Goal: Task Accomplishment & Management: Use online tool/utility

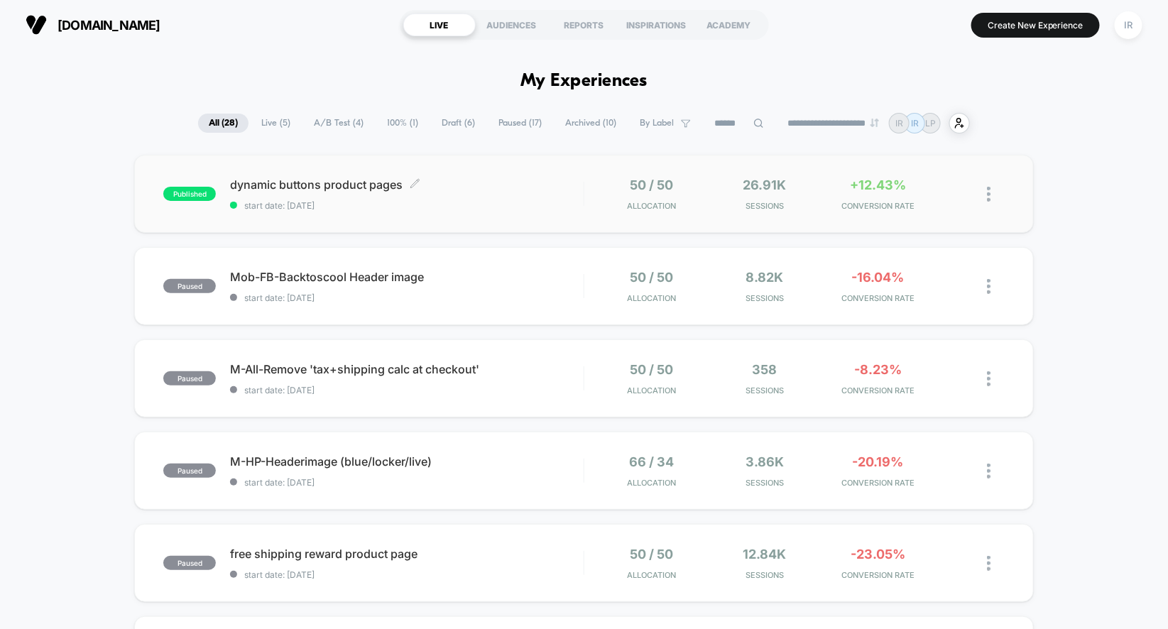
click at [544, 186] on span "dynamic buttons product pages Click to edit experience details" at bounding box center [407, 185] width 354 height 14
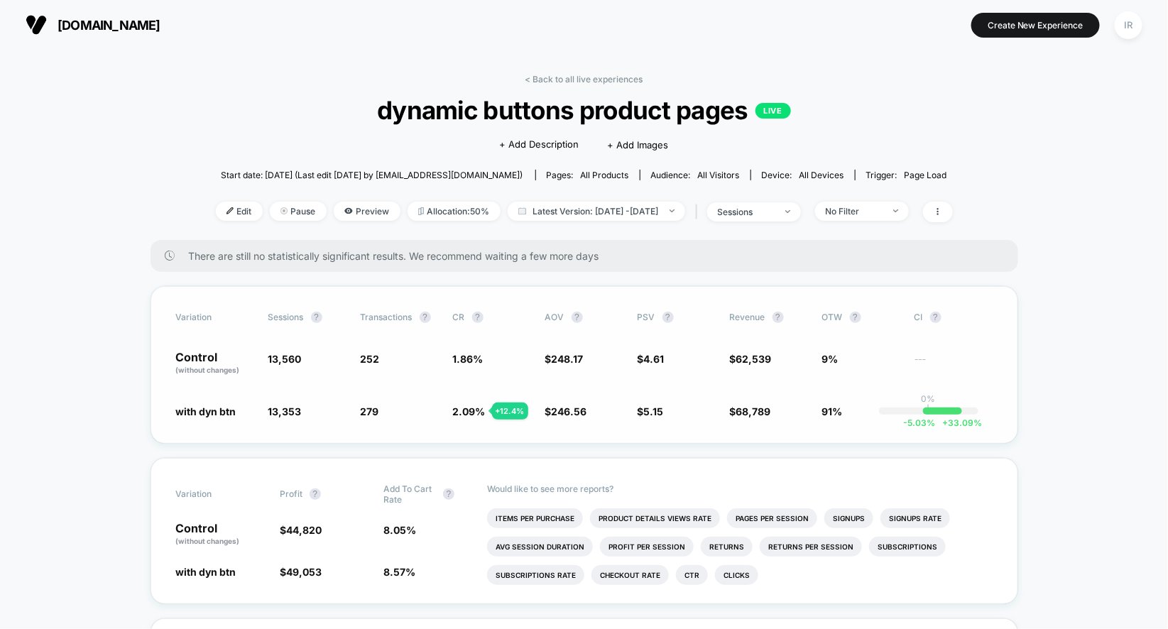
drag, startPoint x: 301, startPoint y: 362, endPoint x: 668, endPoint y: 397, distance: 368.2
click at [362, 212] on span "Preview" at bounding box center [367, 211] width 67 height 19
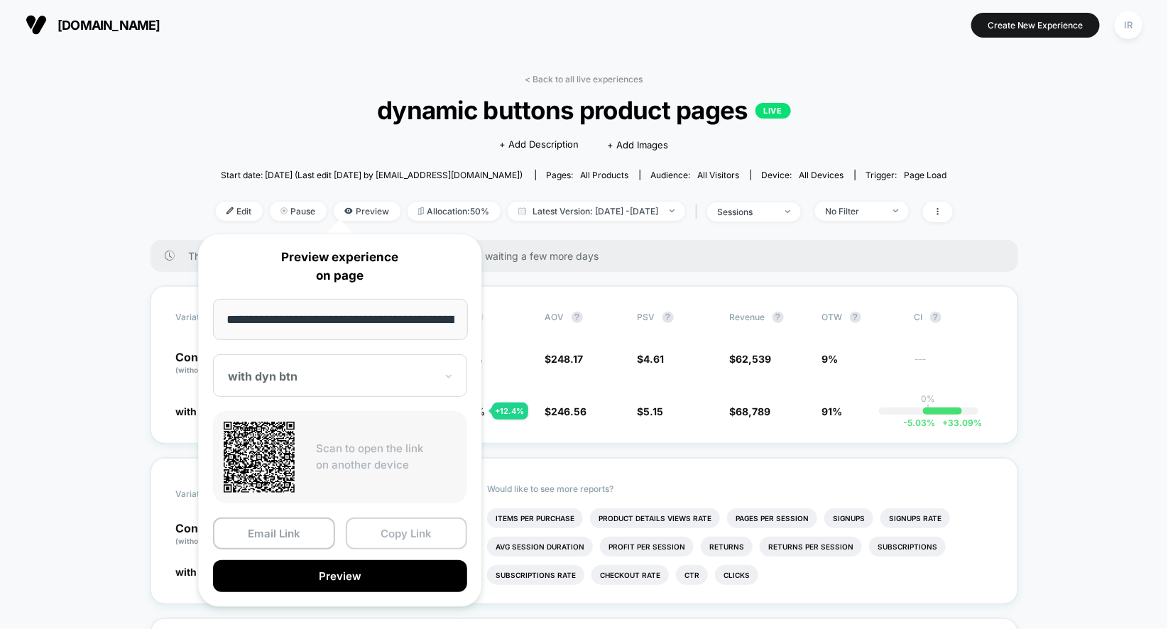
click at [391, 528] on button "Copy Link" at bounding box center [407, 534] width 122 height 32
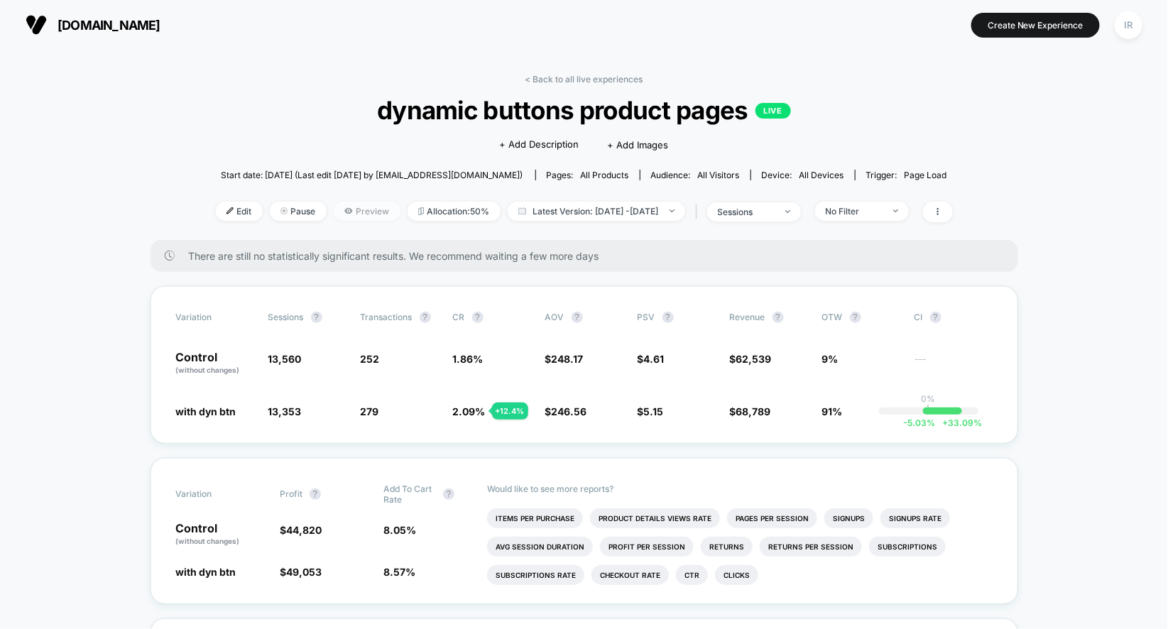
click at [334, 208] on span "Preview" at bounding box center [367, 211] width 67 height 19
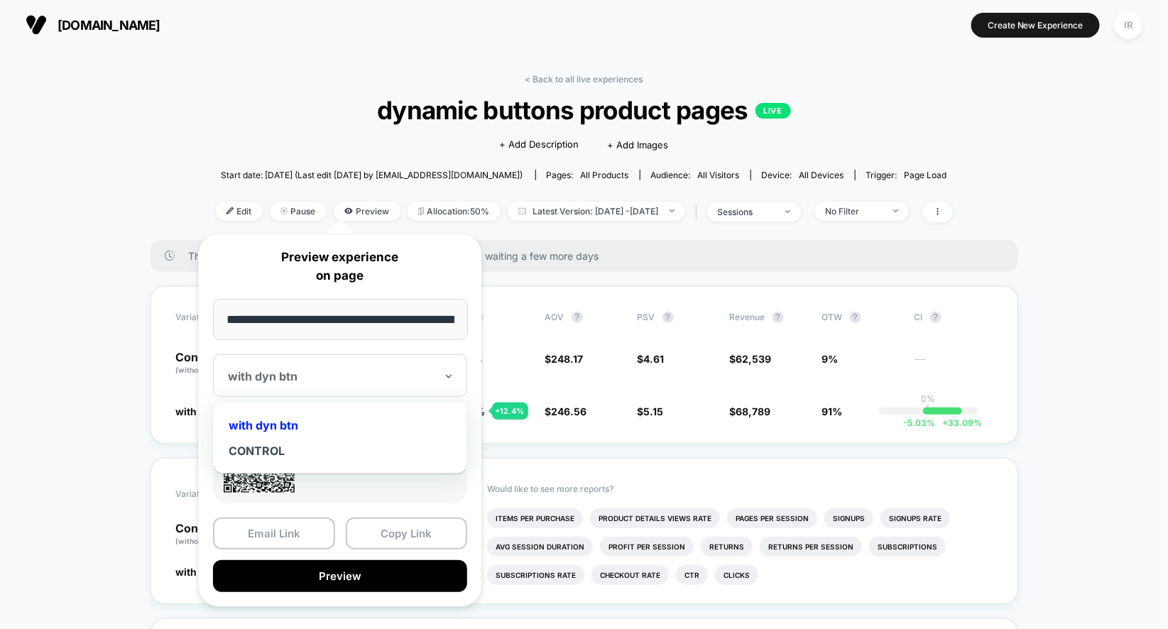
click at [333, 391] on div "with dyn btn" at bounding box center [340, 375] width 254 height 43
click at [330, 448] on div "CONTROL" at bounding box center [340, 451] width 240 height 26
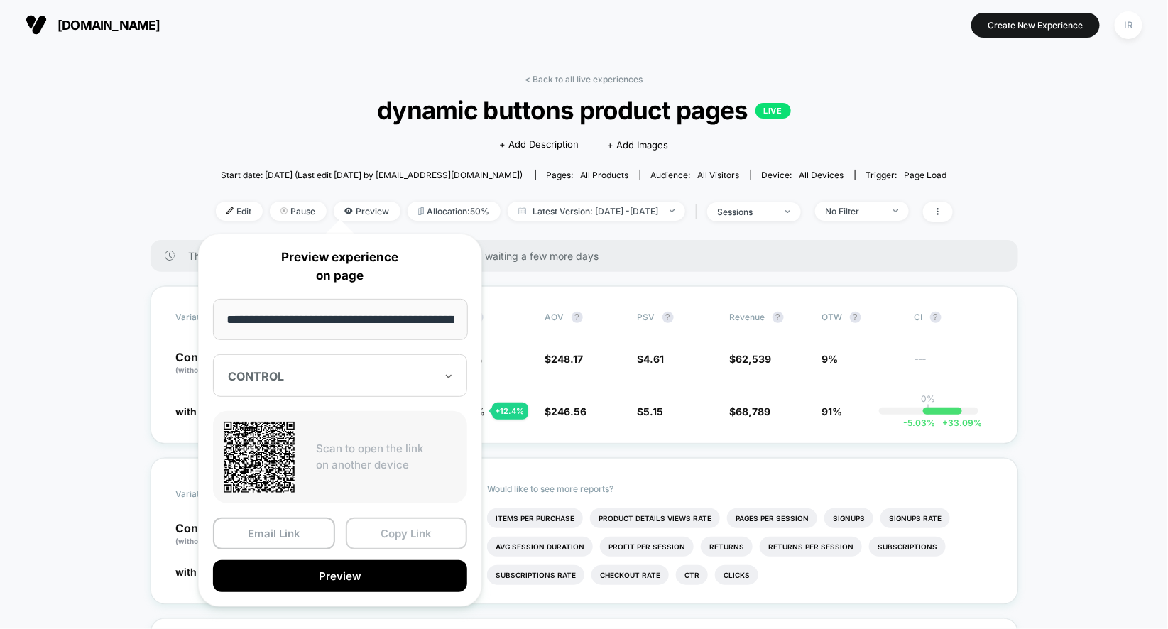
click at [407, 531] on button "Copy Link" at bounding box center [407, 534] width 122 height 32
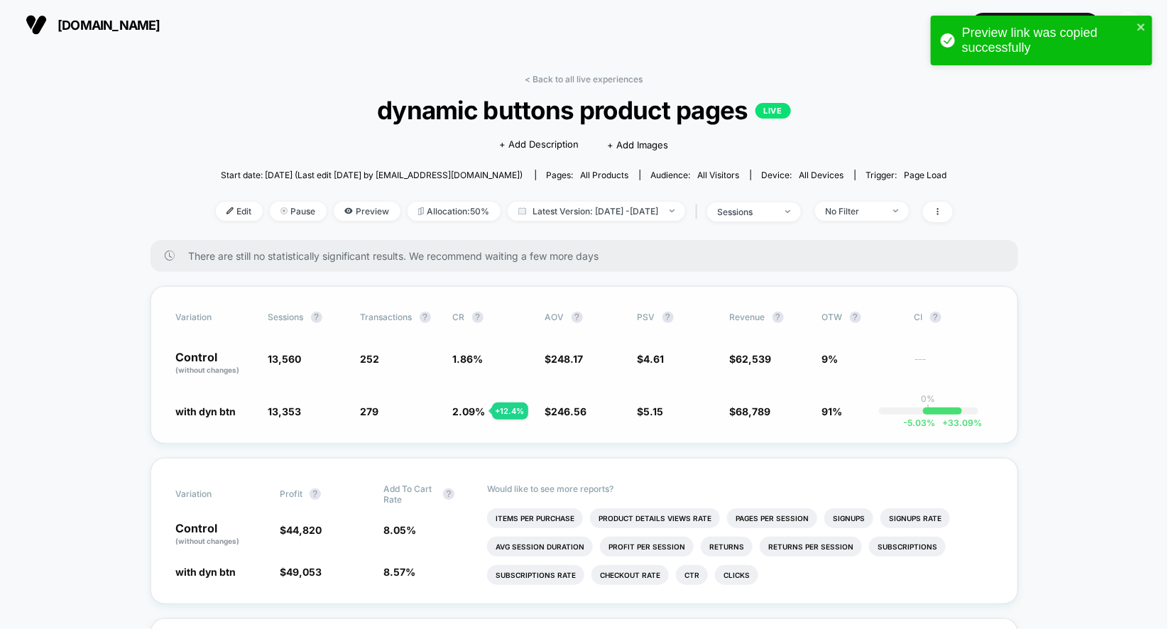
drag, startPoint x: 159, startPoint y: 416, endPoint x: 685, endPoint y: 416, distance: 525.6
click at [685, 416] on div "Variation Sessions ? Transactions ? CR ? AOV ? PSV ? Revenue ? OTW ? CI ? Contr…" at bounding box center [585, 365] width 868 height 158
click at [418, 419] on div "Variation Sessions ? Transactions ? CR ? AOV ? PSV ? Revenue ? OTW ? CI ? Contr…" at bounding box center [585, 365] width 868 height 158
click at [474, 412] on span "2.09 %" at bounding box center [469, 412] width 33 height 12
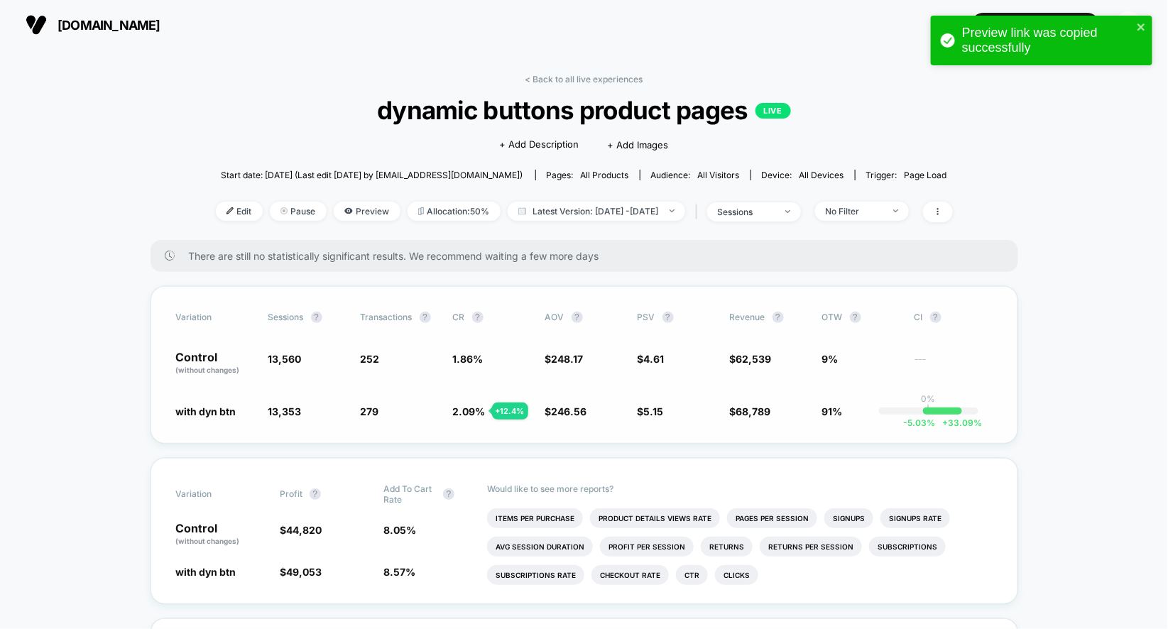
click at [474, 412] on span "2.09 %" at bounding box center [469, 412] width 33 height 12
click at [625, 412] on div "with dyn btn 13,353 - 1.5 % 279 + 12.4 % 2.09 % + 12.4 % $ 246.56 - 0.65 % $ 5.…" at bounding box center [584, 411] width 817 height 14
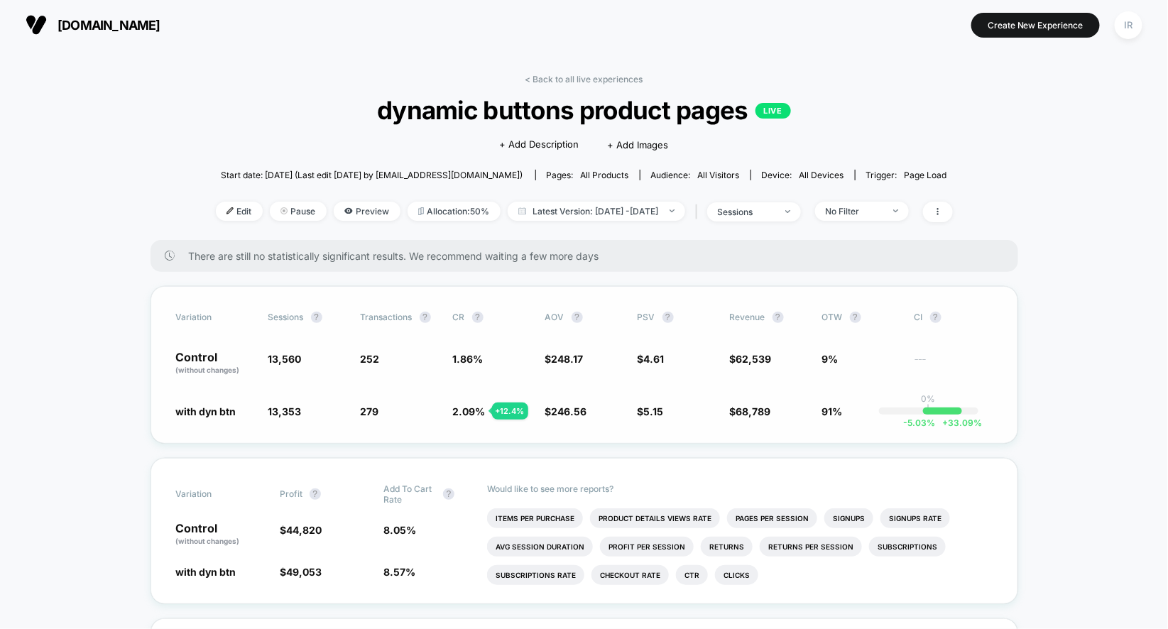
drag, startPoint x: 180, startPoint y: 413, endPoint x: 639, endPoint y: 375, distance: 461.1
click at [639, 375] on div "Variation Sessions ? Transactions ? CR ? AOV ? PSV ? Revenue ? OTW ? CI ? Contr…" at bounding box center [585, 365] width 868 height 158
click at [222, 209] on span "Edit" at bounding box center [239, 211] width 47 height 19
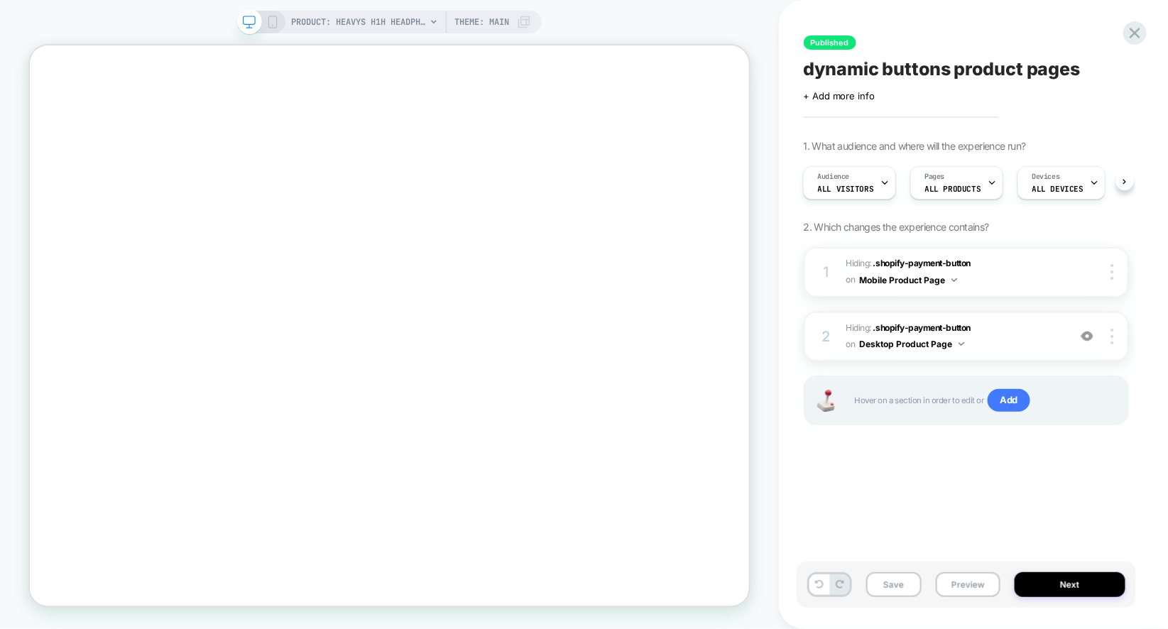
scroll to position [0, 1044]
click at [35, 109] on icon "Close" at bounding box center [35, 109] width 0 height 0
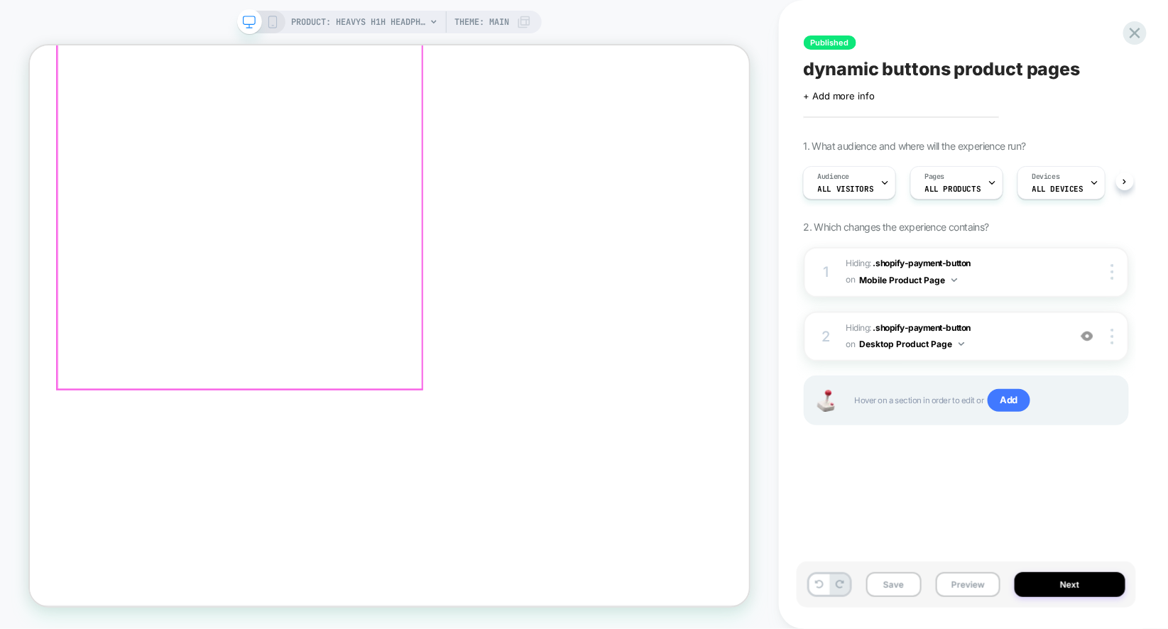
scroll to position [0, 0]
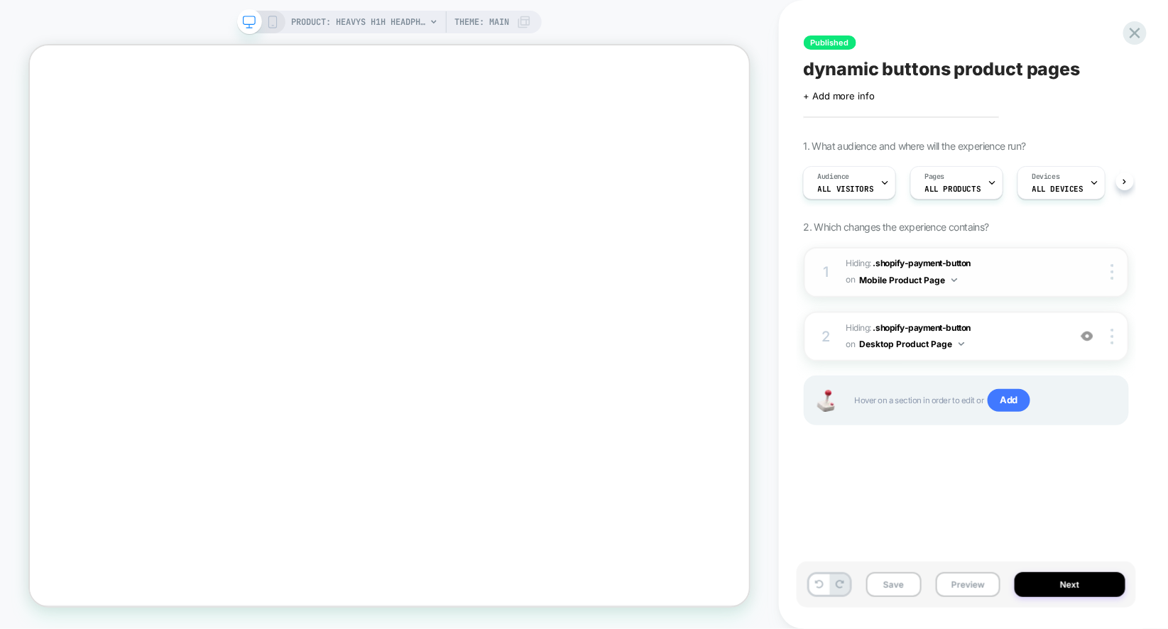
click at [1028, 278] on span "Hiding : .shopify-payment-button .shopify-payment-button on Mobile Product Page" at bounding box center [954, 272] width 215 height 33
click at [1090, 335] on img at bounding box center [1088, 336] width 12 height 12
click at [1088, 337] on img at bounding box center [1088, 336] width 12 height 12
click at [1091, 336] on img at bounding box center [1088, 336] width 12 height 12
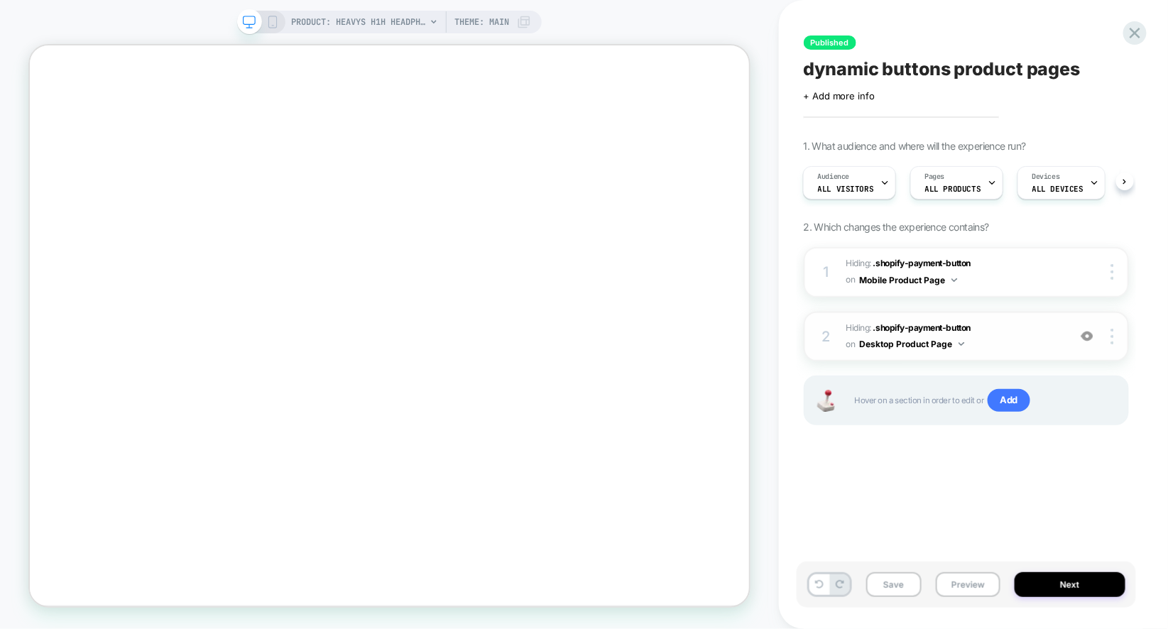
scroll to position [0, 2611]
click at [1091, 336] on img at bounding box center [1088, 336] width 12 height 12
click at [995, 278] on span "Hiding : .shopify-payment-button .shopify-payment-button on Mobile Product Page" at bounding box center [954, 272] width 215 height 33
click at [1007, 277] on span "Hiding : .shopify-payment-button .shopify-payment-button on Mobile Product Page" at bounding box center [954, 272] width 215 height 33
click at [956, 275] on div "on Mobile Product Page" at bounding box center [902, 280] width 111 height 18
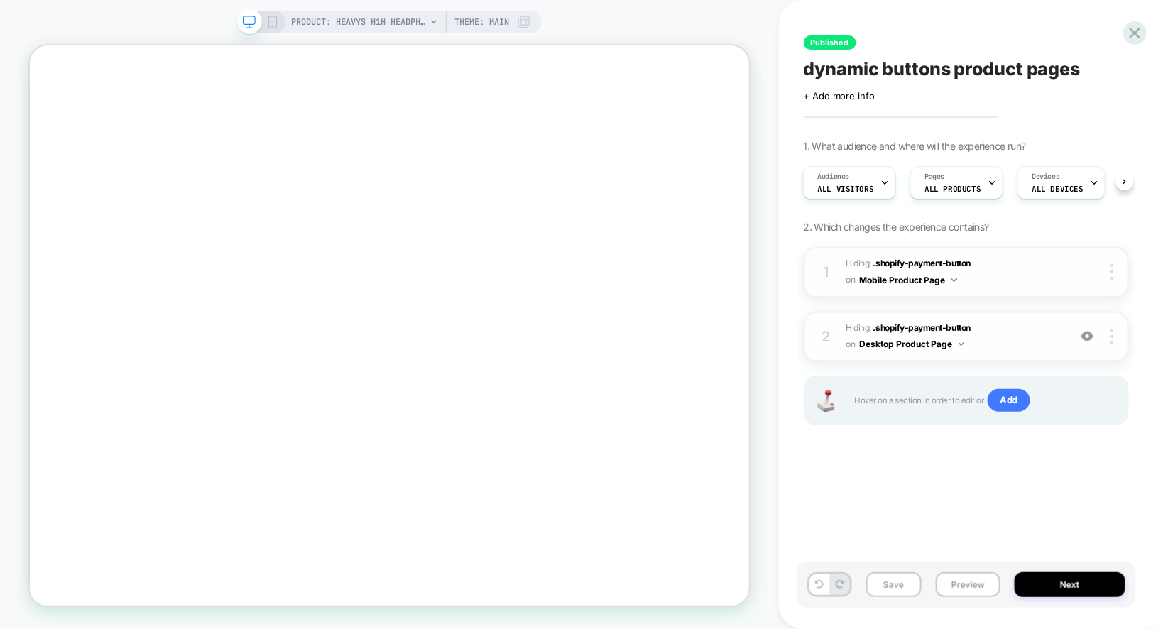
click at [955, 276] on button "Mobile Product Page" at bounding box center [908, 280] width 97 height 18
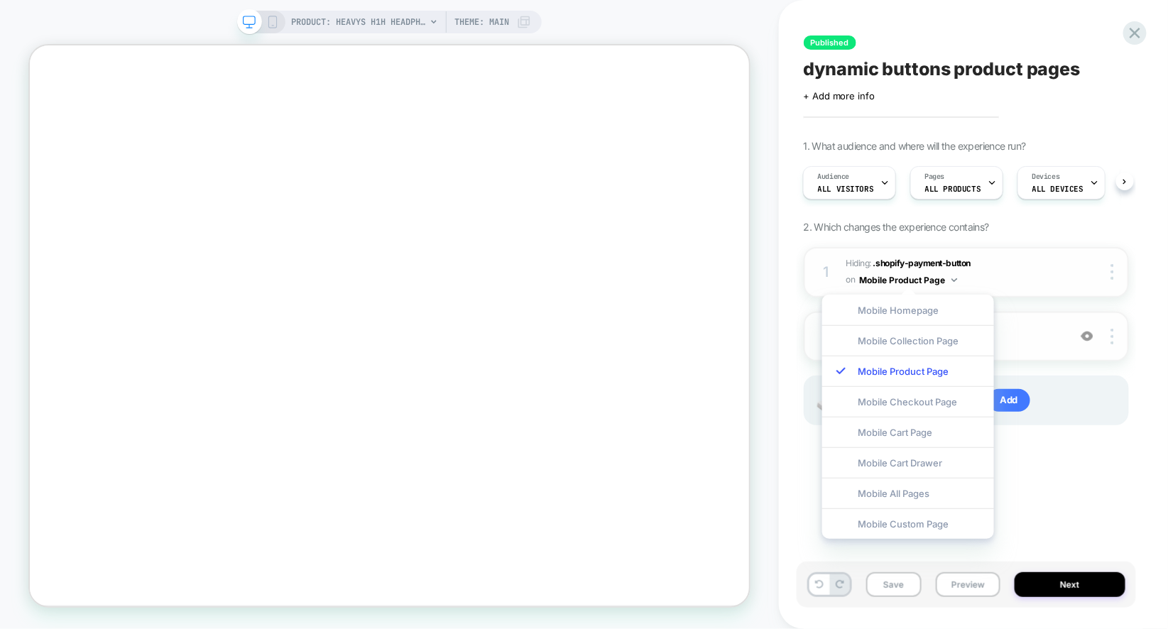
scroll to position [0, 0]
click at [955, 276] on button "Mobile Product Page" at bounding box center [908, 280] width 97 height 18
click at [1024, 269] on span "Hiding : .shopify-payment-button .shopify-payment-button on Mobile Product Page" at bounding box center [954, 272] width 215 height 33
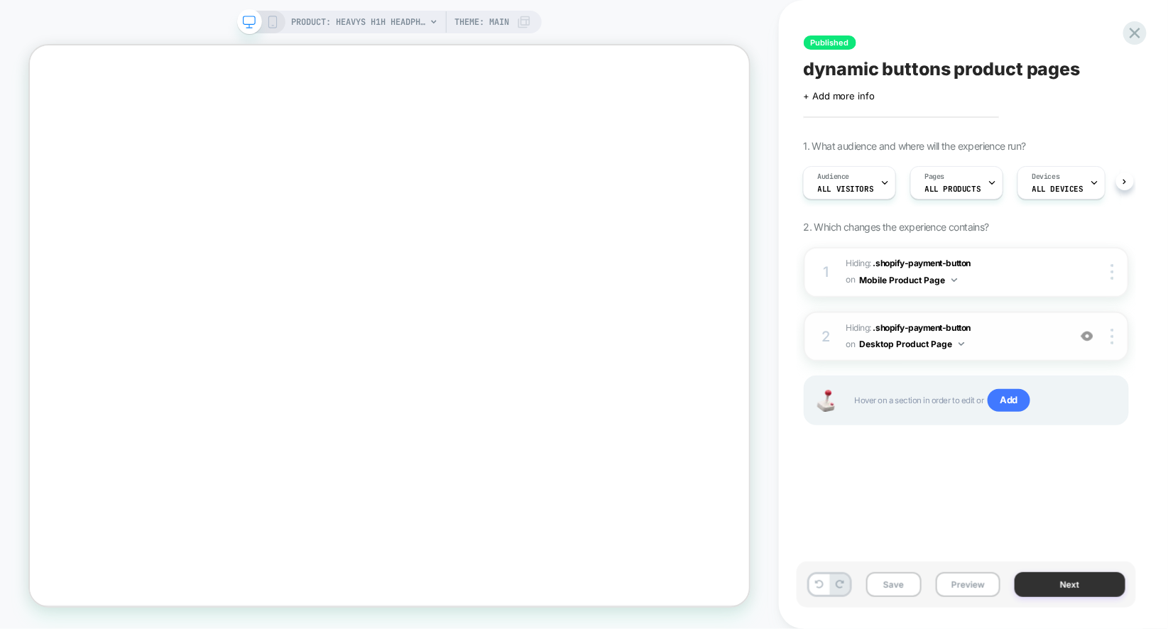
click at [1039, 592] on button "Next" at bounding box center [1070, 584] width 111 height 25
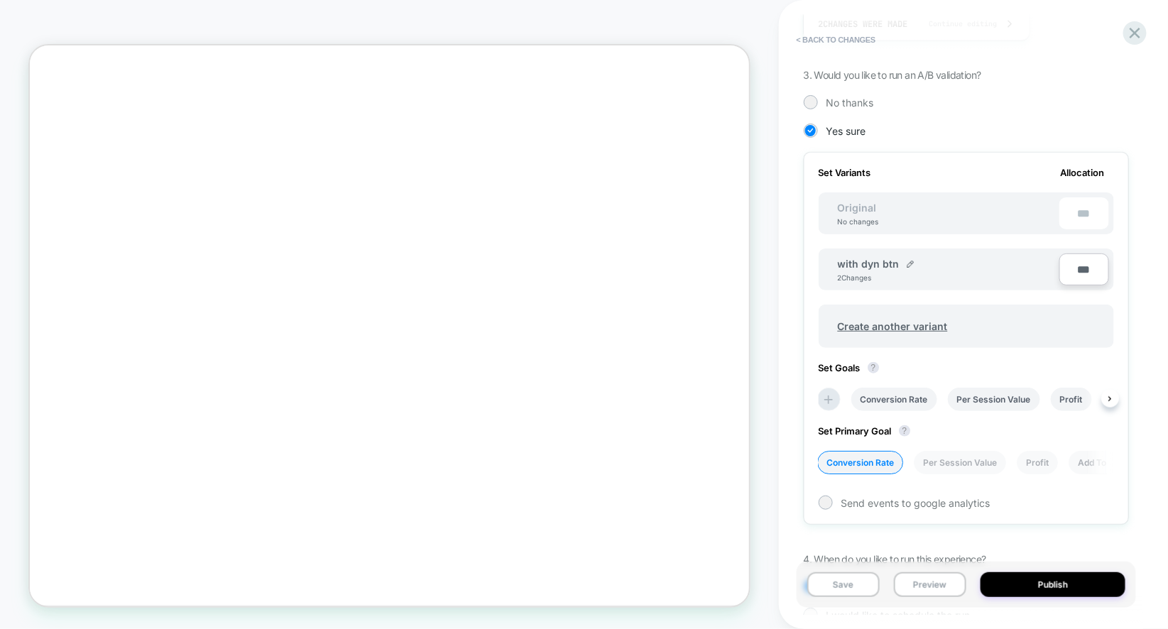
scroll to position [287, 0]
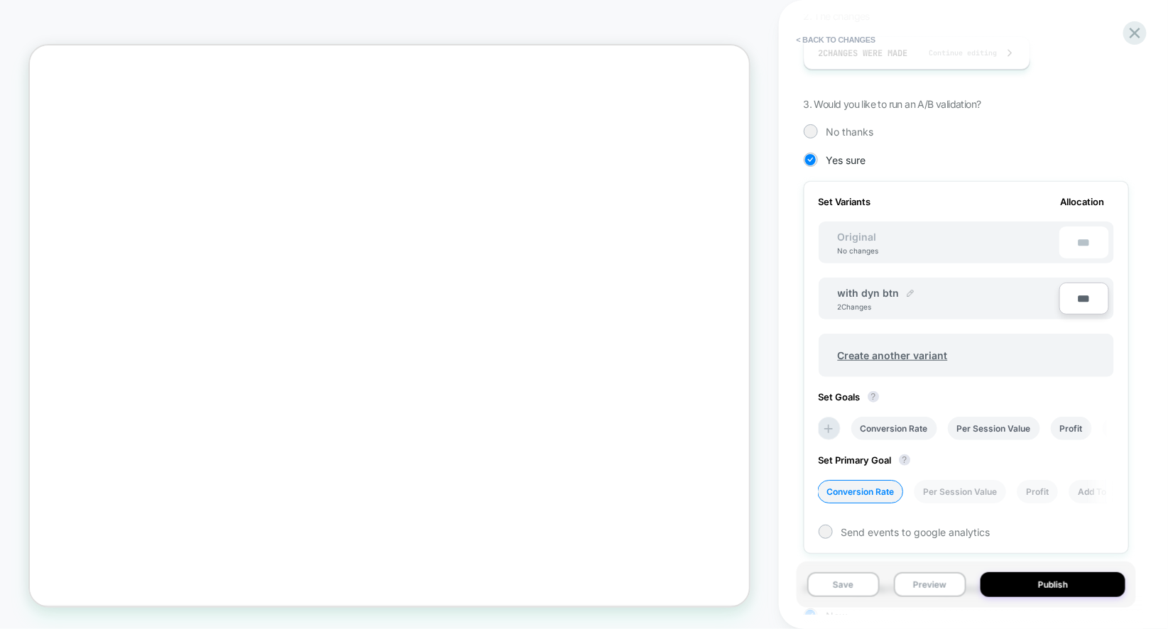
click at [907, 293] on img at bounding box center [910, 293] width 7 height 7
click at [869, 303] on input "**********" at bounding box center [889, 300] width 103 height 28
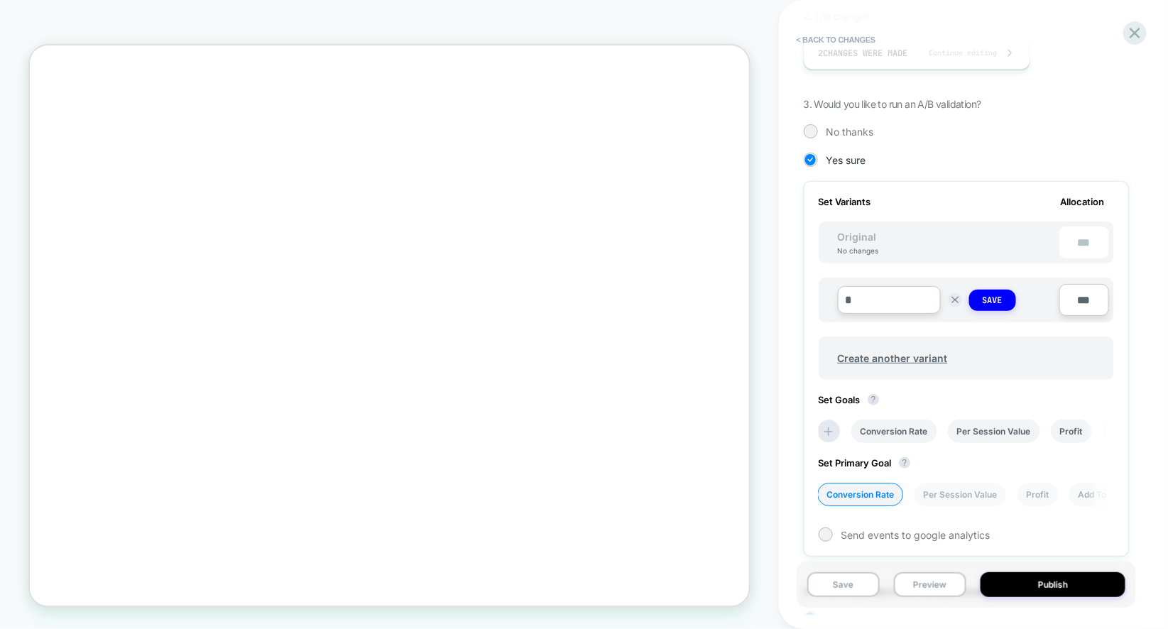
scroll to position [0, 1044]
type input "**********"
click at [987, 300] on strong "Save" at bounding box center [993, 300] width 20 height 11
click at [868, 584] on button "Save" at bounding box center [844, 584] width 72 height 25
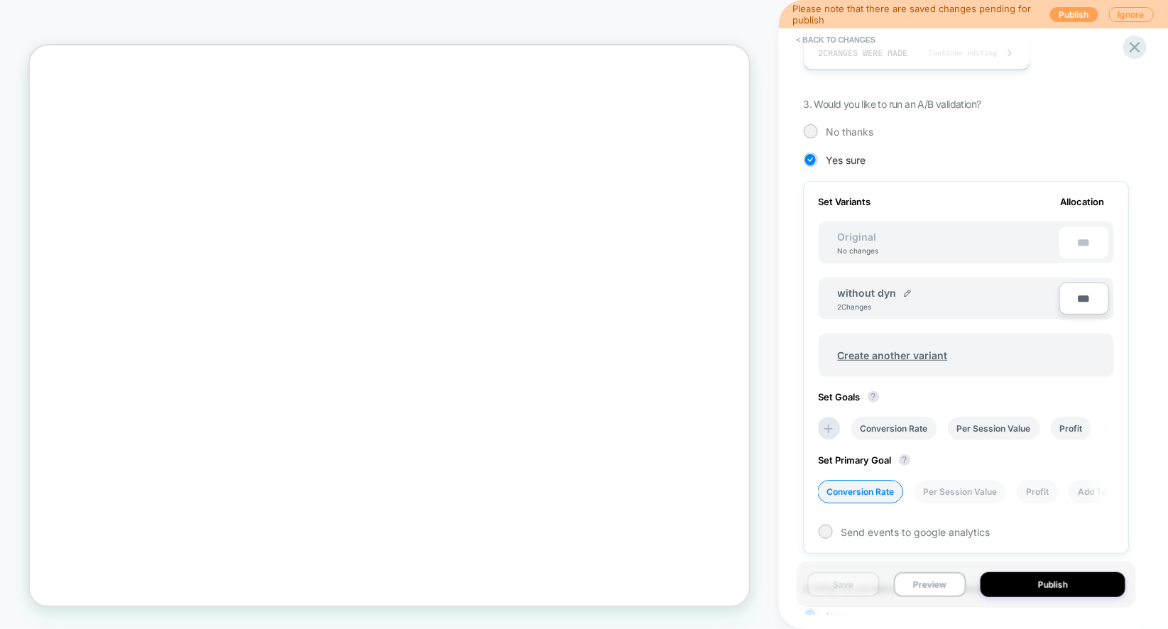
click at [1082, 11] on button "Publish" at bounding box center [1075, 14] width 48 height 15
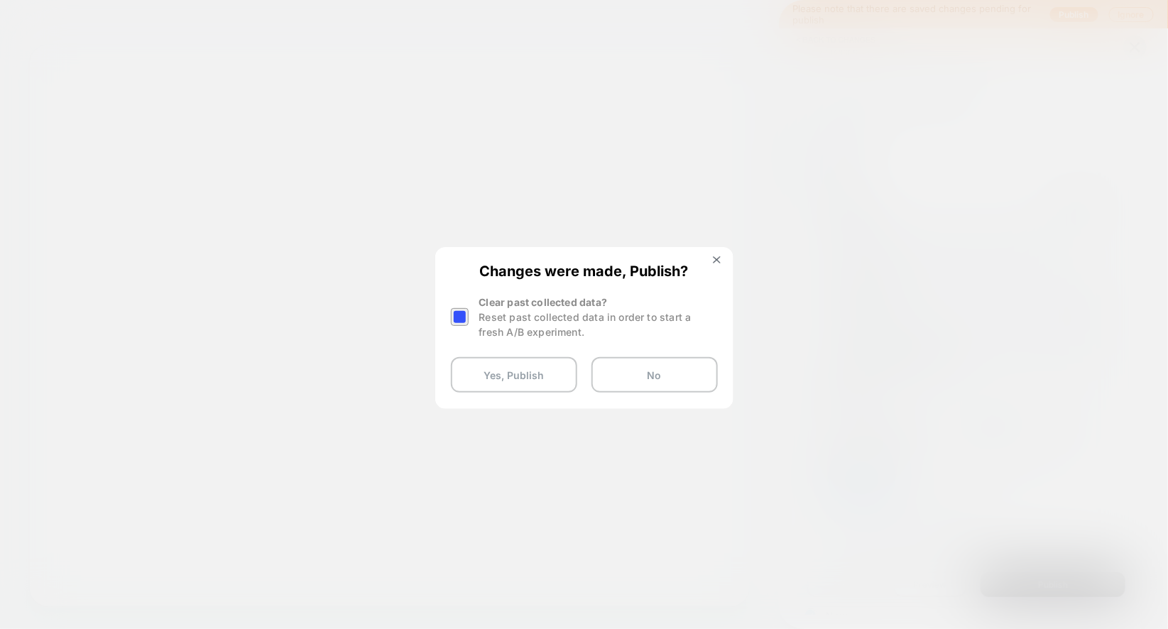
click at [463, 317] on div at bounding box center [460, 317] width 18 height 18
click at [482, 383] on button "Yes, Publish" at bounding box center [514, 375] width 126 height 36
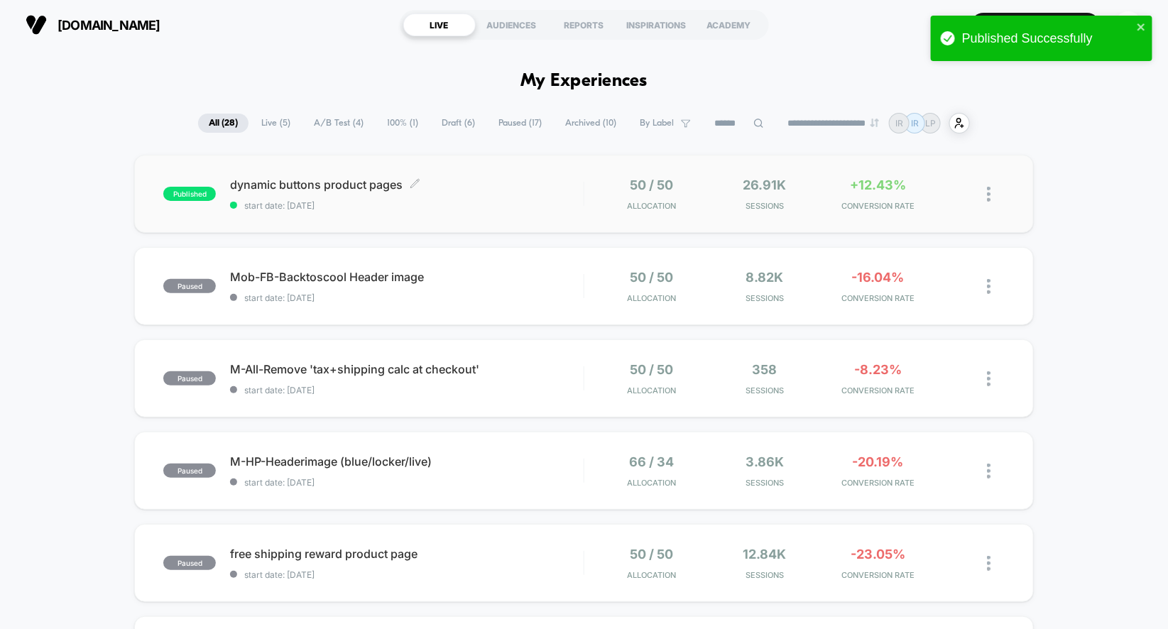
click at [568, 191] on div "dynamic buttons product pages Click to edit experience details Click to edit ex…" at bounding box center [407, 194] width 354 height 33
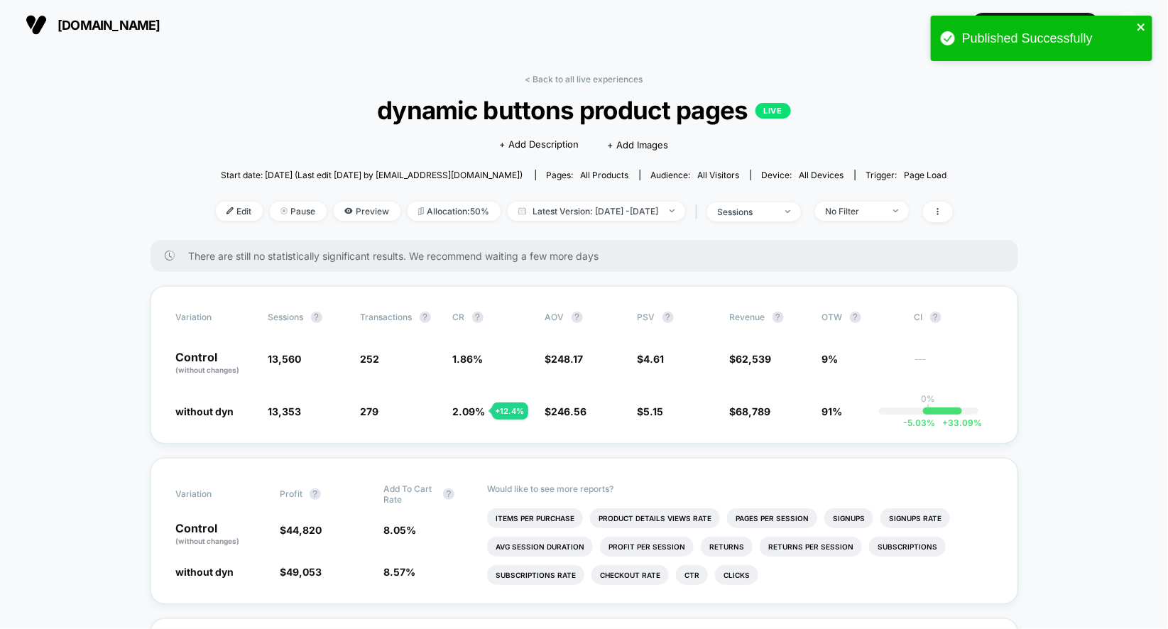
click at [1138, 28] on icon "close" at bounding box center [1142, 26] width 10 height 11
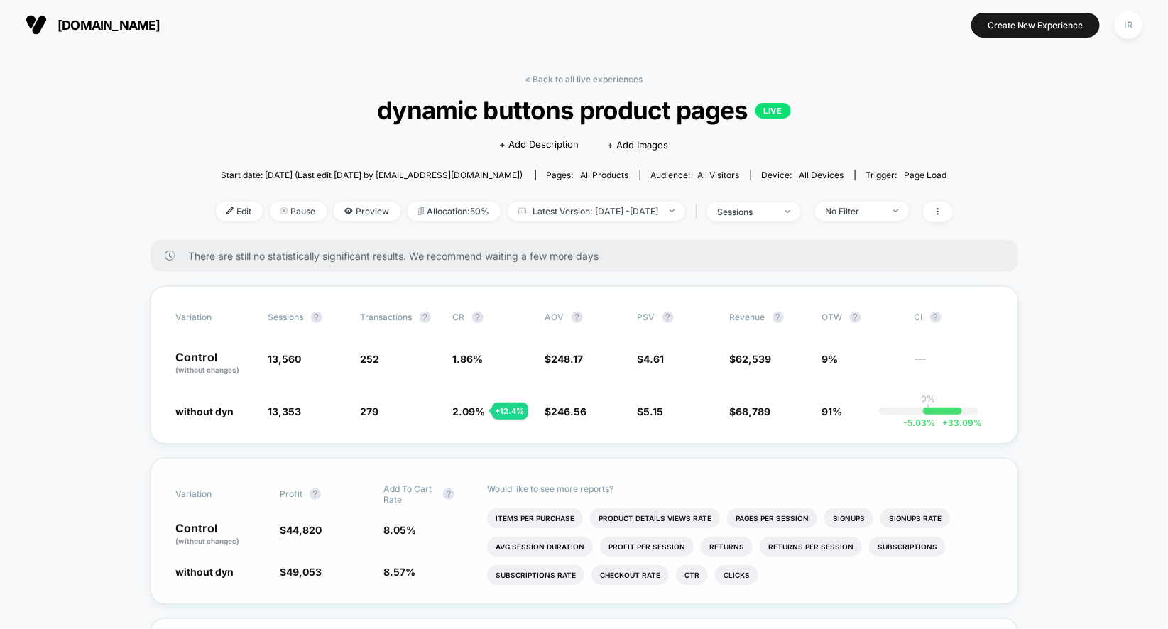
drag, startPoint x: 180, startPoint y: 356, endPoint x: 805, endPoint y: 485, distance: 638.3
drag, startPoint x: 161, startPoint y: 349, endPoint x: 386, endPoint y: 387, distance: 228.4
click at [386, 387] on div "Variation Sessions ? Transactions ? CR ? AOV ? PSV ? Revenue ? OTW ? CI ? Contr…" at bounding box center [585, 365] width 868 height 158
click at [358, 398] on div "Variation Sessions ? Transactions ? CR ? AOV ? PSV ? Revenue ? OTW ? CI ? Contr…" at bounding box center [585, 365] width 868 height 158
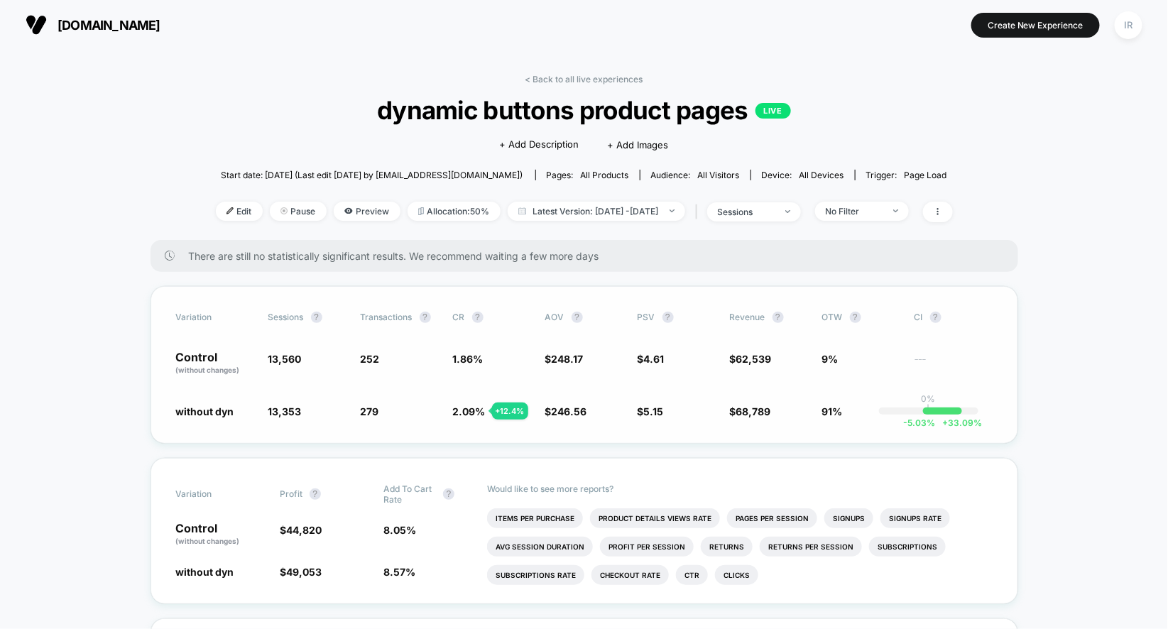
drag, startPoint x: 191, startPoint y: 356, endPoint x: 641, endPoint y: 375, distance: 450.0
click at [641, 375] on div "Variation Sessions ? Transactions ? CR ? AOV ? PSV ? Revenue ? OTW ? CI ? Contr…" at bounding box center [585, 365] width 868 height 158
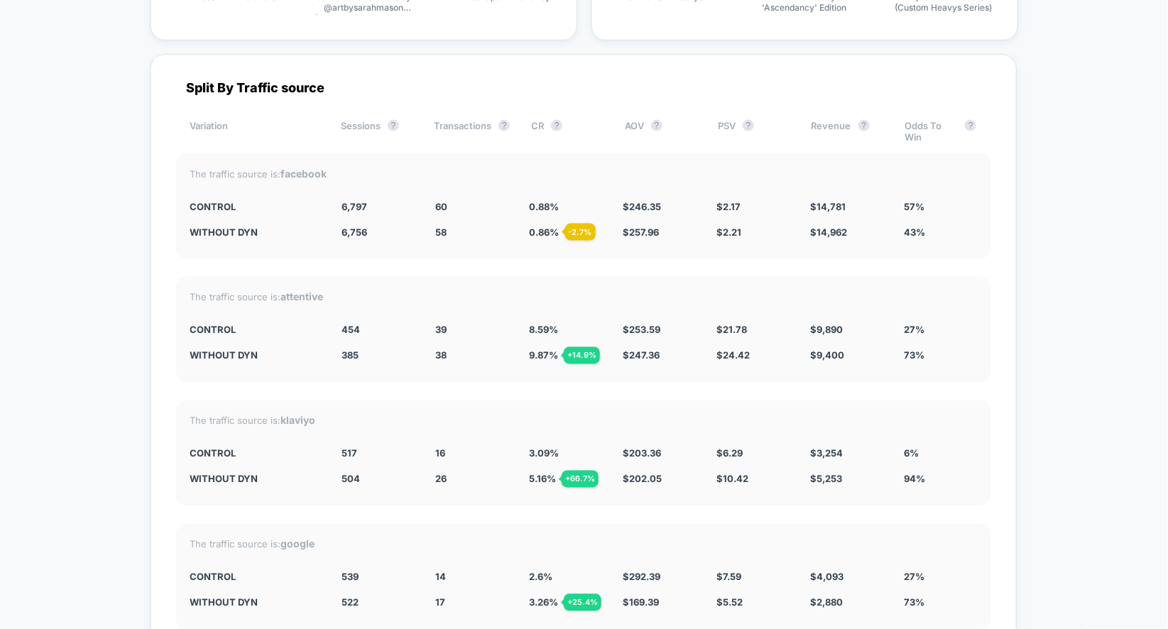
scroll to position [2864, 0]
drag, startPoint x: 556, startPoint y: 197, endPoint x: 900, endPoint y: 357, distance: 379.1
click at [900, 357] on div "Split By Traffic source Variation Sessions ? Transactions ? CR ? AOV ? PSV ? Re…" at bounding box center [584, 405] width 867 height 702
click at [900, 357] on div "The traffic source is: attentive CONTROL 454 39 8.59 % $ 253.59 $ 21.78 $ 9,890…" at bounding box center [583, 329] width 815 height 106
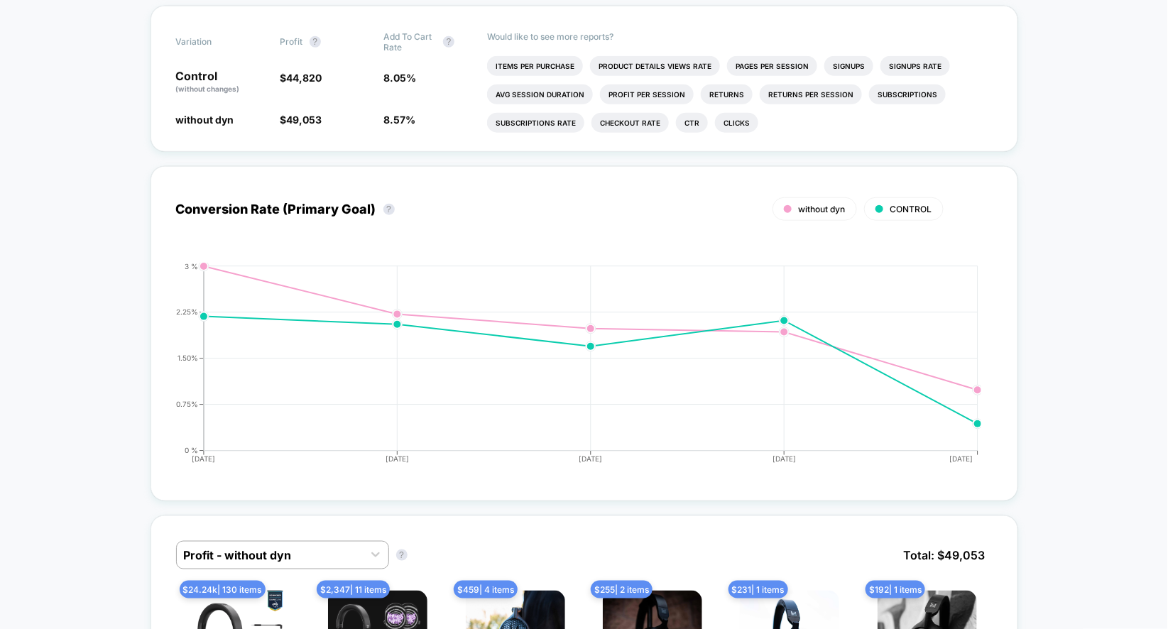
scroll to position [0, 0]
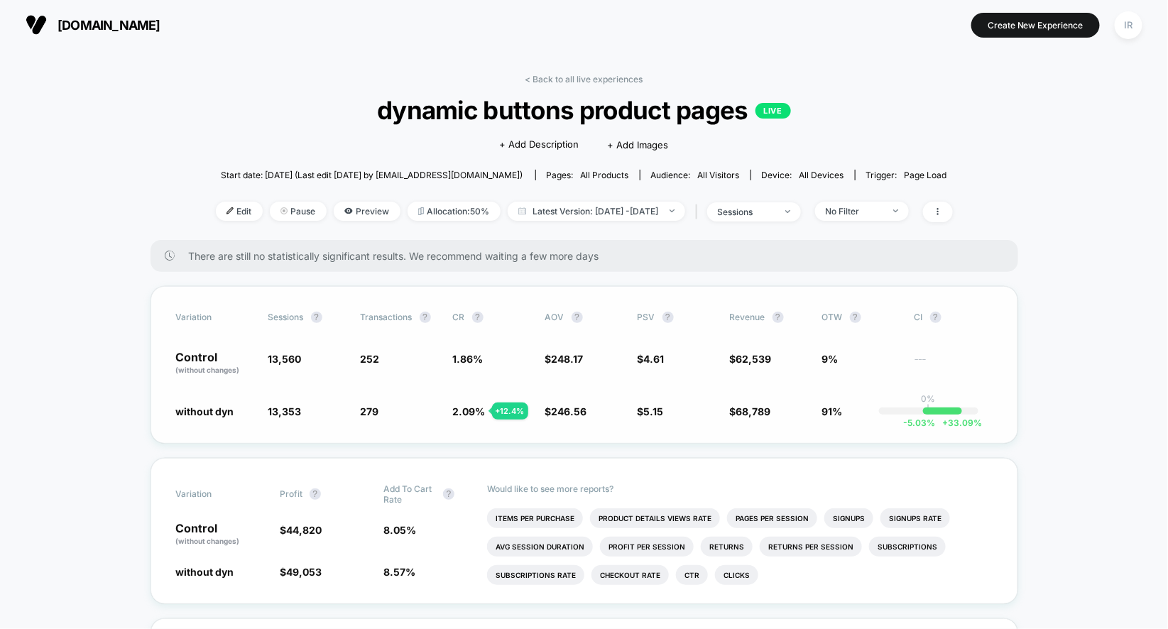
click at [205, 366] on span "(without changes)" at bounding box center [208, 370] width 64 height 9
drag, startPoint x: 255, startPoint y: 410, endPoint x: 697, endPoint y: 408, distance: 442.5
click at [697, 408] on div "without dyn 13,353 - 1.5 % 279 + 12.4 % 2.09 % + 12.4 % $ 246.56 - 0.65 % $ 5.1…" at bounding box center [584, 411] width 817 height 14
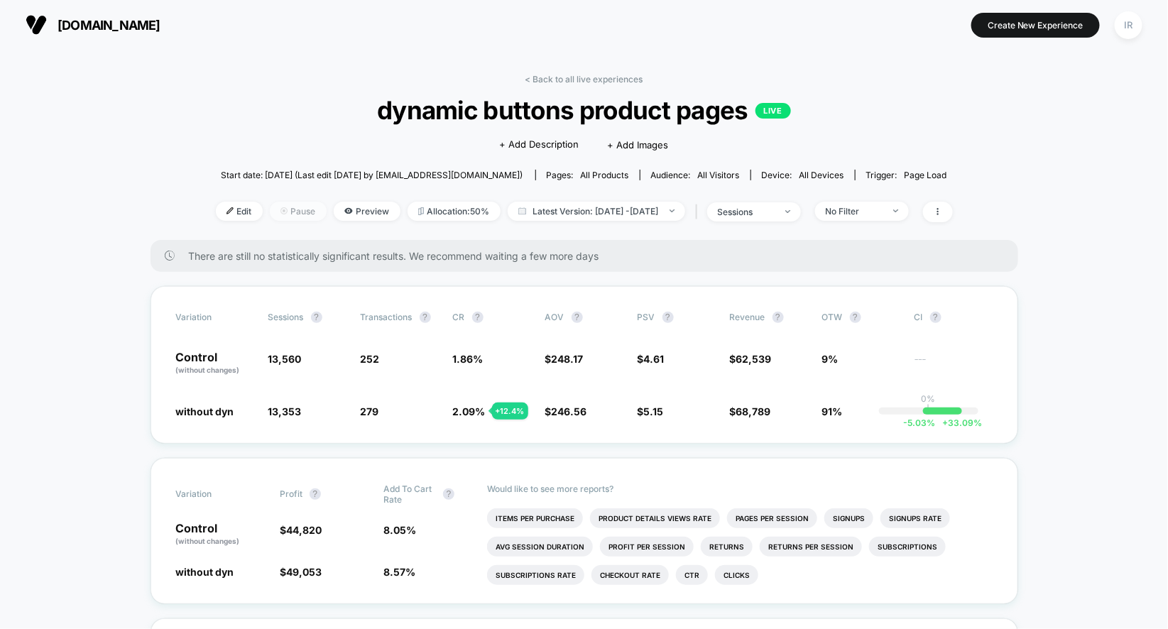
click at [270, 210] on span "Pause" at bounding box center [298, 211] width 57 height 19
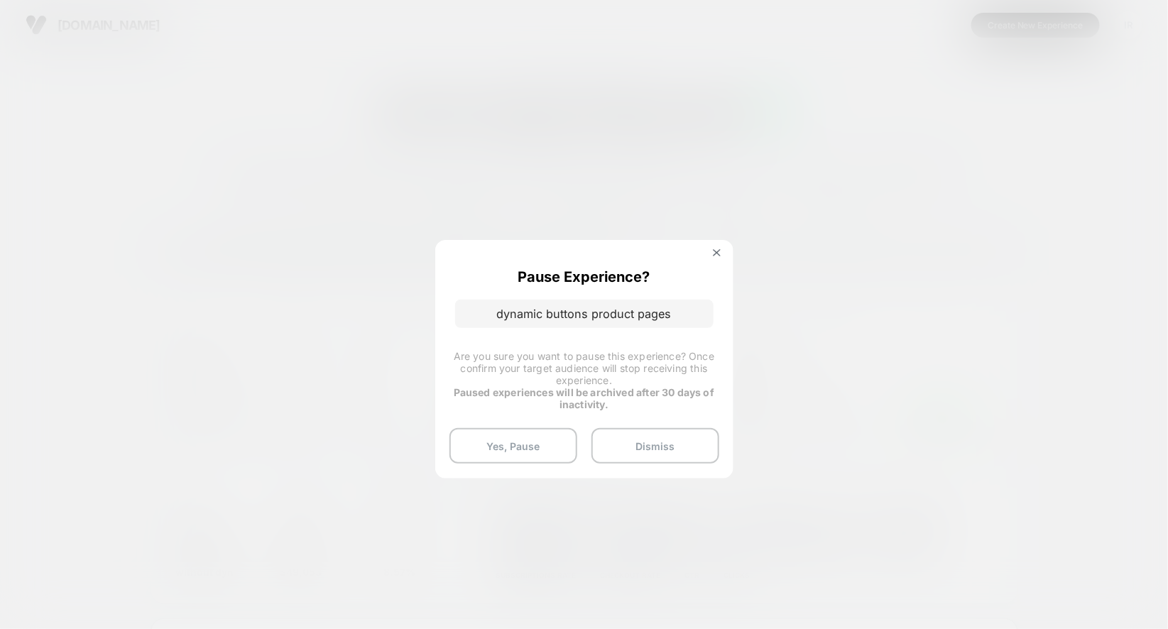
click at [619, 315] on p "dynamic buttons product pages" at bounding box center [584, 314] width 259 height 28
click at [552, 438] on button "Yes, Pause" at bounding box center [514, 446] width 128 height 36
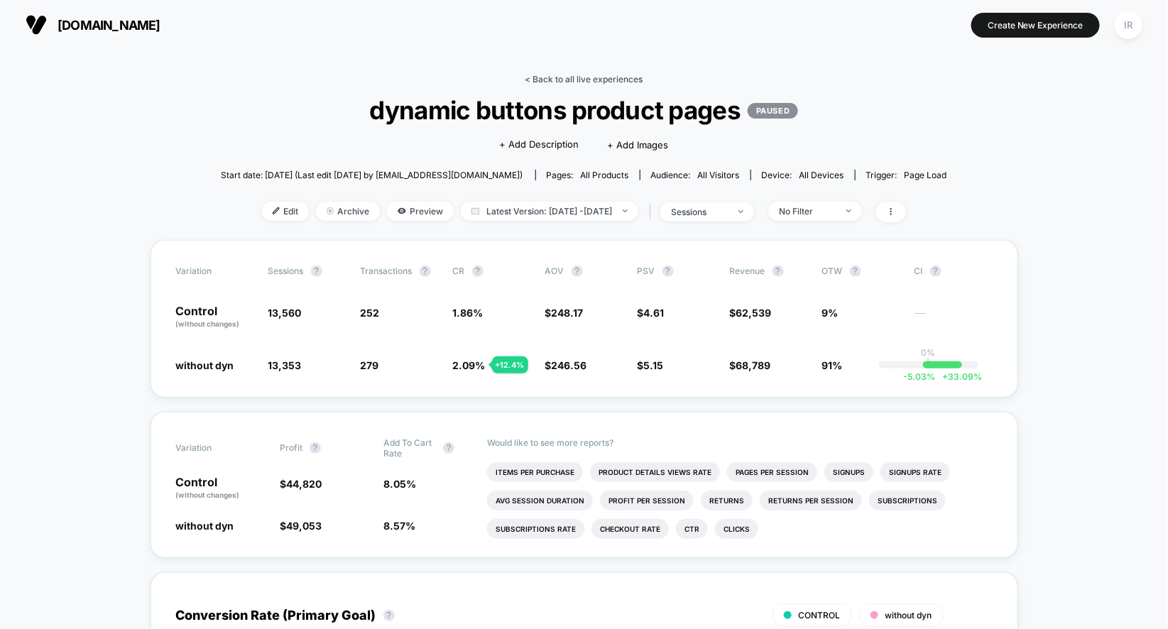
click at [578, 77] on link "< Back to all live experiences" at bounding box center [585, 79] width 118 height 11
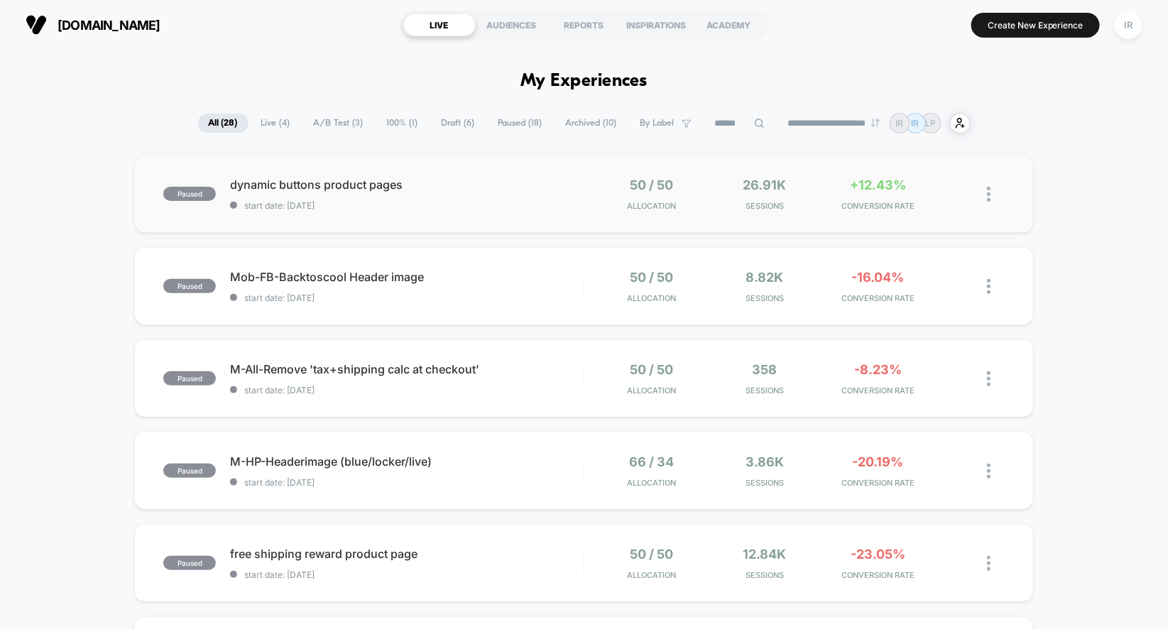
click at [987, 200] on div at bounding box center [982, 194] width 45 height 33
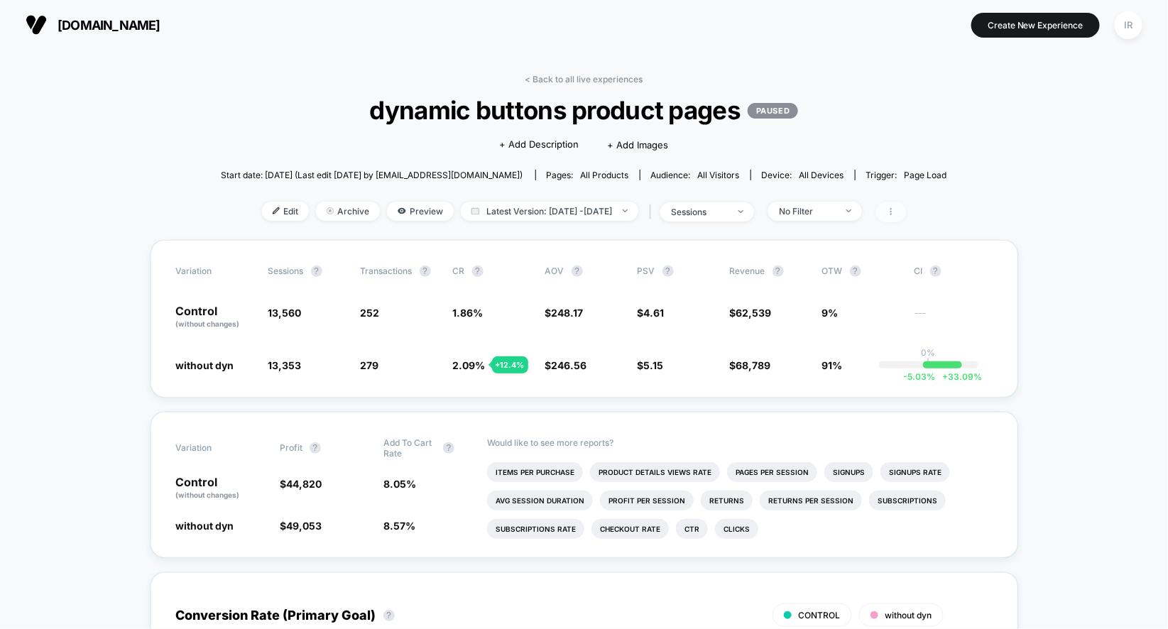
click at [906, 202] on span at bounding box center [891, 212] width 30 height 21
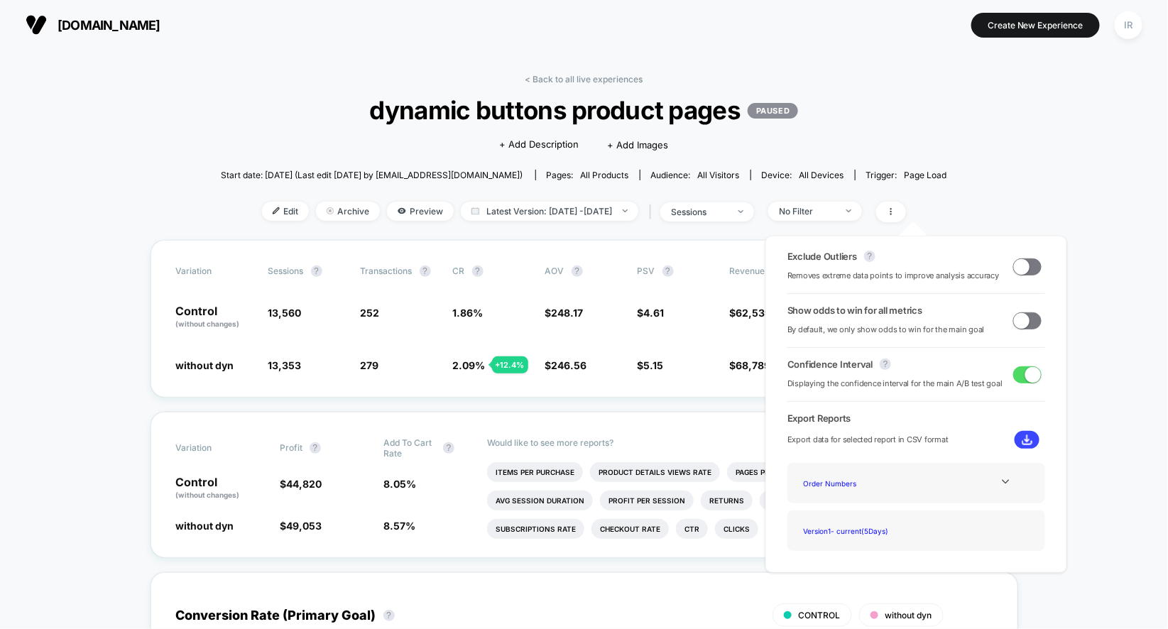
click at [1008, 261] on div "Exclude Outliers ? Removes extreme data points to improve analysis accuracy" at bounding box center [917, 267] width 258 height 32
click at [1018, 264] on span at bounding box center [1022, 267] width 16 height 16
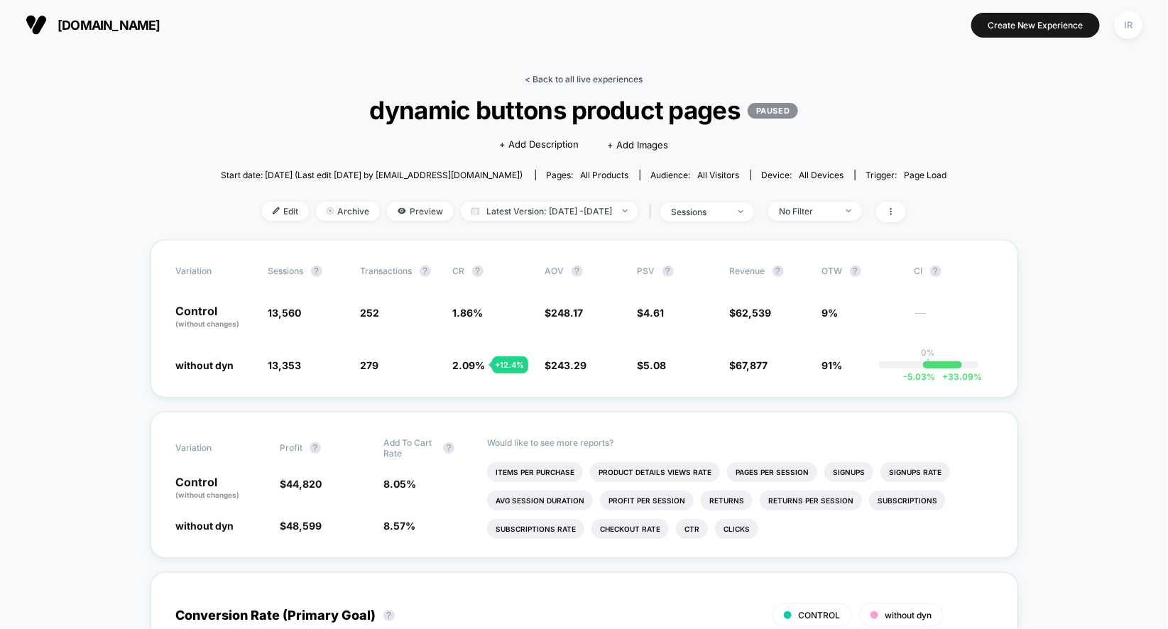
click at [566, 75] on link "< Back to all live experiences" at bounding box center [585, 79] width 118 height 11
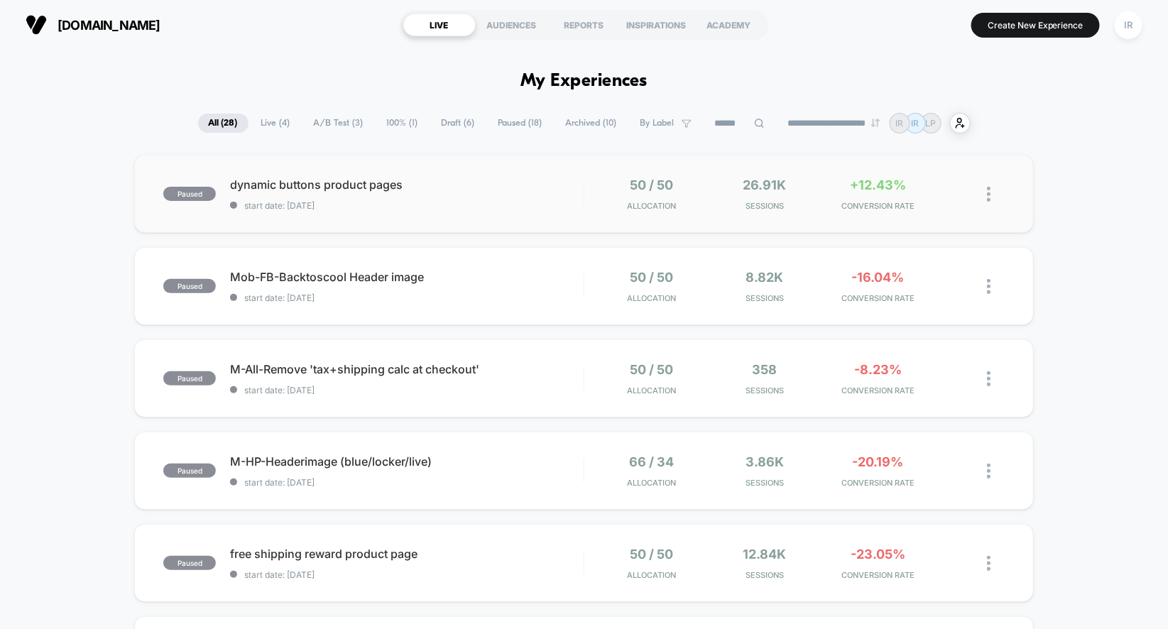
click at [990, 201] on img at bounding box center [989, 194] width 4 height 15
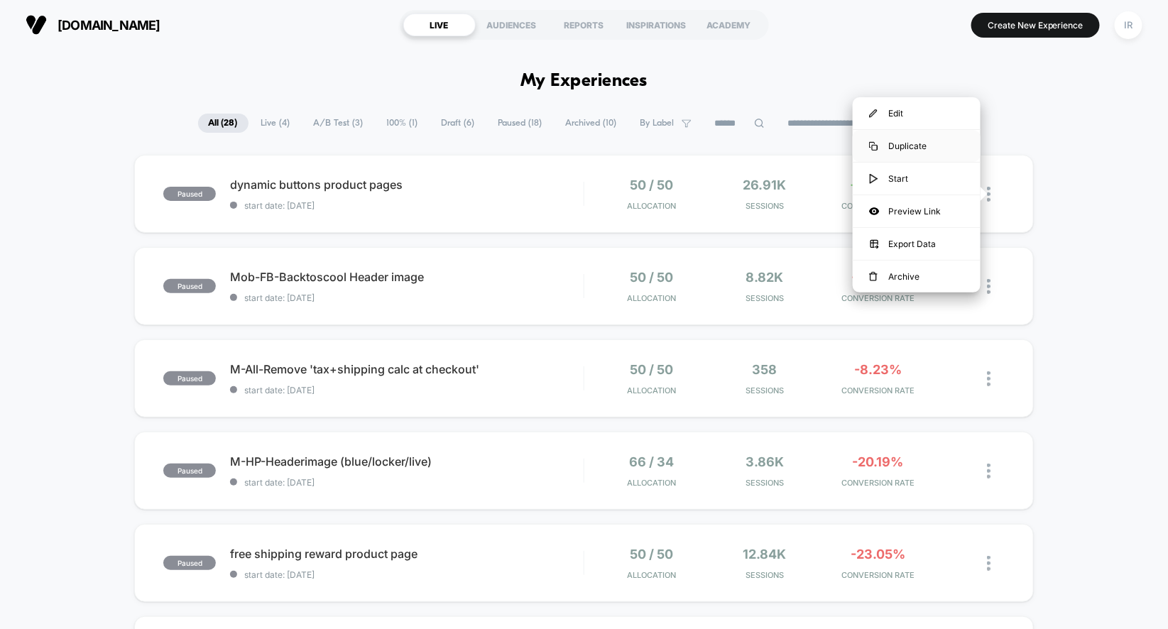
click at [938, 145] on div "Duplicate" at bounding box center [917, 146] width 128 height 32
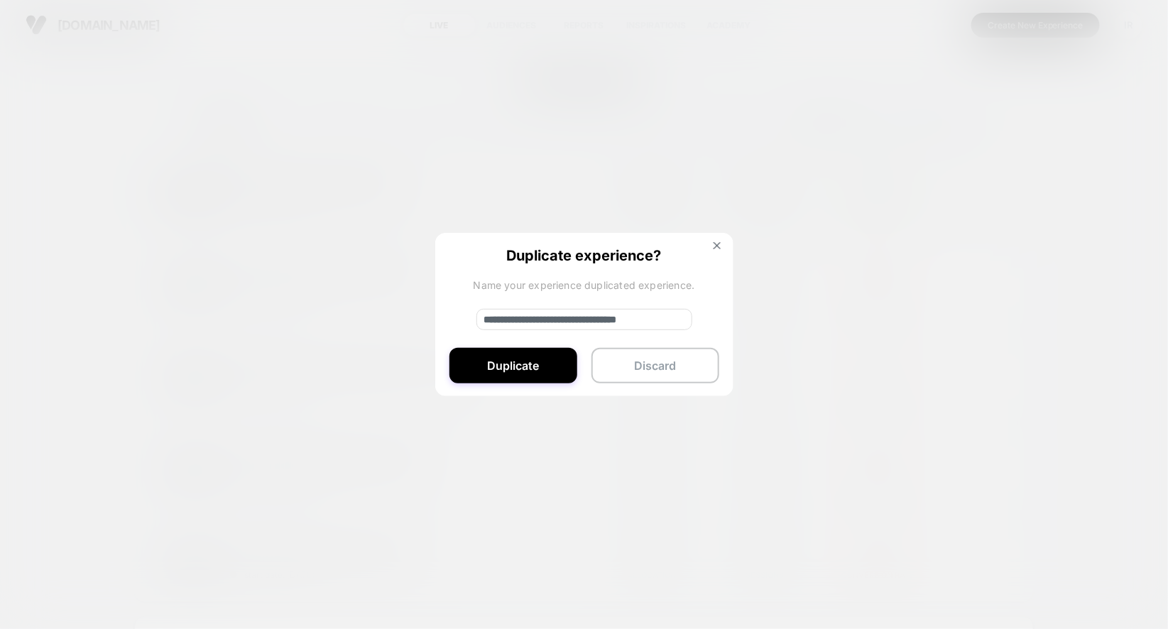
drag, startPoint x: 532, startPoint y: 325, endPoint x: 425, endPoint y: 318, distance: 106.7
click at [987, 211] on div "**********" at bounding box center [996, 194] width 18 height 33
click at [583, 320] on input "**********" at bounding box center [585, 319] width 216 height 21
click at [656, 326] on input "**********" at bounding box center [585, 319] width 216 height 21
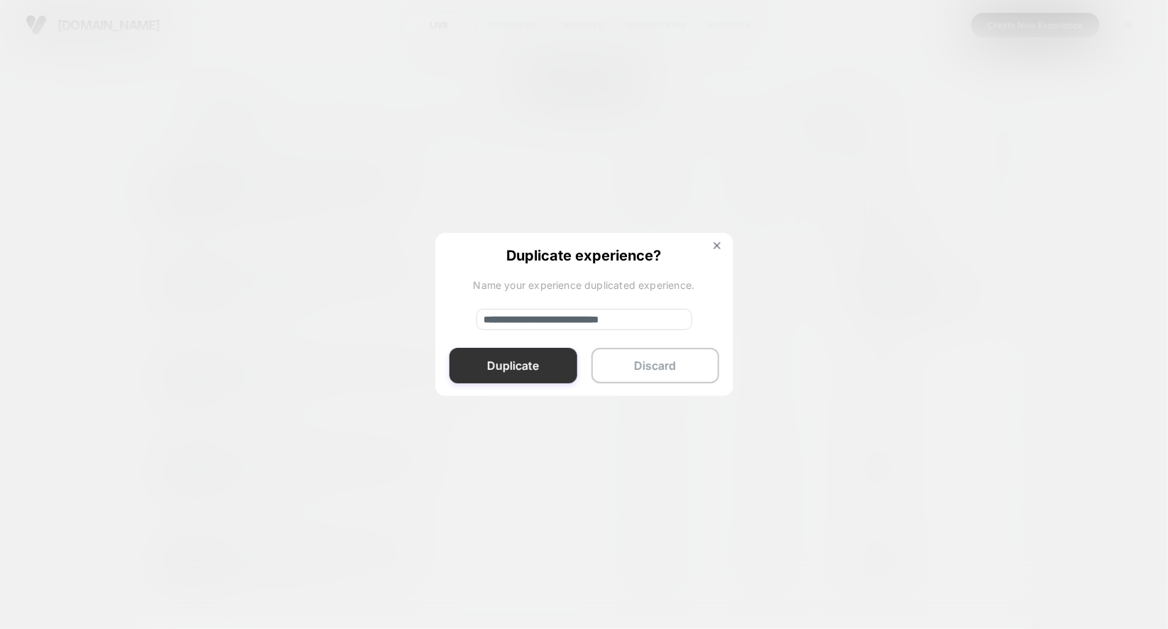
type input "**********"
click at [506, 357] on button "Duplicate" at bounding box center [514, 366] width 128 height 36
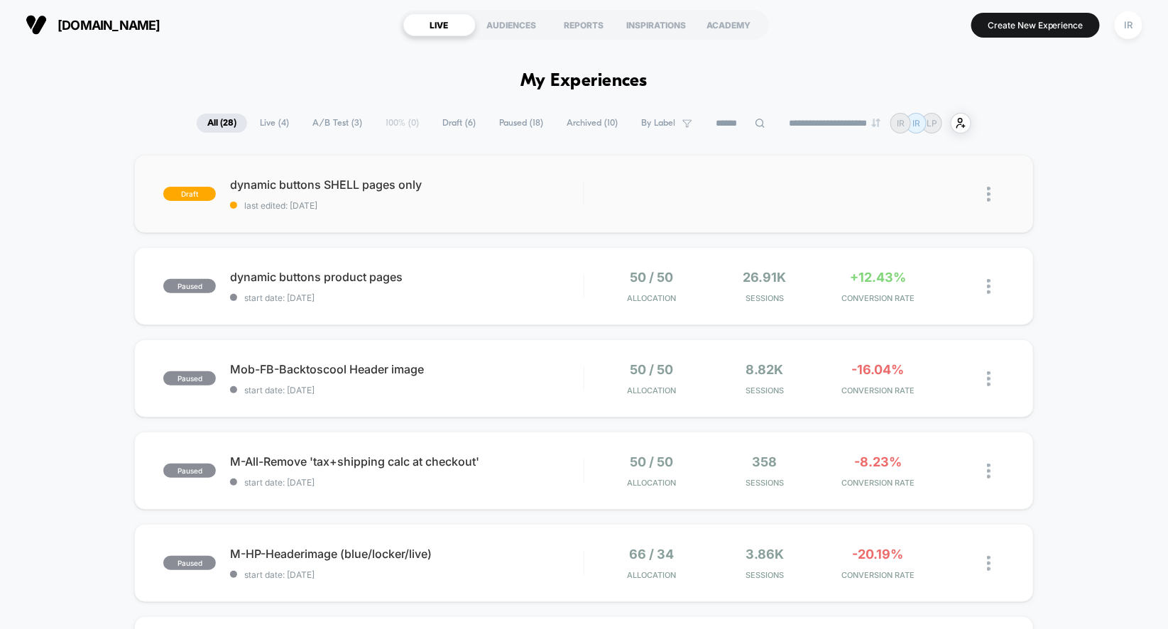
click at [572, 183] on span "dynamic buttons SHELL pages only" at bounding box center [407, 185] width 354 height 14
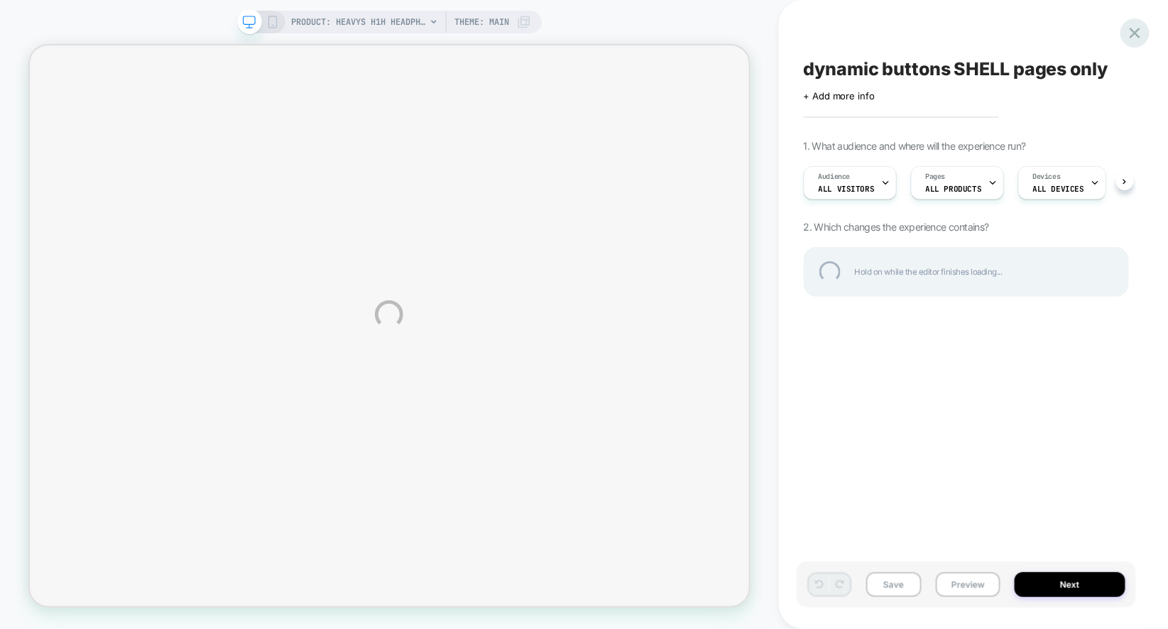
click at [1127, 31] on div at bounding box center [1135, 32] width 29 height 29
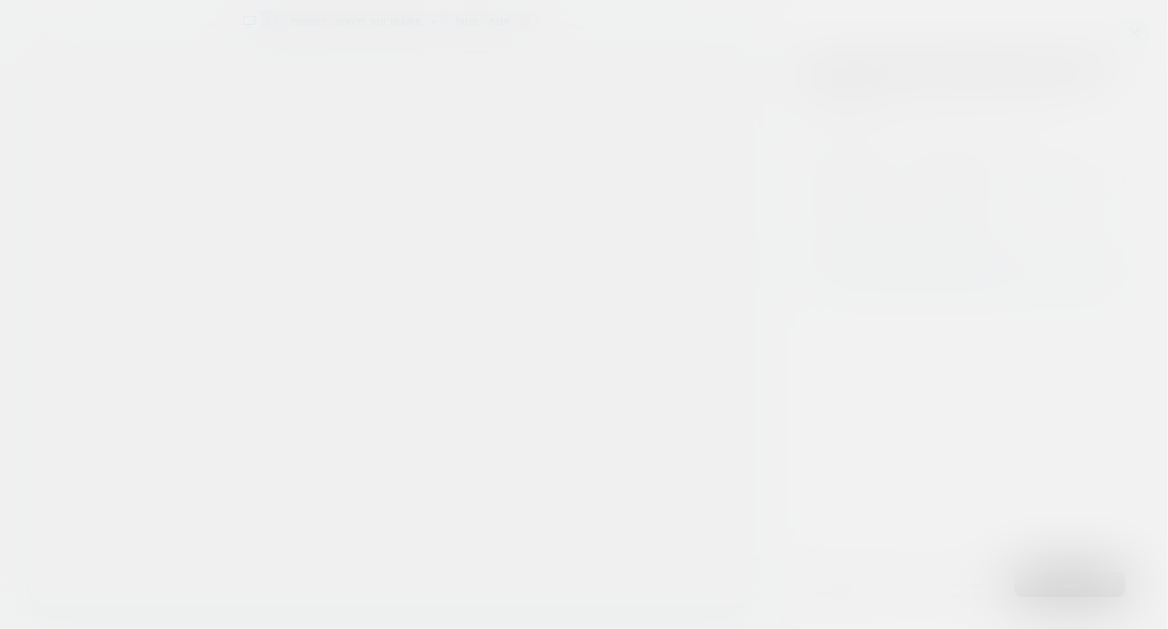
click at [1127, 31] on div at bounding box center [584, 314] width 1168 height 629
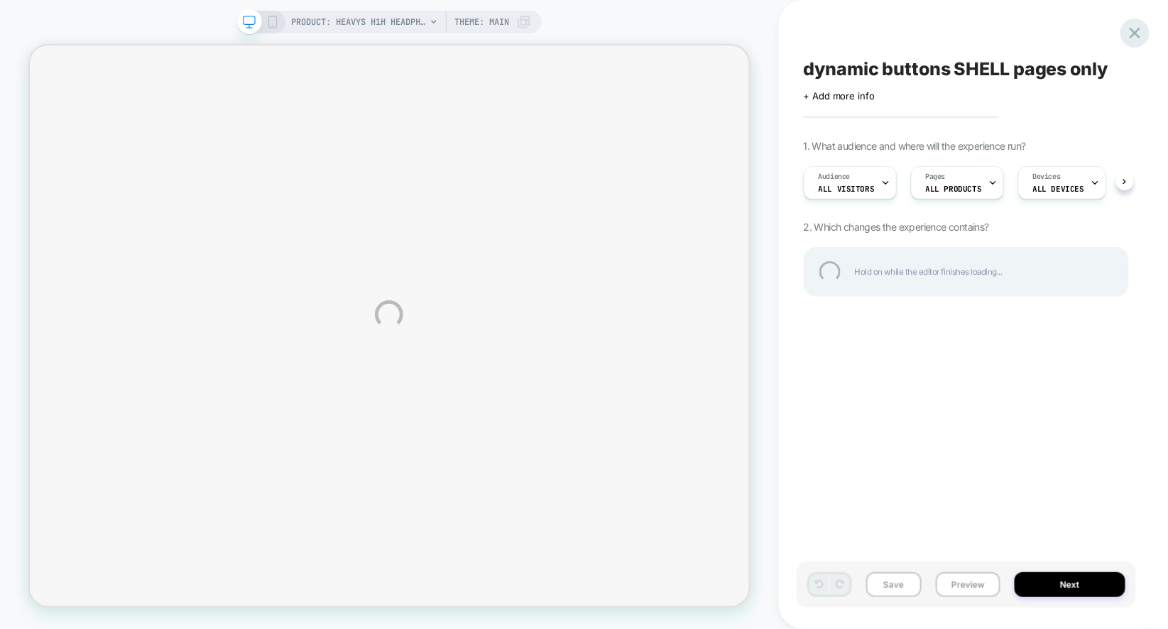
click at [1127, 31] on div at bounding box center [1135, 32] width 29 height 29
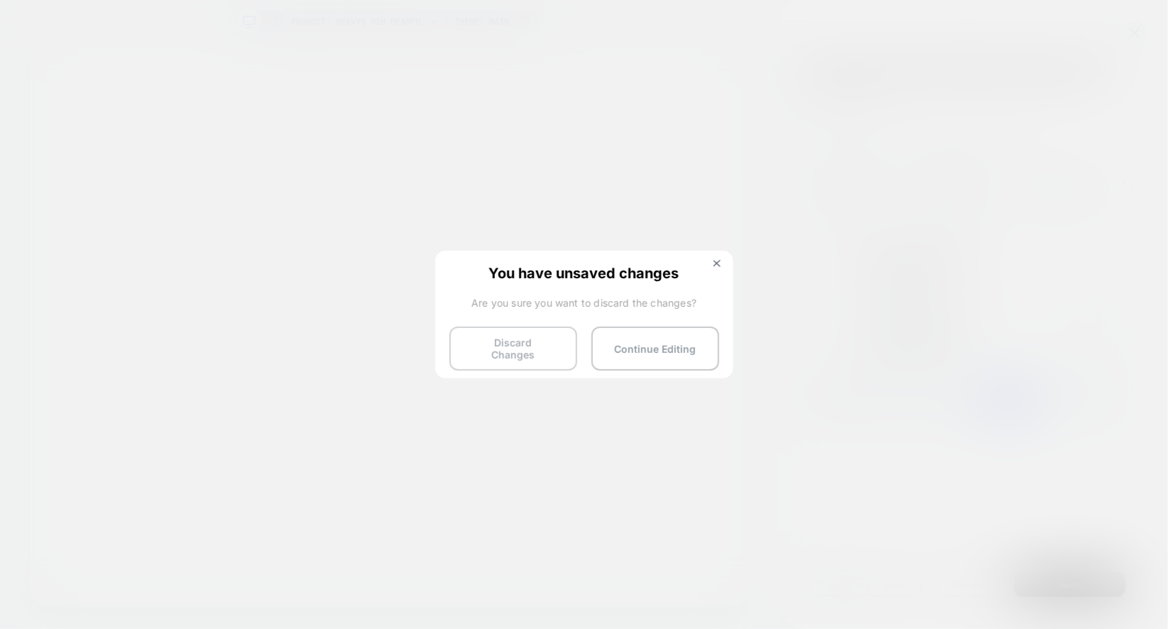
click at [537, 340] on button "Discard Changes" at bounding box center [514, 349] width 128 height 44
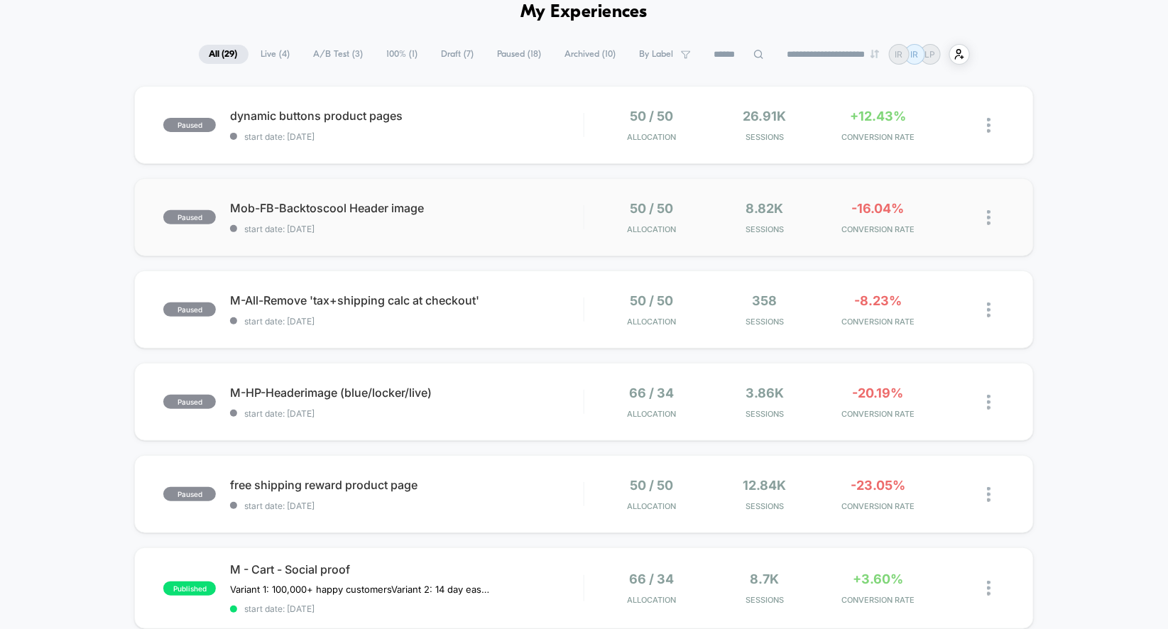
scroll to position [183, 0]
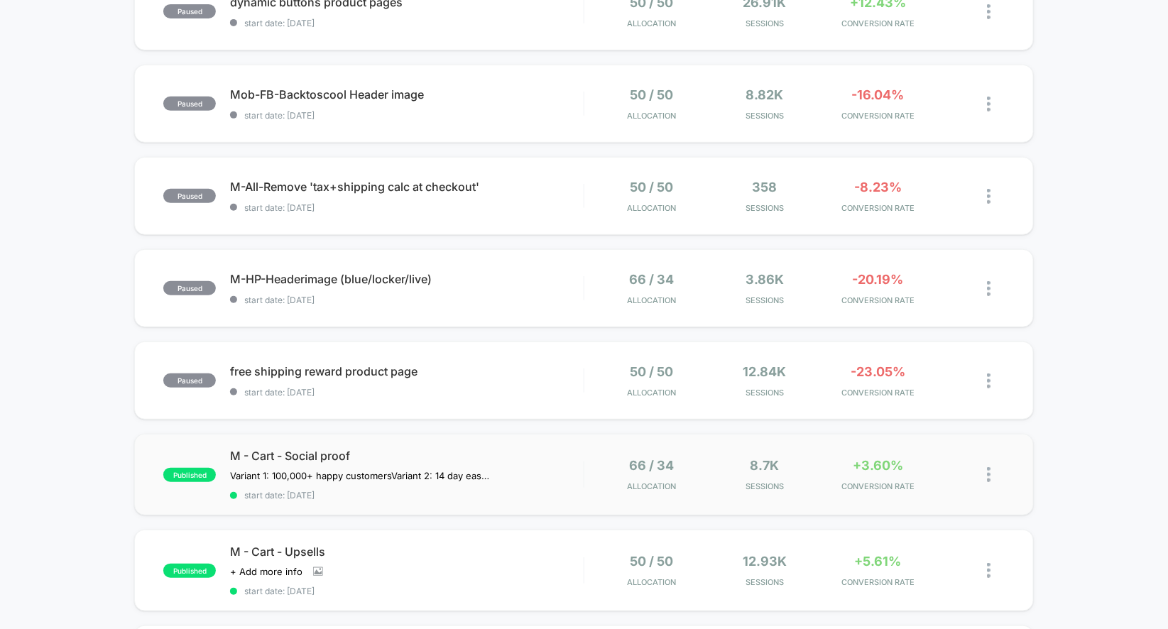
click at [615, 442] on div "published M - Cart - Social proof Variant 1: 100,000+ happy customers Variant 2…" at bounding box center [584, 475] width 900 height 82
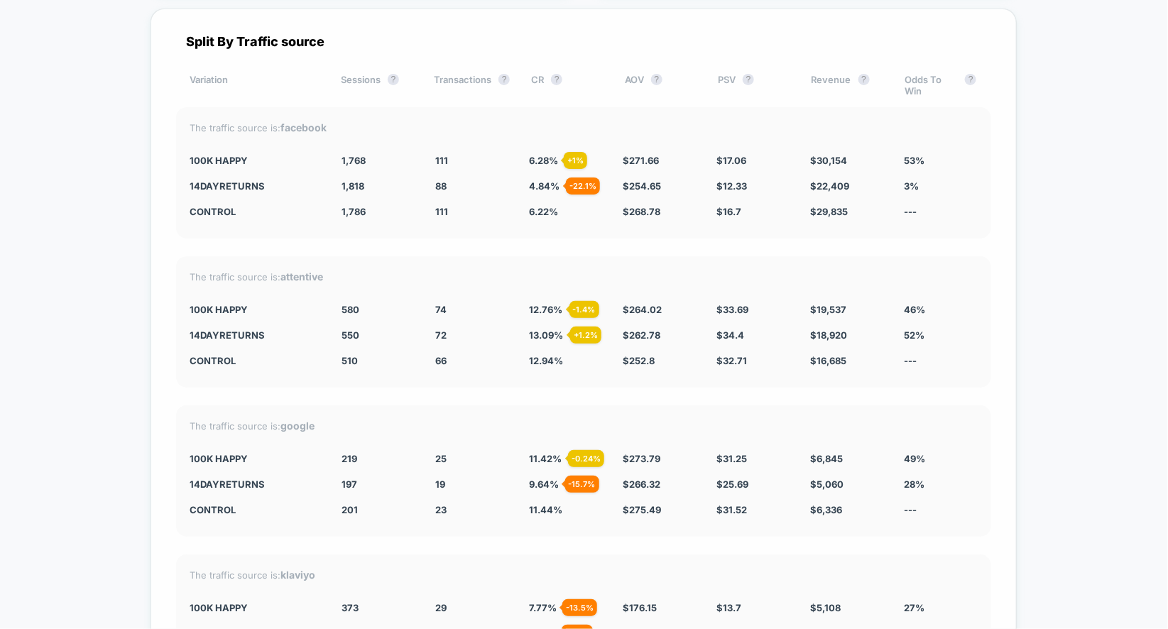
scroll to position [3365, 0]
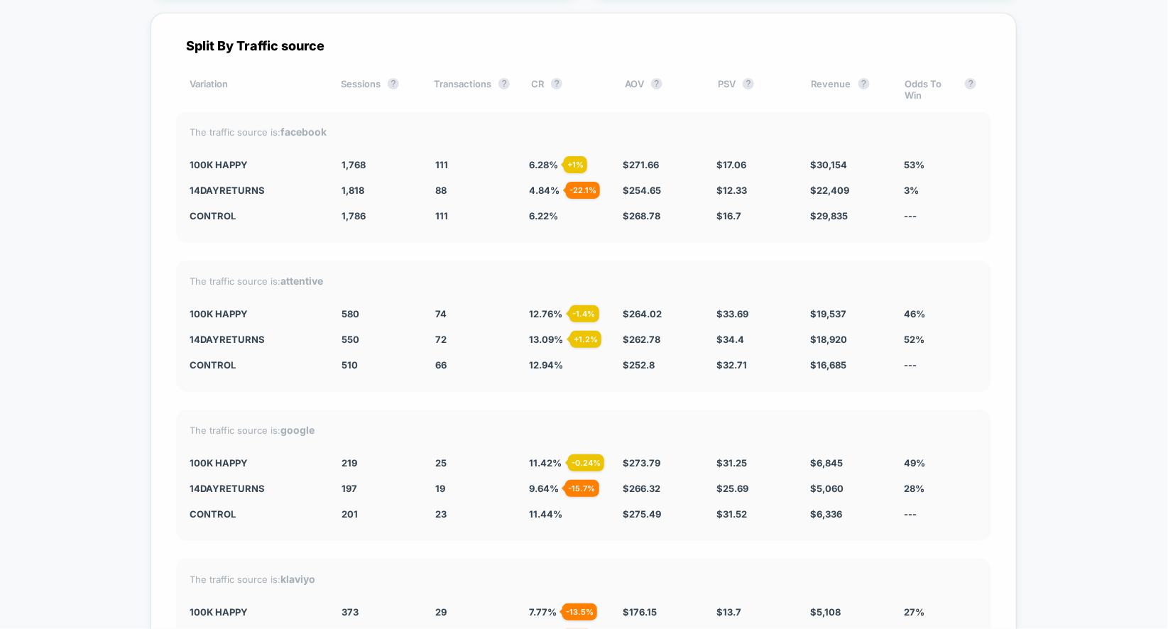
drag, startPoint x: 434, startPoint y: 158, endPoint x: 803, endPoint y: 146, distance: 368.8
click at [803, 146] on div "The traffic source is: facebook 100k Happy 1,768 - 1 % 111 + 1 % 6.28 % + 1 % $…" at bounding box center [583, 177] width 815 height 131
drag, startPoint x: 435, startPoint y: 183, endPoint x: 699, endPoint y: 183, distance: 263.5
click at [699, 185] on div "14DayReturns 1,818 + 1.8 % 88 - 22.1 % 4.84 % - 22.1 % $ 254.65 - 5.3 % $ 12.33…" at bounding box center [583, 190] width 787 height 11
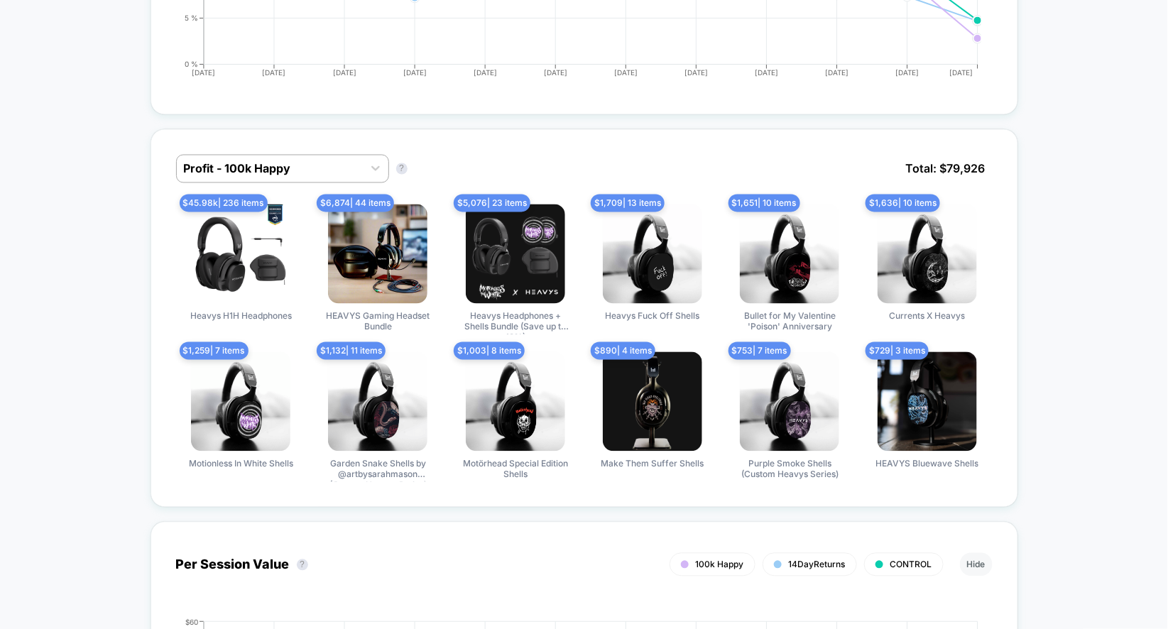
scroll to position [0, 0]
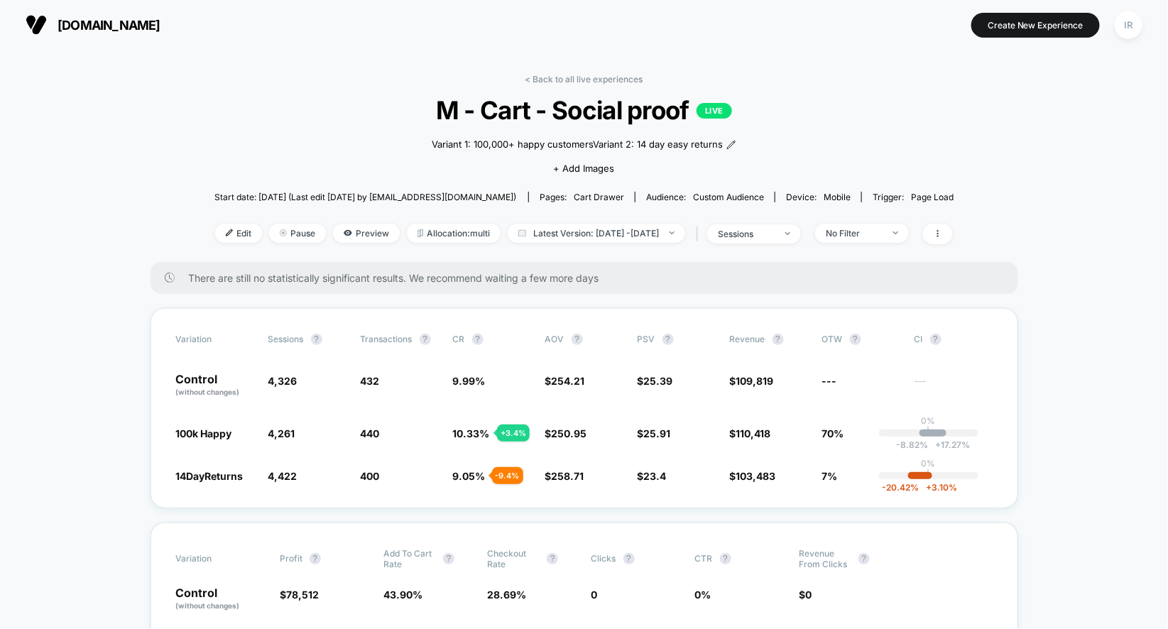
click at [434, 286] on div "There are still no statistically significant results. We recommend waiting a fe…" at bounding box center [585, 278] width 868 height 32
click at [269, 233] on span "Pause" at bounding box center [297, 233] width 57 height 19
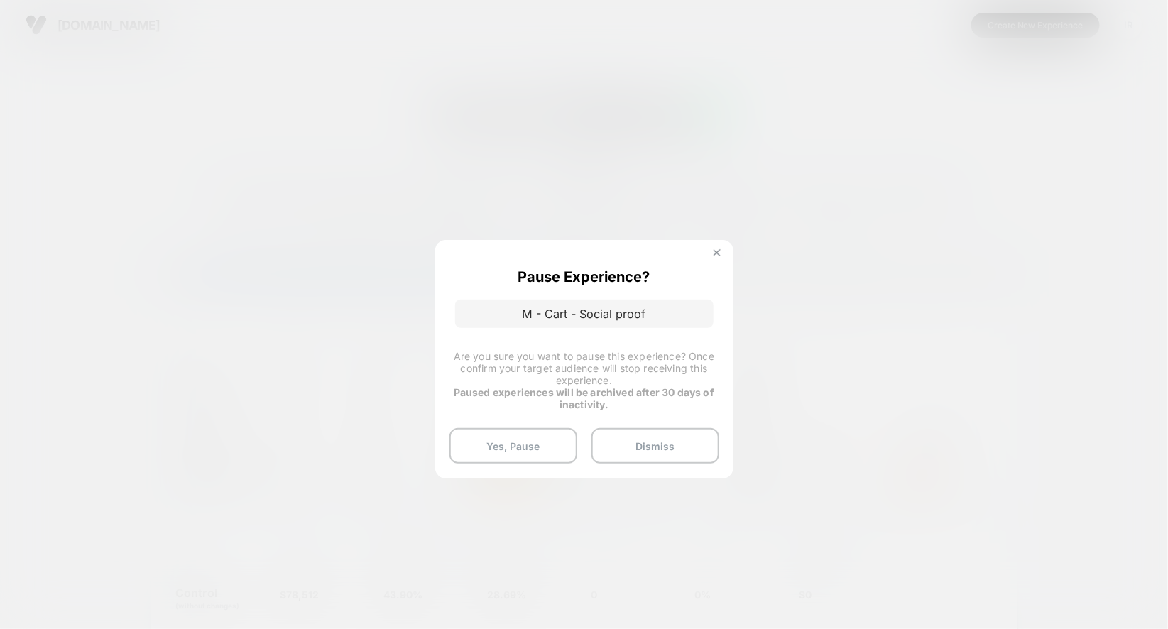
click at [724, 254] on button at bounding box center [718, 255] width 16 height 12
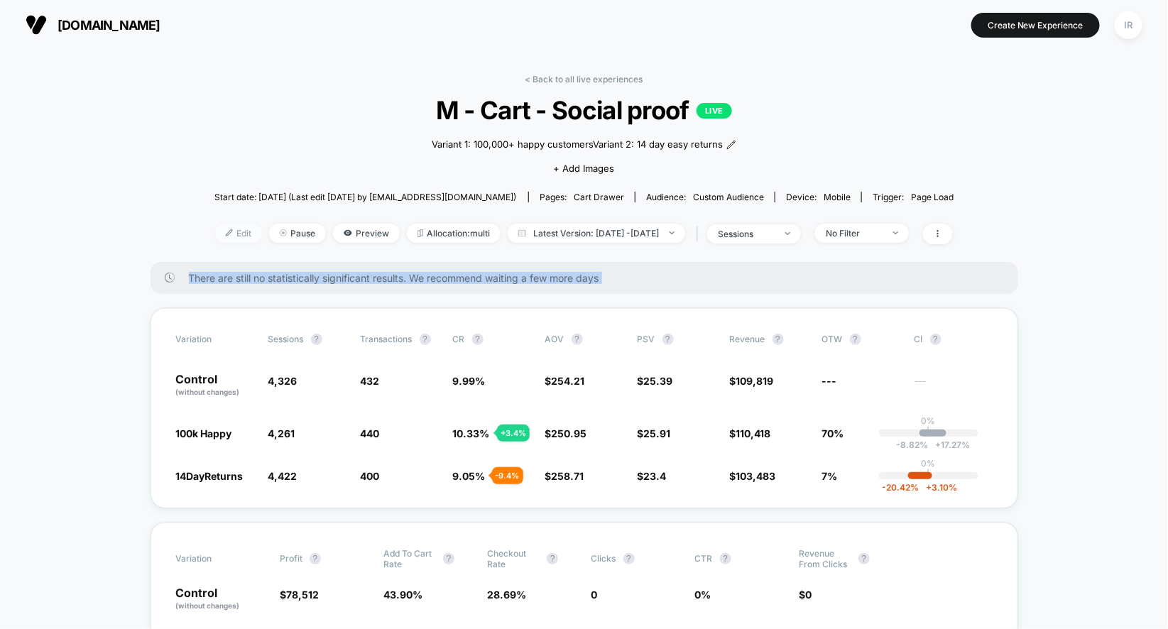
click at [230, 237] on span "Edit" at bounding box center [238, 233] width 47 height 19
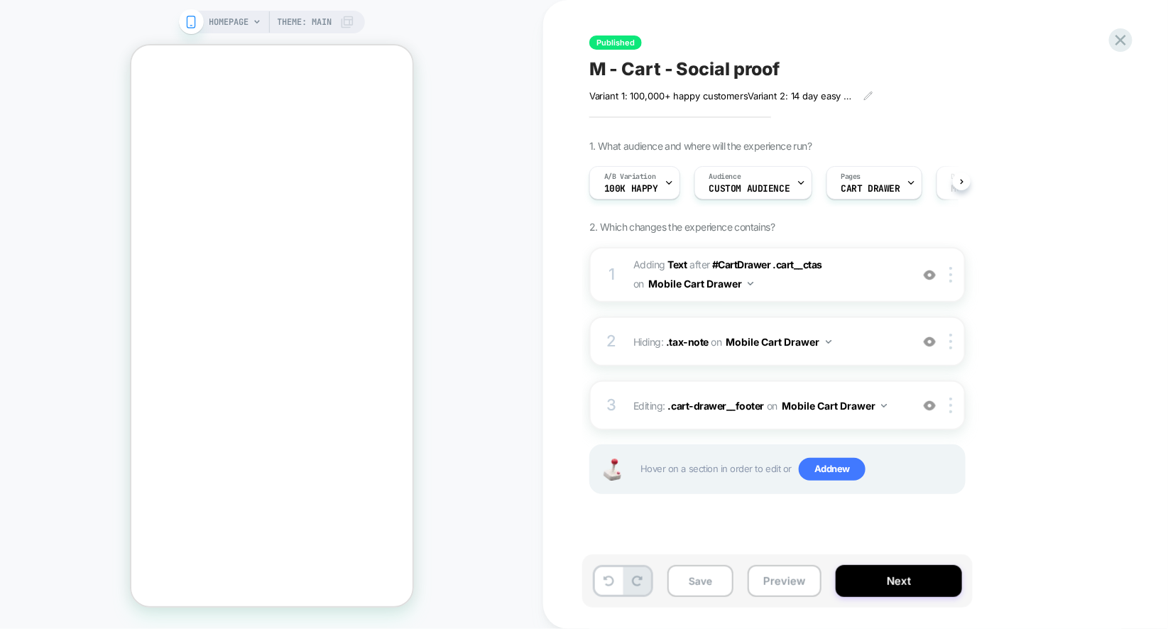
scroll to position [0, 1]
click at [834, 403] on button "Mobile Cart Drawer" at bounding box center [834, 406] width 105 height 21
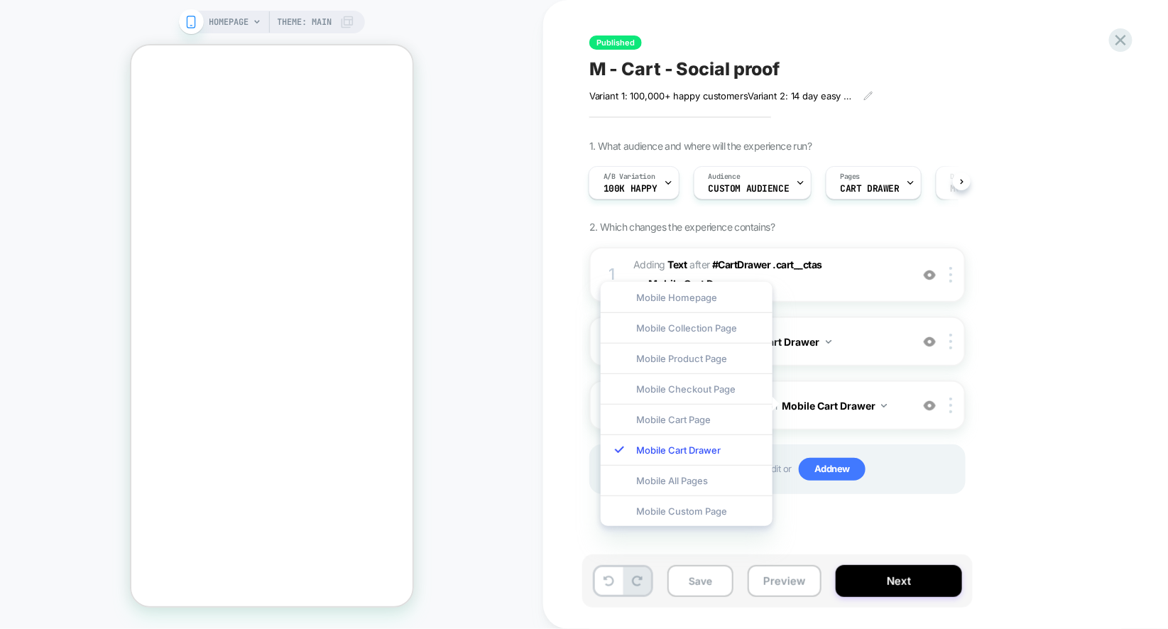
click at [574, 418] on div "Published M - Cart - Social proof Variant 1: 100,000+ happy customers Variant 2…" at bounding box center [855, 314] width 625 height 629
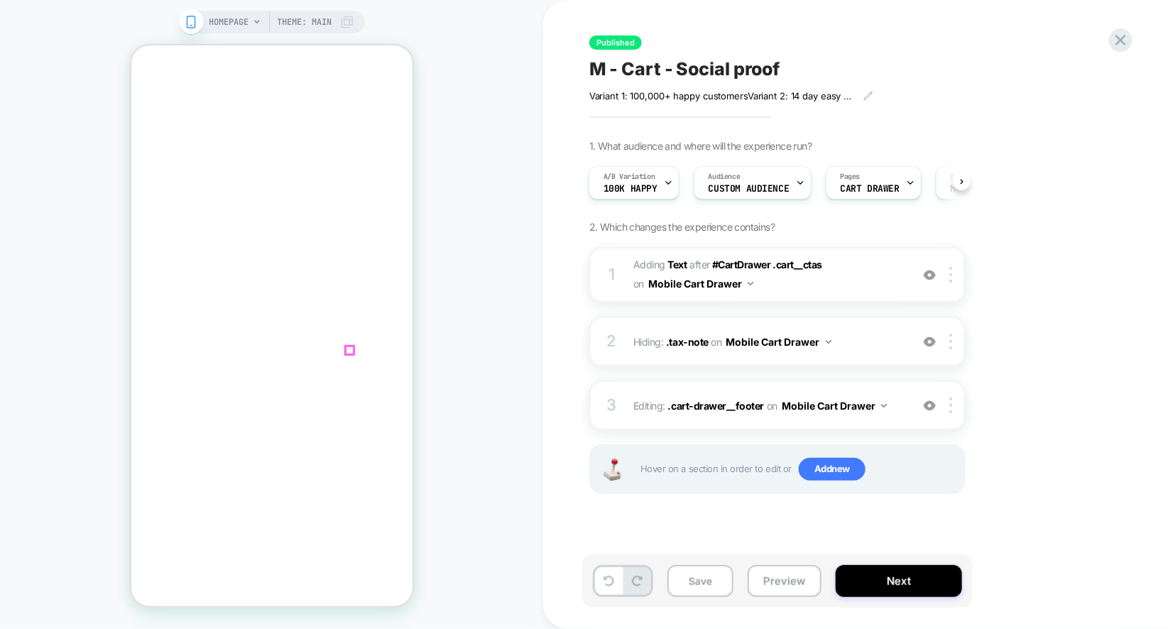
scroll to position [146, 0]
click at [136, 99] on icon "Close" at bounding box center [136, 99] width 0 height 0
click at [933, 405] on img at bounding box center [930, 406] width 12 height 12
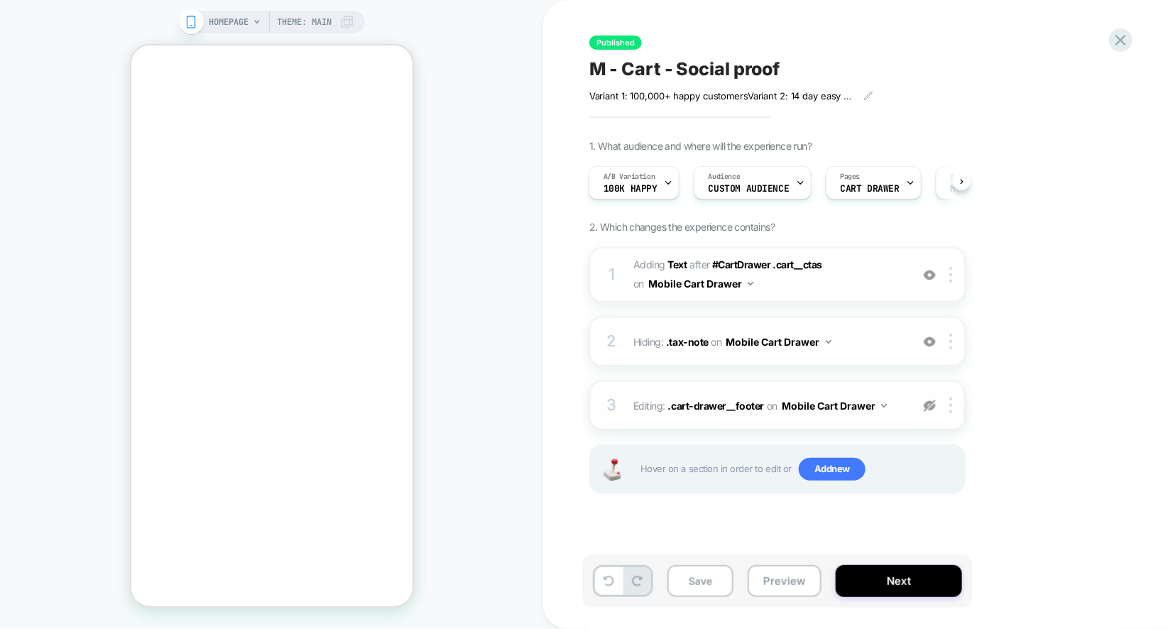
scroll to position [132, 0]
click at [711, 408] on span ".cart-drawer__footer" at bounding box center [716, 406] width 97 height 12
click at [822, 345] on button "Mobile Cart Drawer" at bounding box center [779, 342] width 105 height 21
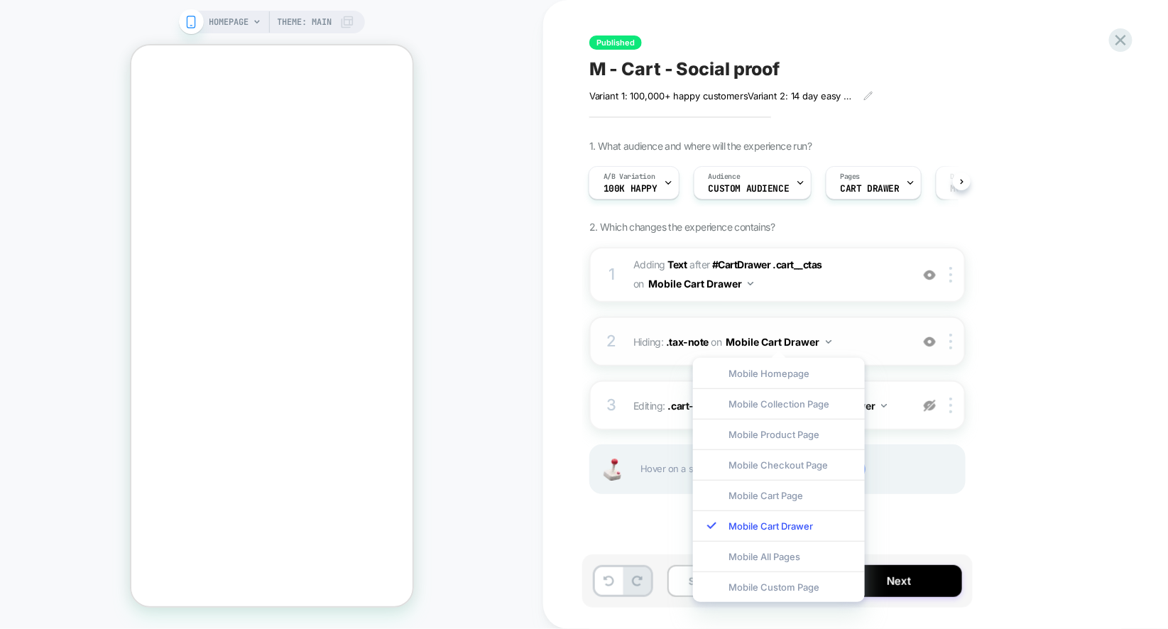
click at [822, 344] on button "Mobile Cart Drawer" at bounding box center [779, 342] width 105 height 21
click at [874, 337] on span "Hiding : .tax-note .tax-note on Mobile Cart Drawer" at bounding box center [769, 342] width 271 height 21
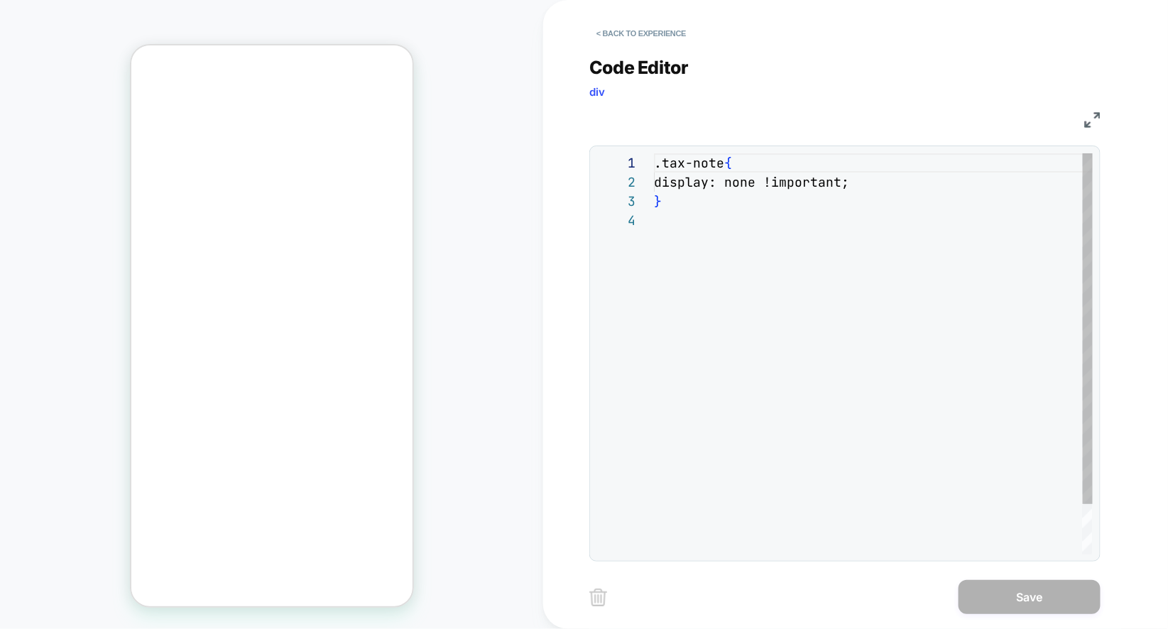
scroll to position [57, 0]
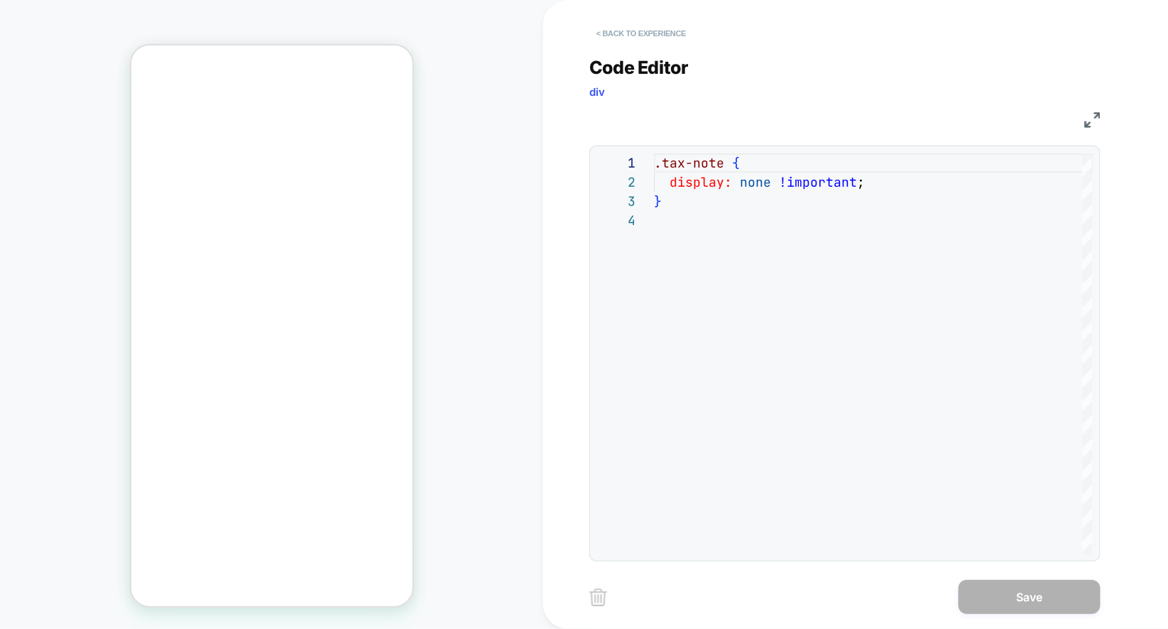
click at [625, 34] on button "< Back to experience" at bounding box center [642, 33] width 104 height 23
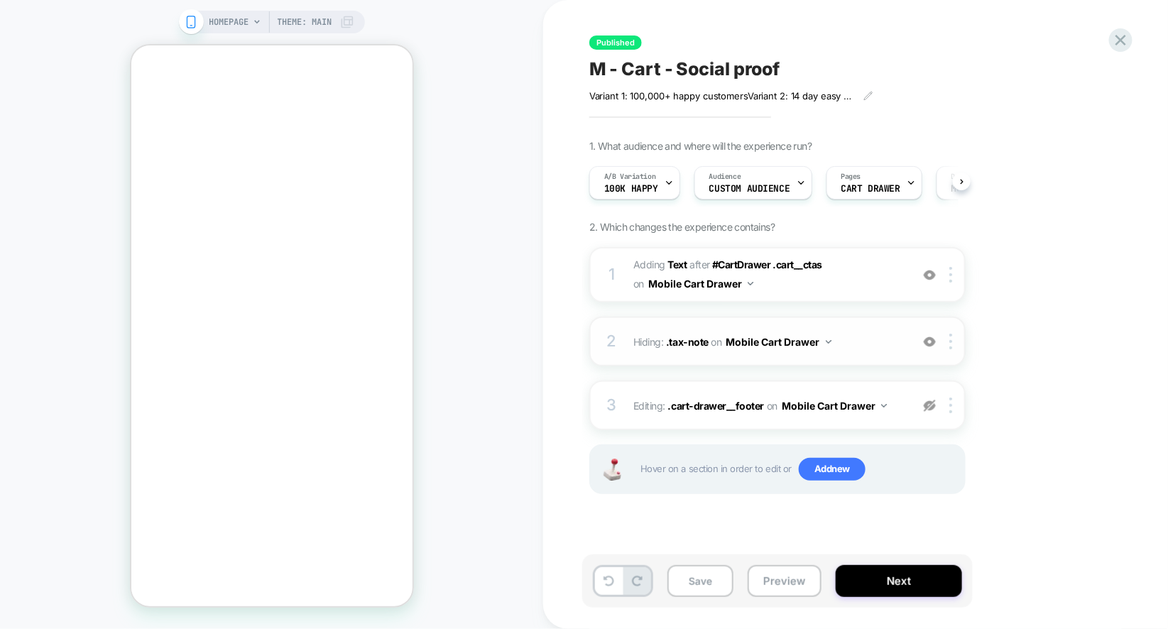
scroll to position [0, 1]
click at [646, 354] on div "2 Hiding : .tax-note .tax-note on Mobile Cart Drawer Add Before Add After Copy …" at bounding box center [778, 342] width 376 height 50
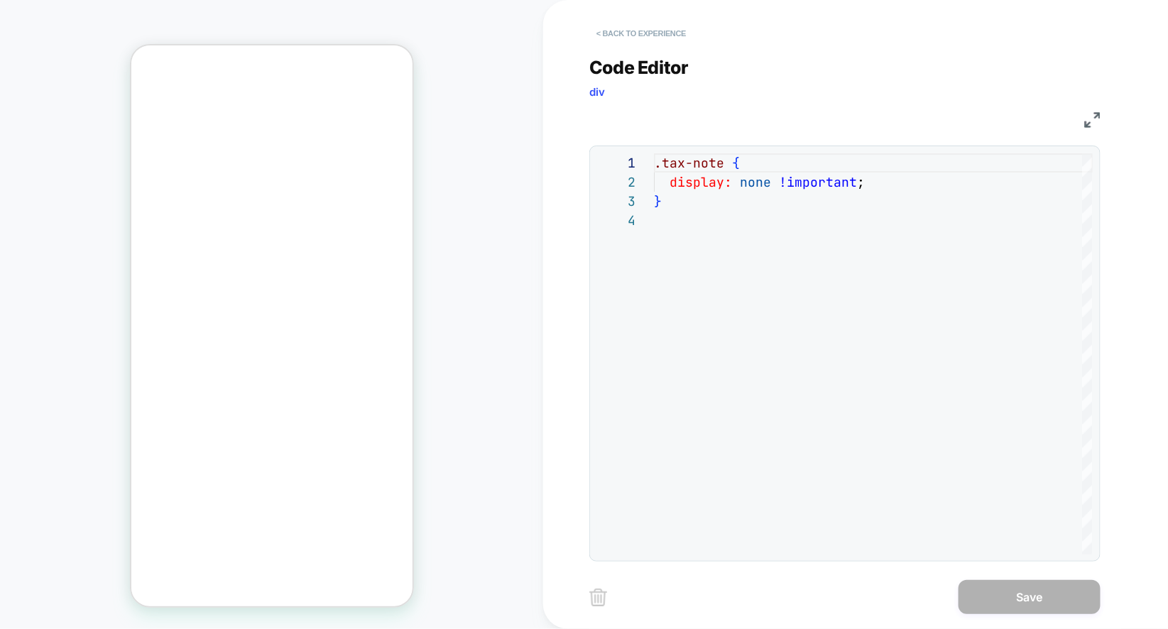
scroll to position [132, 0]
click at [642, 40] on button "< Back to experience" at bounding box center [642, 33] width 104 height 23
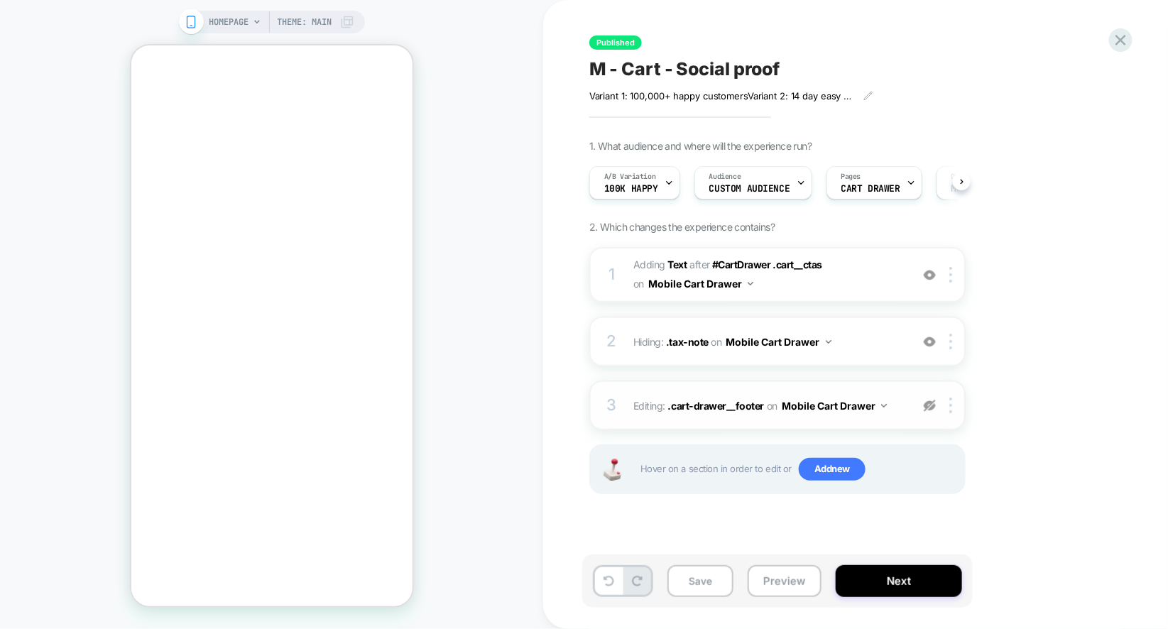
scroll to position [0, 1]
click at [834, 419] on div "3 Editing : .cart-drawer__footer .cart-drawer__footer on Mobile Cart Drawer Del…" at bounding box center [778, 406] width 376 height 50
click at [831, 278] on span "#_loomi_addon_1754562206388 Adding Text AFTER #CartDrawer .cart__ctas #CartDraw…" at bounding box center [769, 275] width 271 height 38
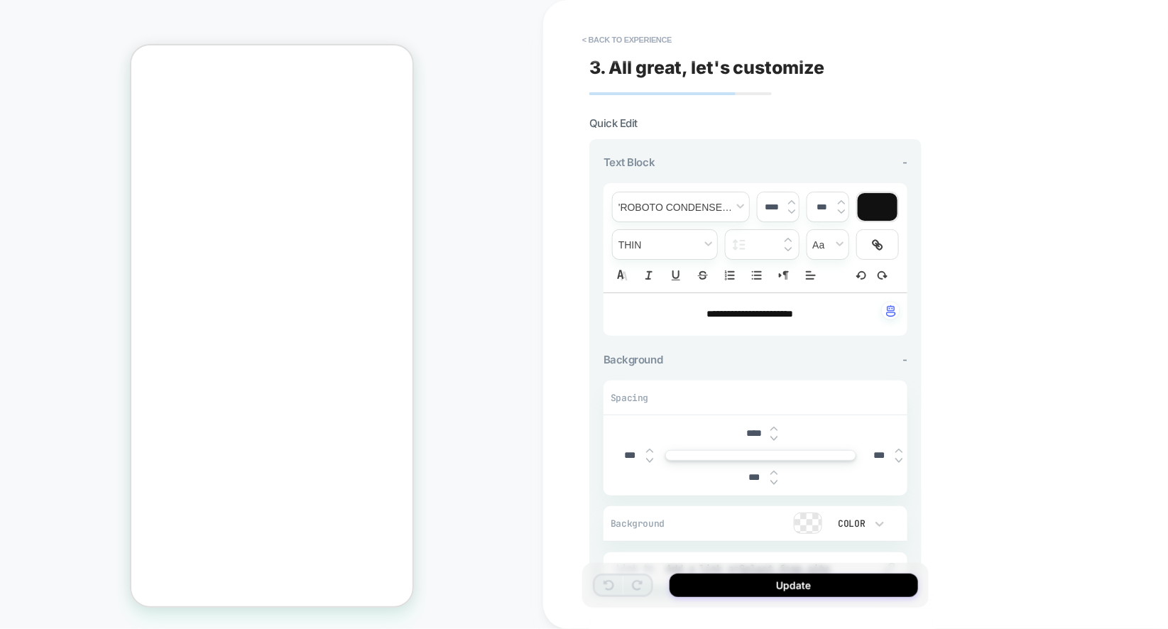
scroll to position [158, 0]
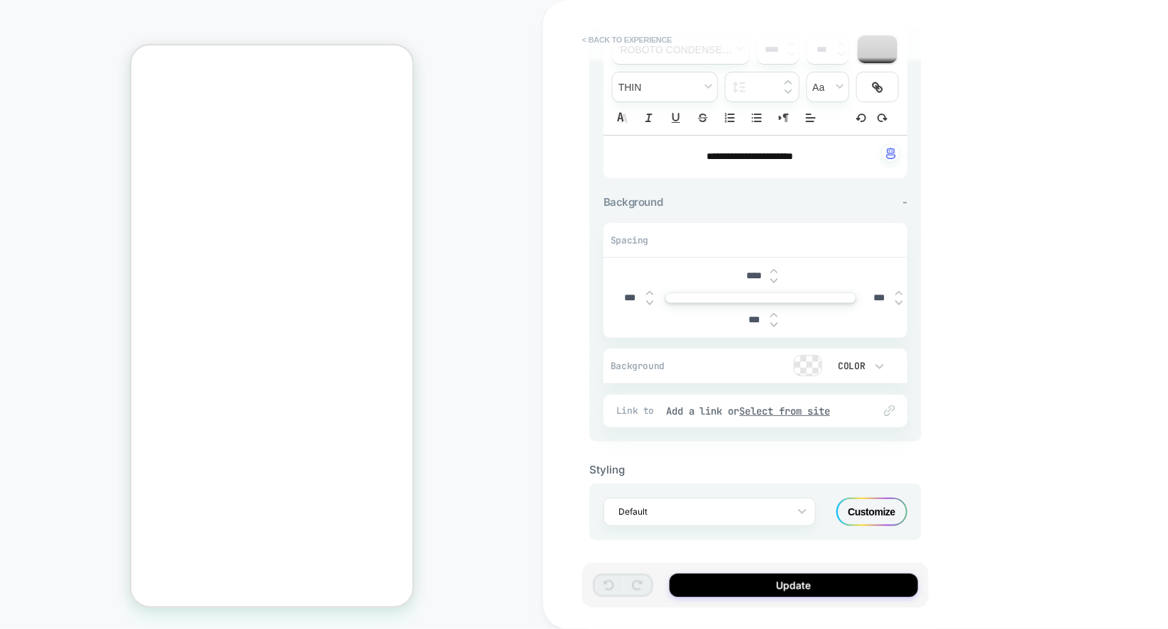
click at [658, 35] on button "< Back to experience" at bounding box center [627, 39] width 104 height 23
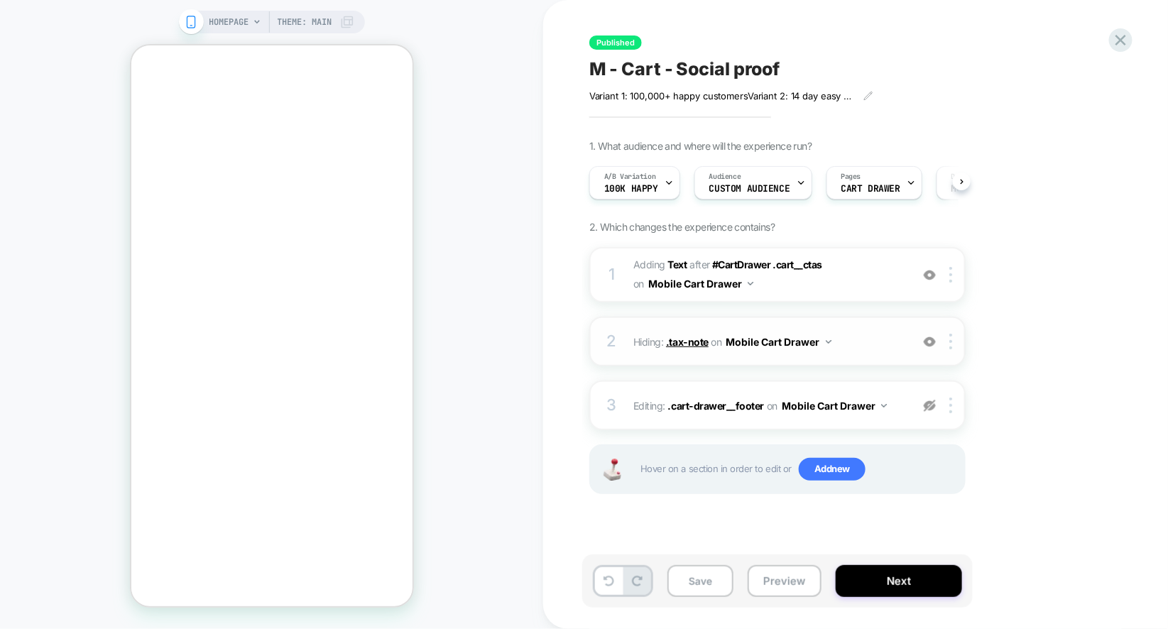
scroll to position [0, 1]
click at [934, 413] on div "3 Editing : .cart-drawer__footer .cart-drawer__footer on Mobile Cart Drawer Del…" at bounding box center [778, 406] width 376 height 50
click at [934, 400] on img at bounding box center [930, 406] width 12 height 12
click at [645, 412] on span "Editing : .cart-drawer__footer .cart-drawer__footer on Mobile Cart Drawer" at bounding box center [769, 406] width 271 height 21
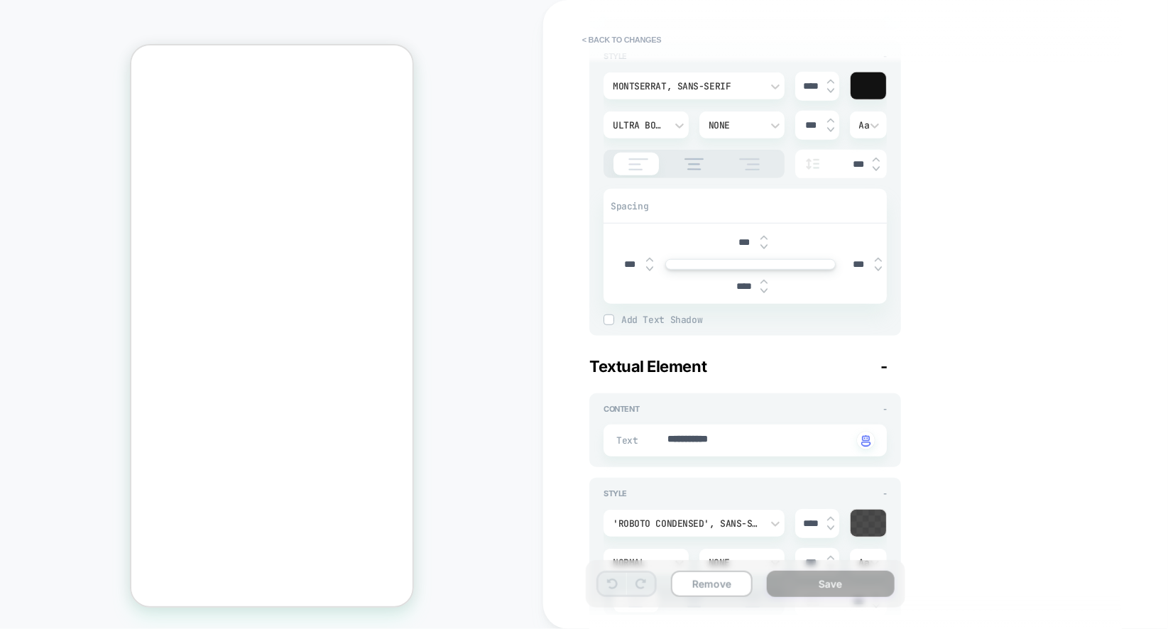
scroll to position [0, 0]
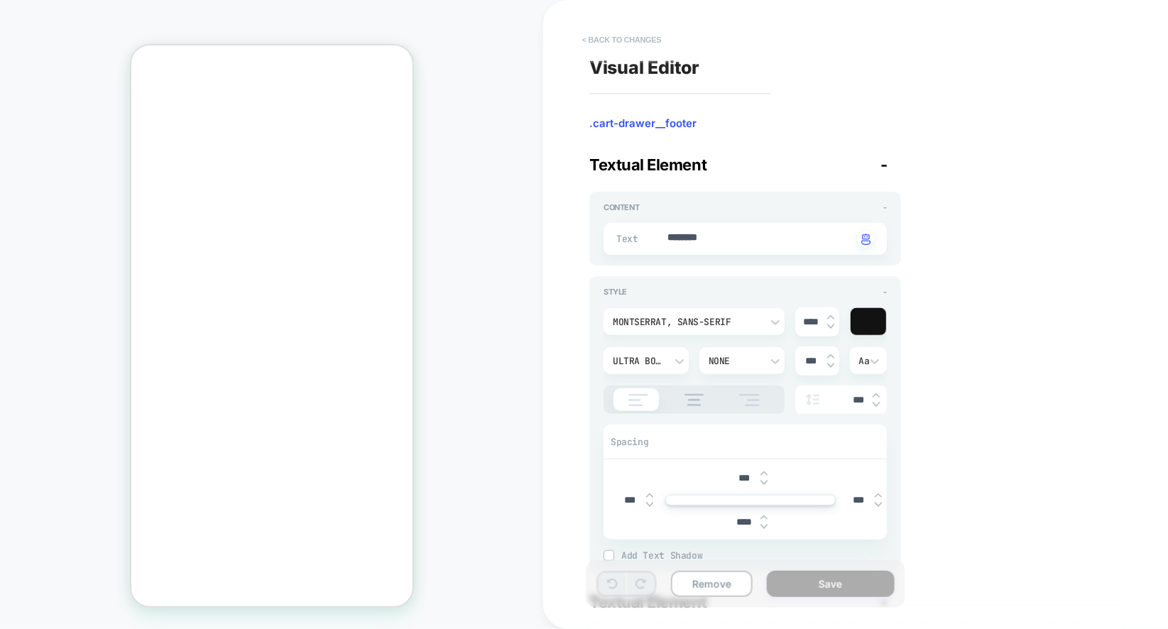
click at [626, 47] on button "< Back to changes" at bounding box center [622, 39] width 94 height 23
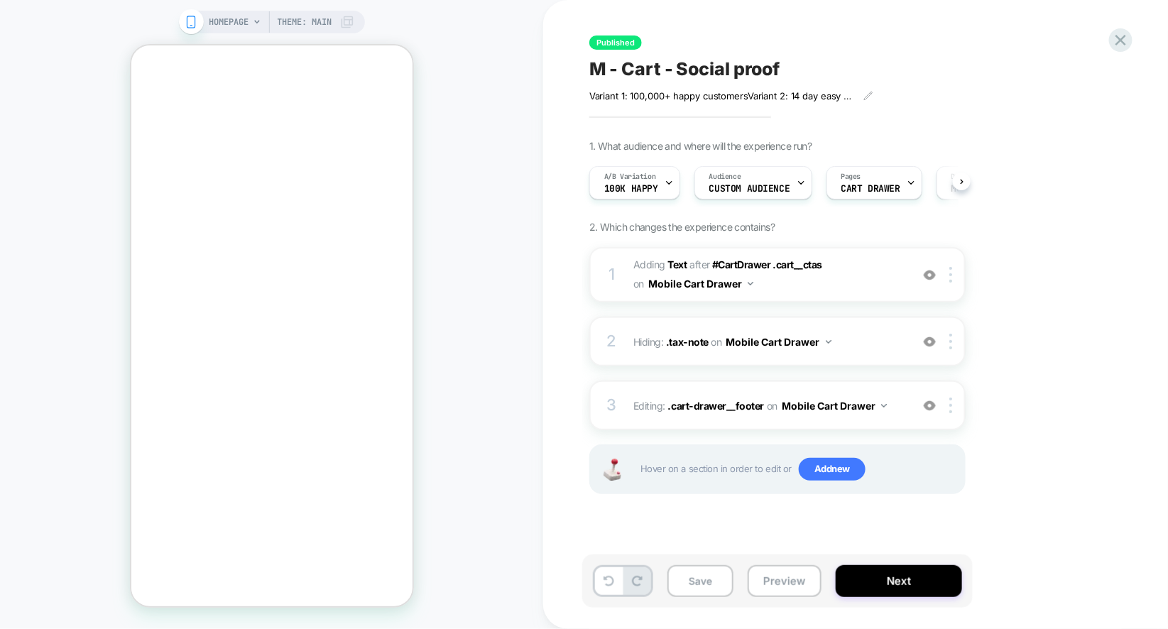
scroll to position [0, 1]
click at [1121, 34] on icon at bounding box center [1121, 40] width 19 height 19
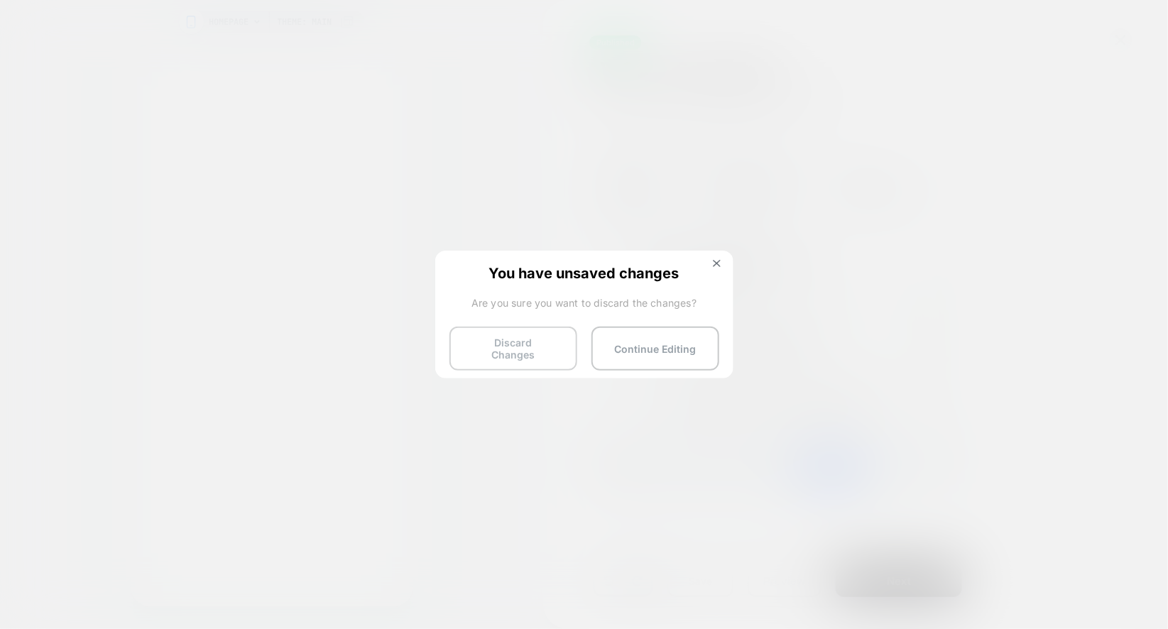
click at [512, 337] on button "Discard Changes" at bounding box center [514, 349] width 128 height 44
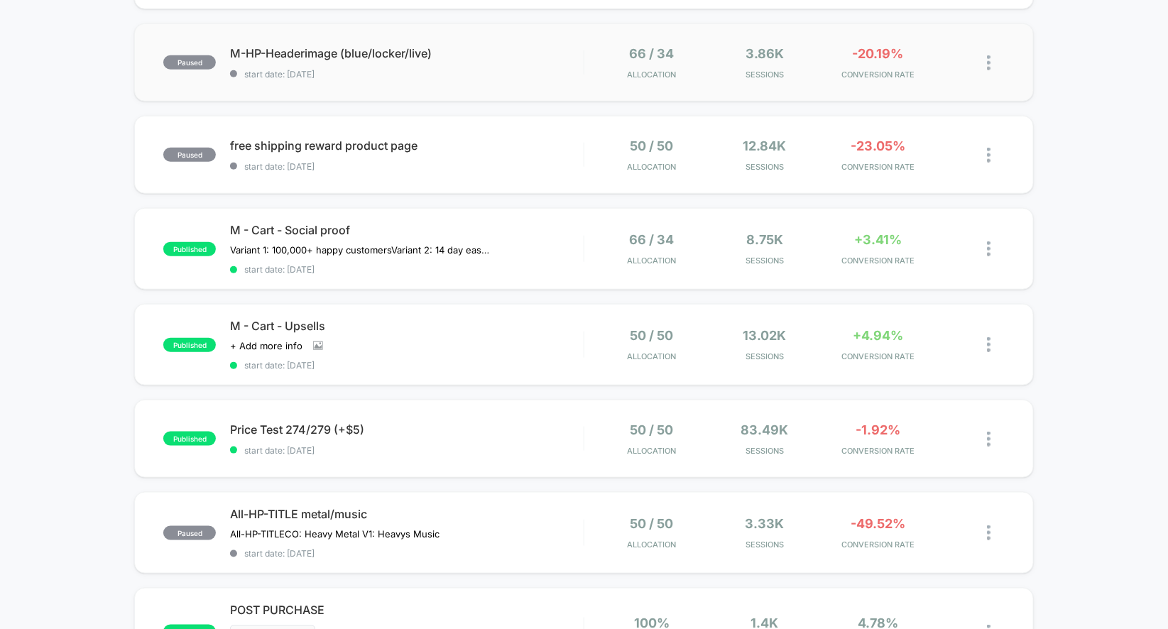
scroll to position [521, 0]
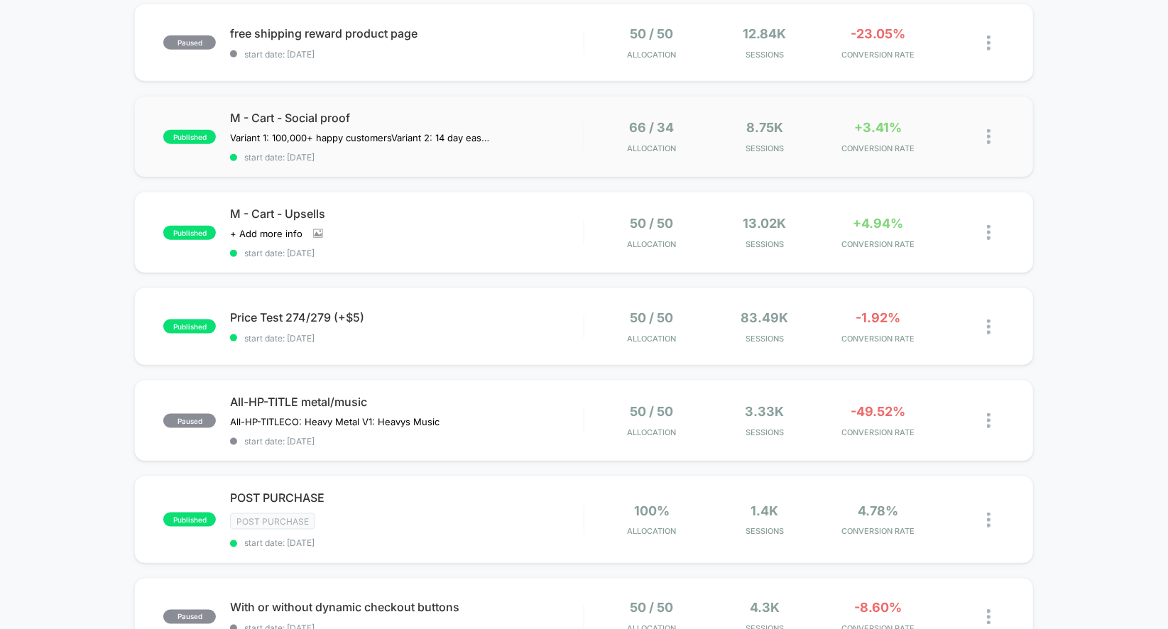
click at [603, 142] on div "66 / 34 Allocation" at bounding box center [652, 136] width 106 height 33
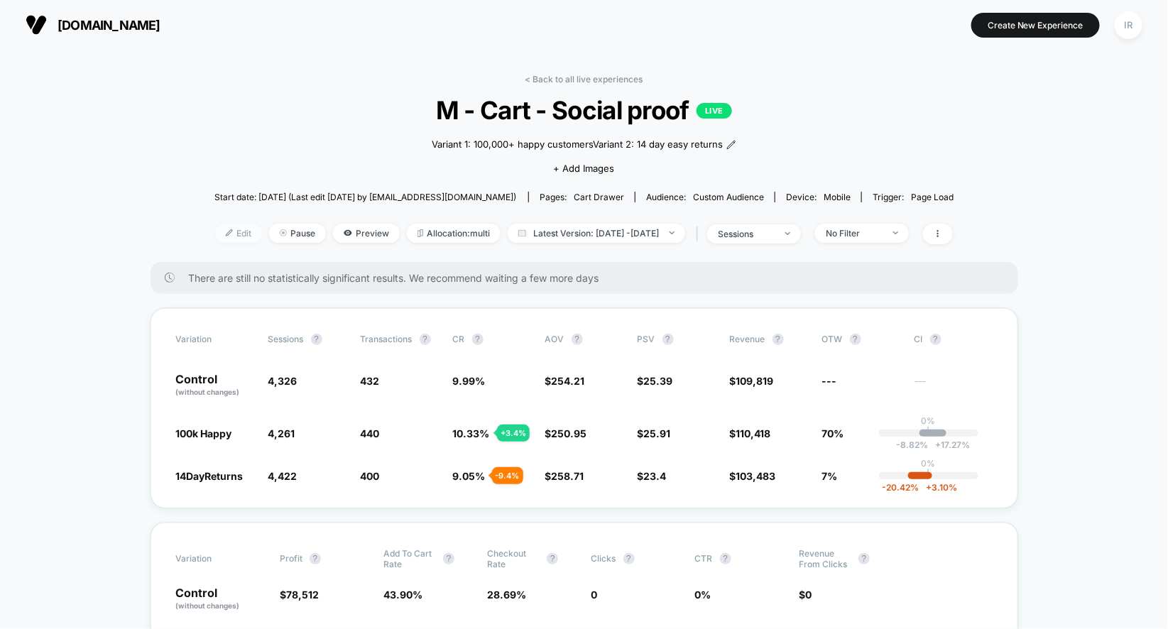
click at [229, 232] on span "Edit" at bounding box center [238, 233] width 47 height 19
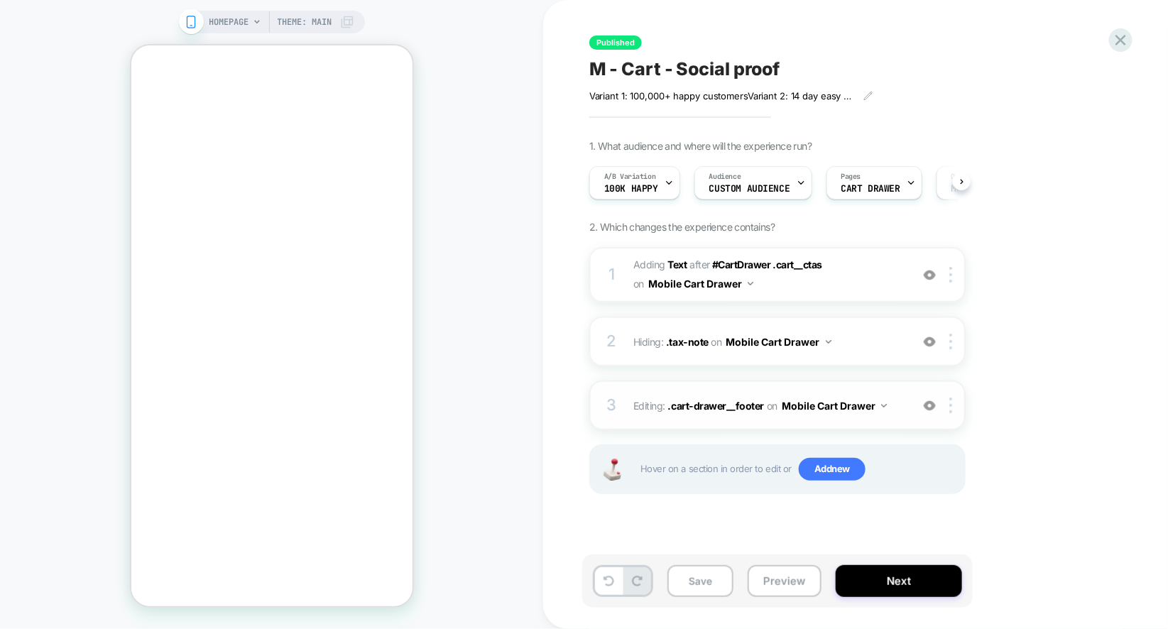
scroll to position [0, 1]
click at [845, 392] on div "3 Editing : .cart-drawer__footer .cart-drawer__footer on Mobile Cart Drawer Add…" at bounding box center [778, 406] width 376 height 50
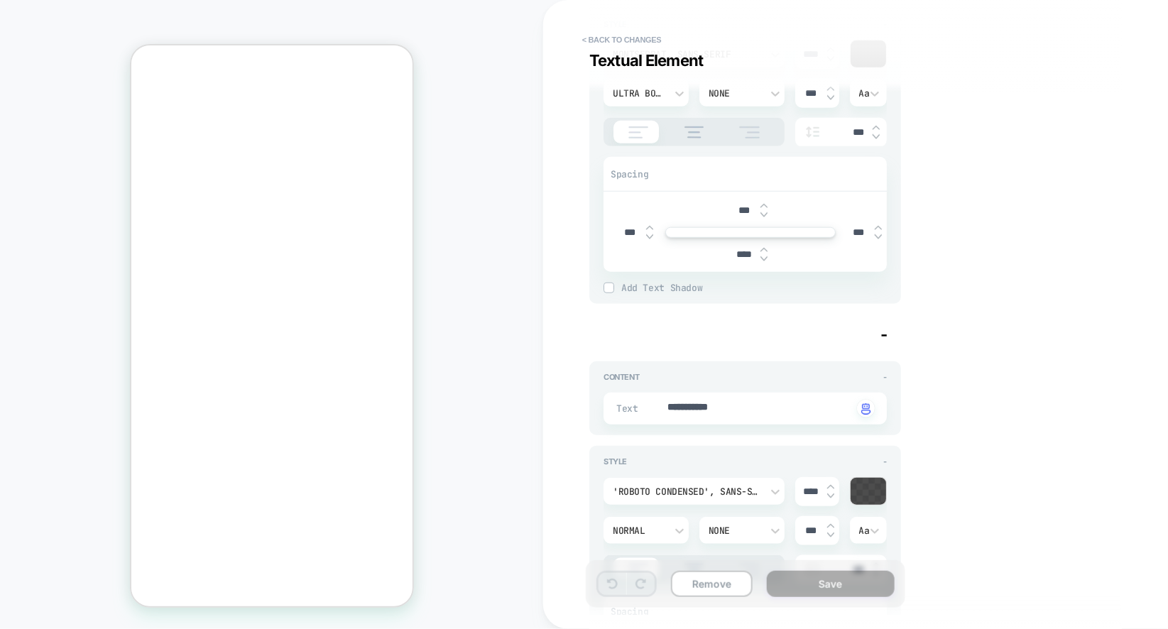
scroll to position [0, 0]
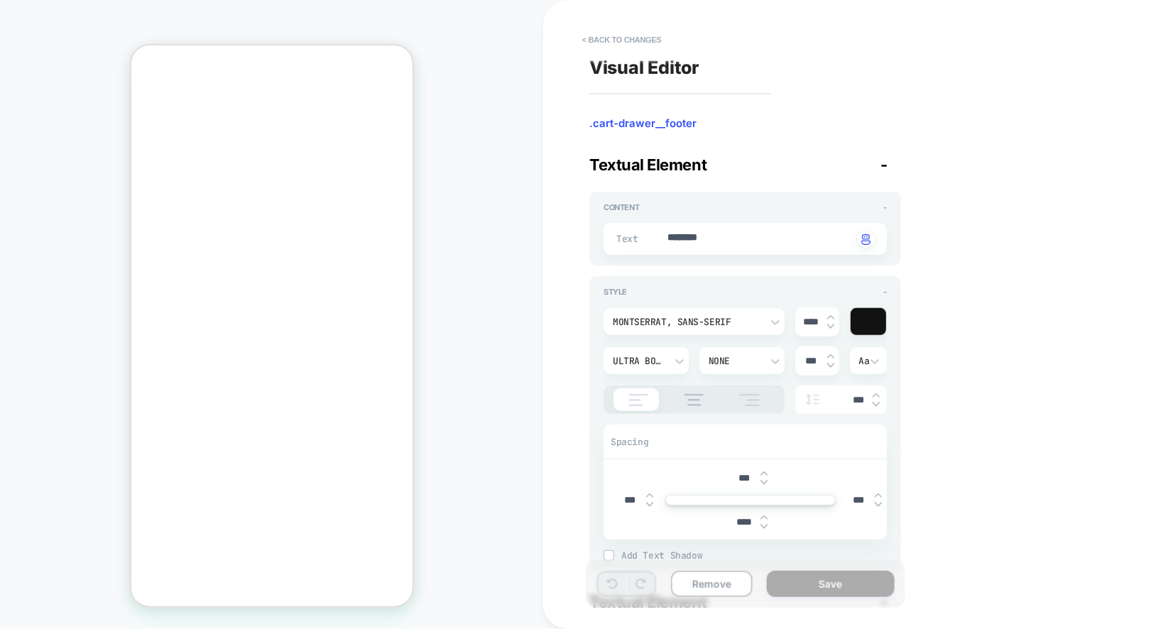
click at [640, 26] on div "**********" at bounding box center [848, 314] width 533 height 601
click at [639, 32] on button "< Back to changes" at bounding box center [622, 39] width 94 height 23
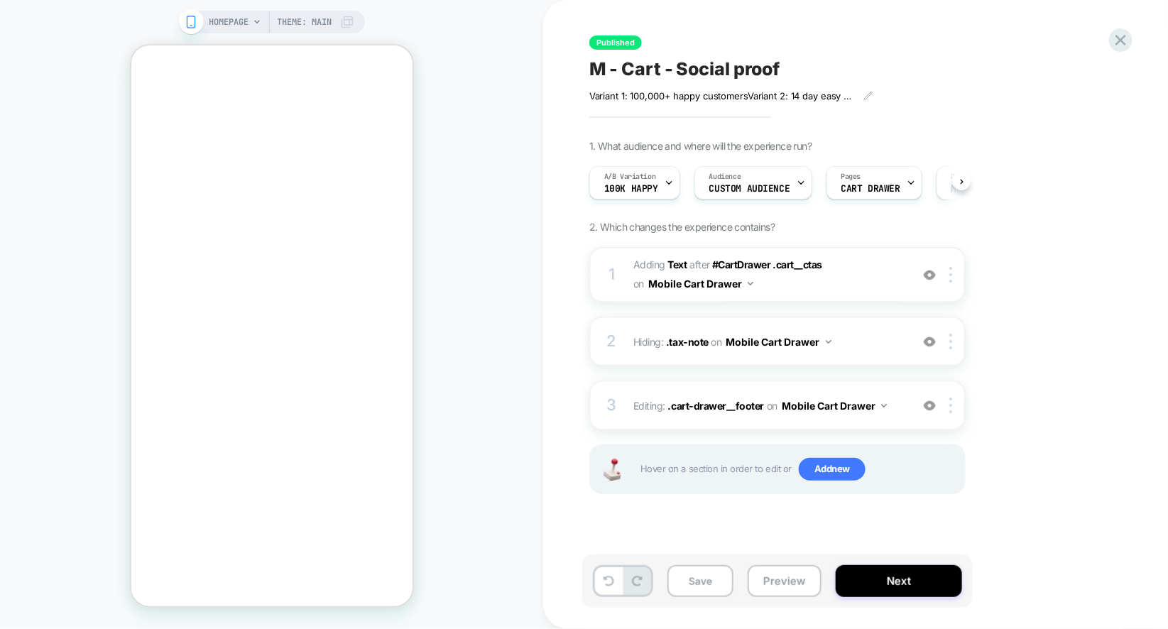
scroll to position [0, 1]
click at [659, 416] on div "3 Editing : .cart-drawer__footer .cart-drawer__footer on Mobile Cart Drawer Add…" at bounding box center [778, 406] width 376 height 50
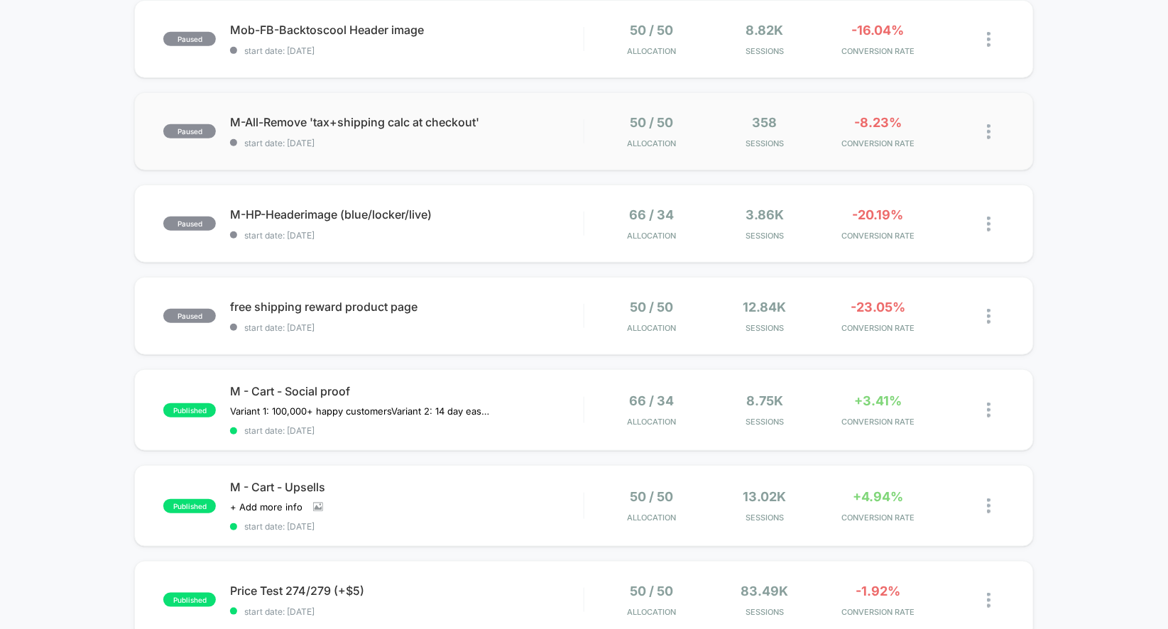
scroll to position [310, 0]
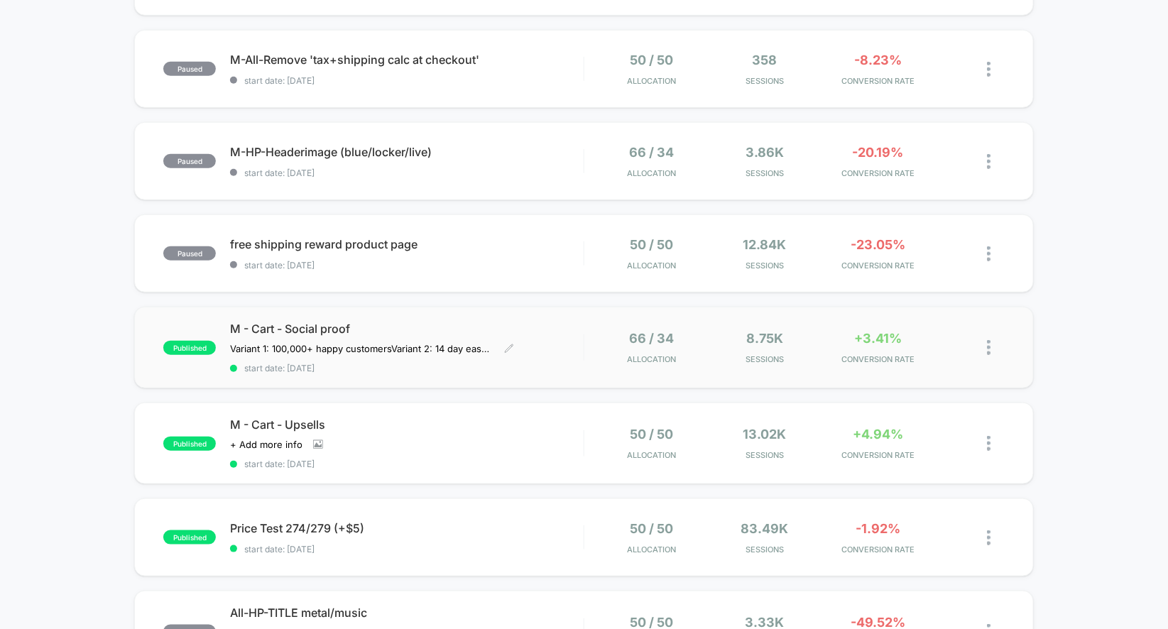
click at [573, 357] on div "M - Cart - Social proof Variant 1: 100,000+ happy customers Variant 2: 14 day e…" at bounding box center [407, 348] width 354 height 52
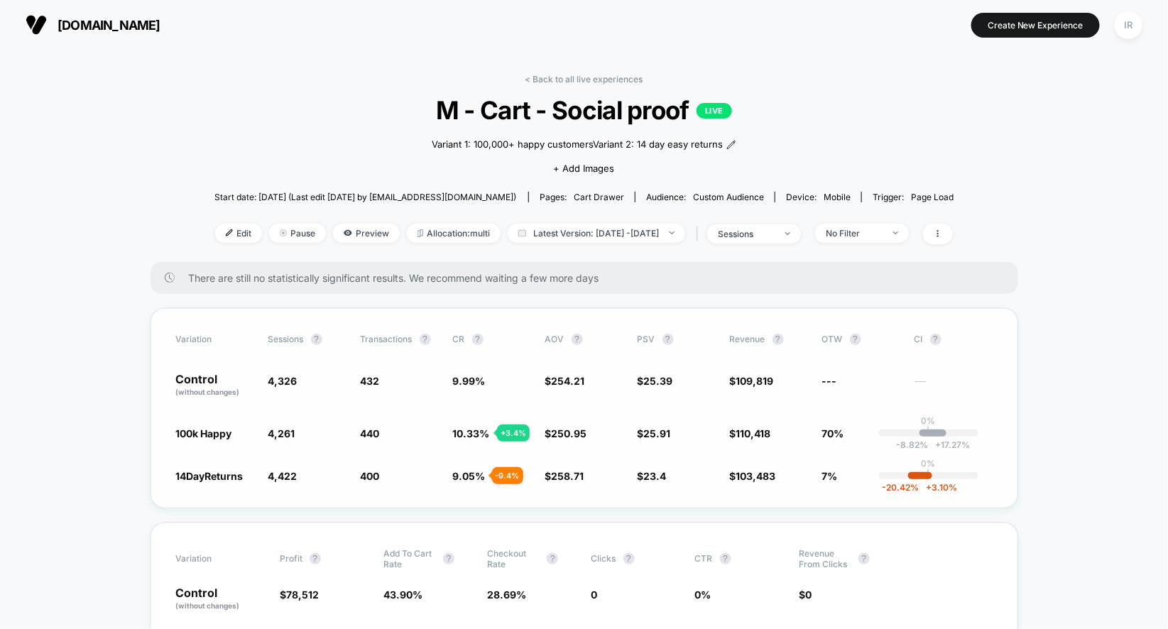
click at [258, 479] on div "14DayReturns 4,422 + 2.2 % 400 - 9.4 % 9.05 % - 9.4 % $ 258.71 + 1.8 % $ 23.4 -…" at bounding box center [584, 476] width 817 height 14
click at [215, 232] on span "Edit" at bounding box center [238, 233] width 47 height 19
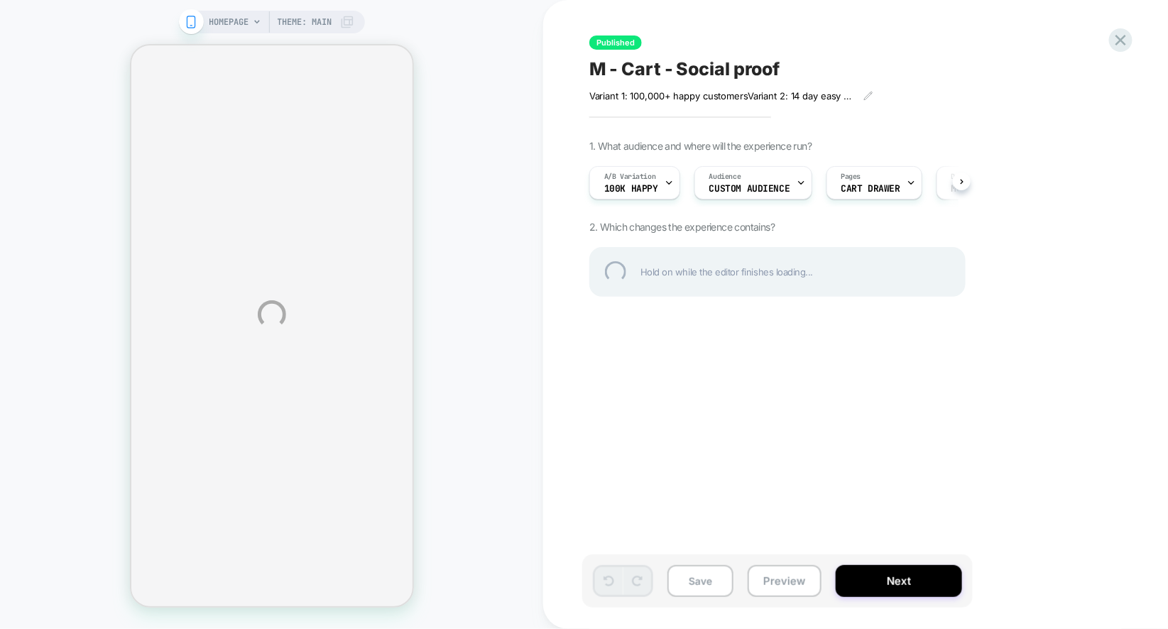
click at [793, 349] on div "HOMEPAGE Theme: MAIN Published M - Cart - Social proof Variant 1: 100,000+ happ…" at bounding box center [584, 314] width 1168 height 629
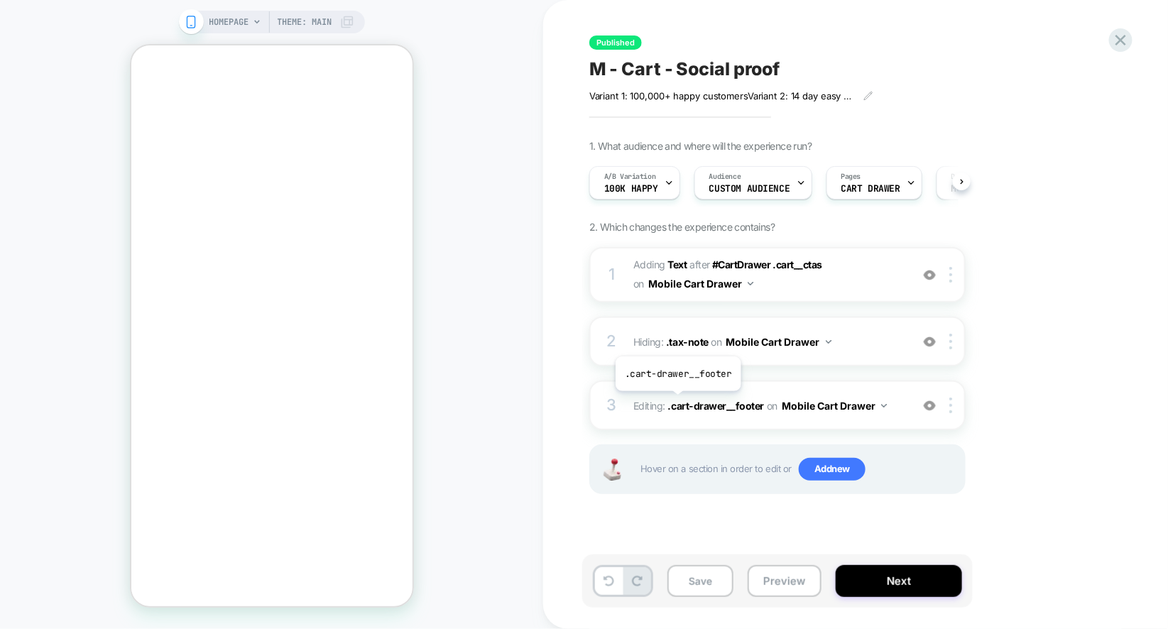
scroll to position [0, 1]
click at [661, 180] on div "A/B Variation 100k Happy" at bounding box center [631, 183] width 82 height 32
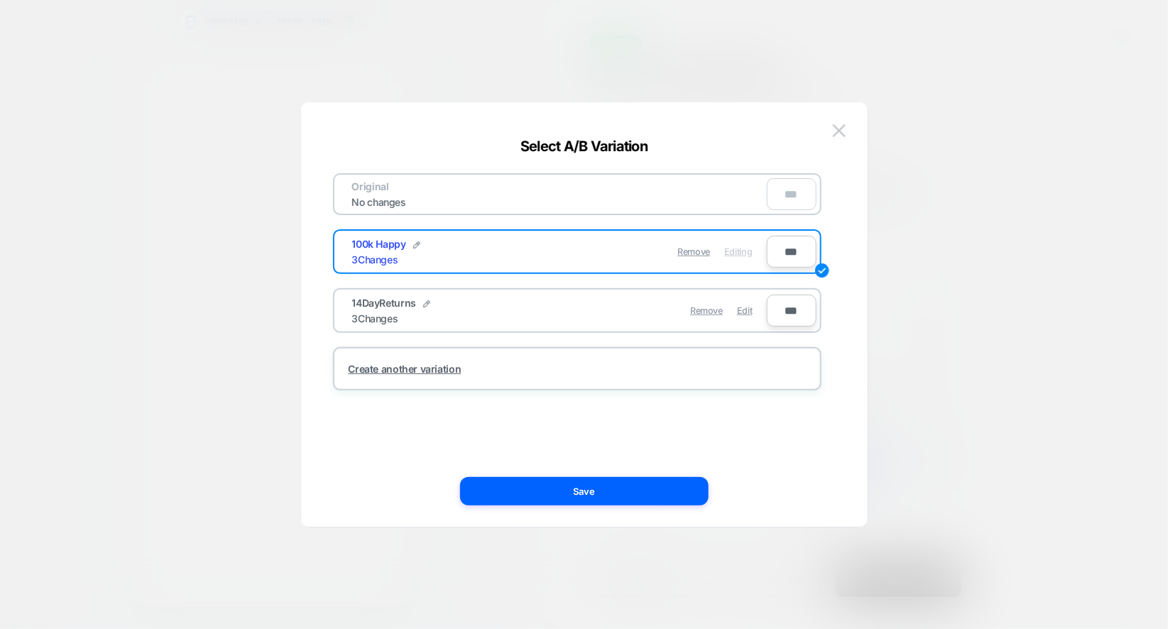
click at [547, 307] on div "14DayReturns 3 Changes" at bounding box center [455, 311] width 207 height 28
click at [623, 258] on div "Remove Editing" at bounding box center [660, 252] width 200 height 28
click at [704, 313] on span "Remove" at bounding box center [706, 310] width 33 height 11
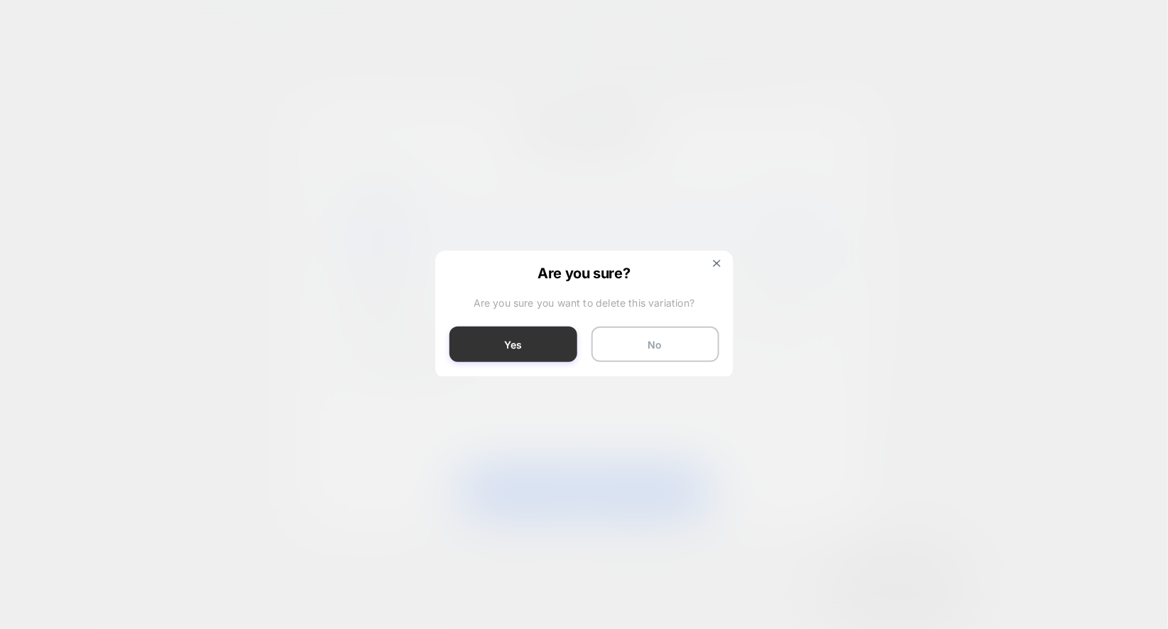
click at [519, 337] on button "Yes" at bounding box center [514, 345] width 128 height 36
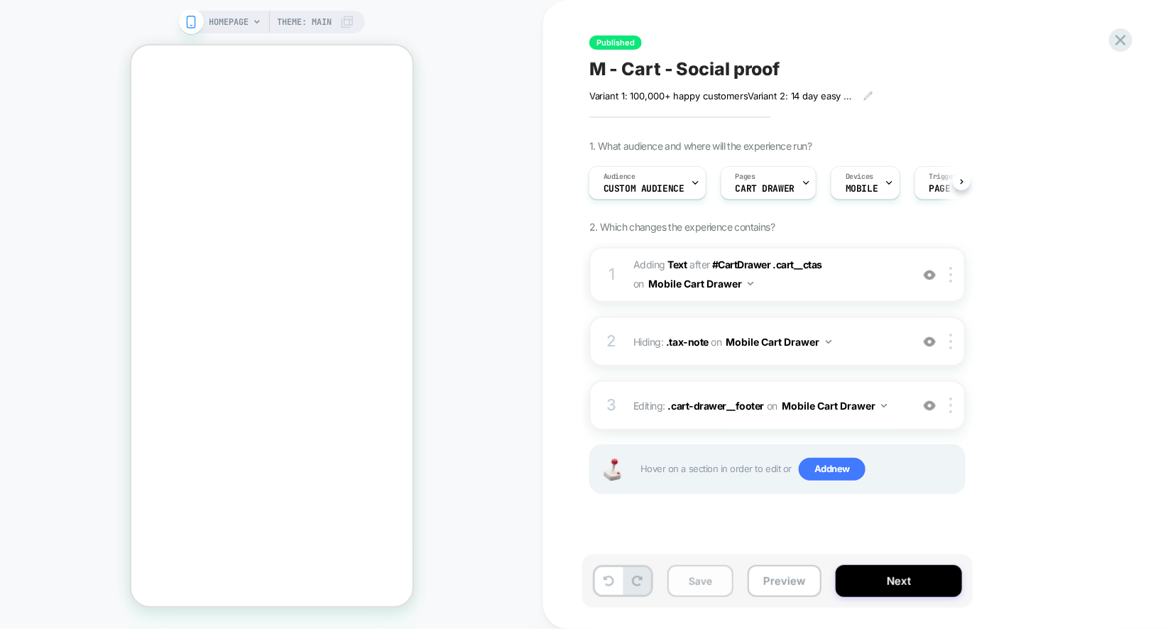
click at [692, 591] on button "Save" at bounding box center [701, 581] width 66 height 32
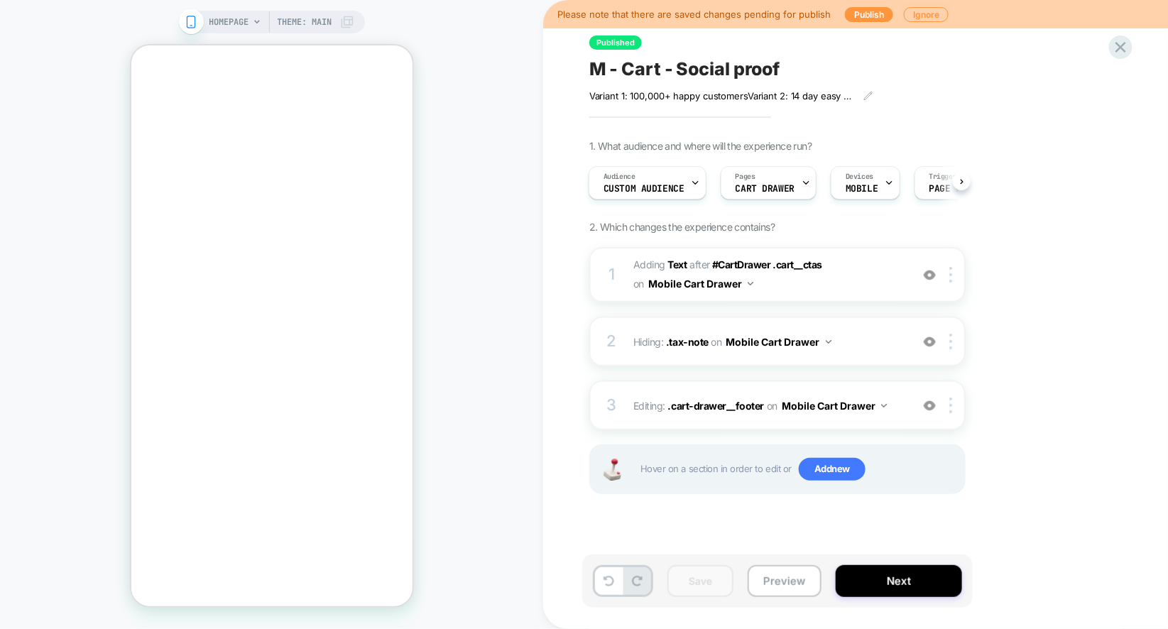
click at [863, 24] on div "Please note that there are saved changes pending for publish Publish Ignore" at bounding box center [855, 14] width 625 height 28
click at [869, 11] on button "Publish" at bounding box center [869, 14] width 48 height 15
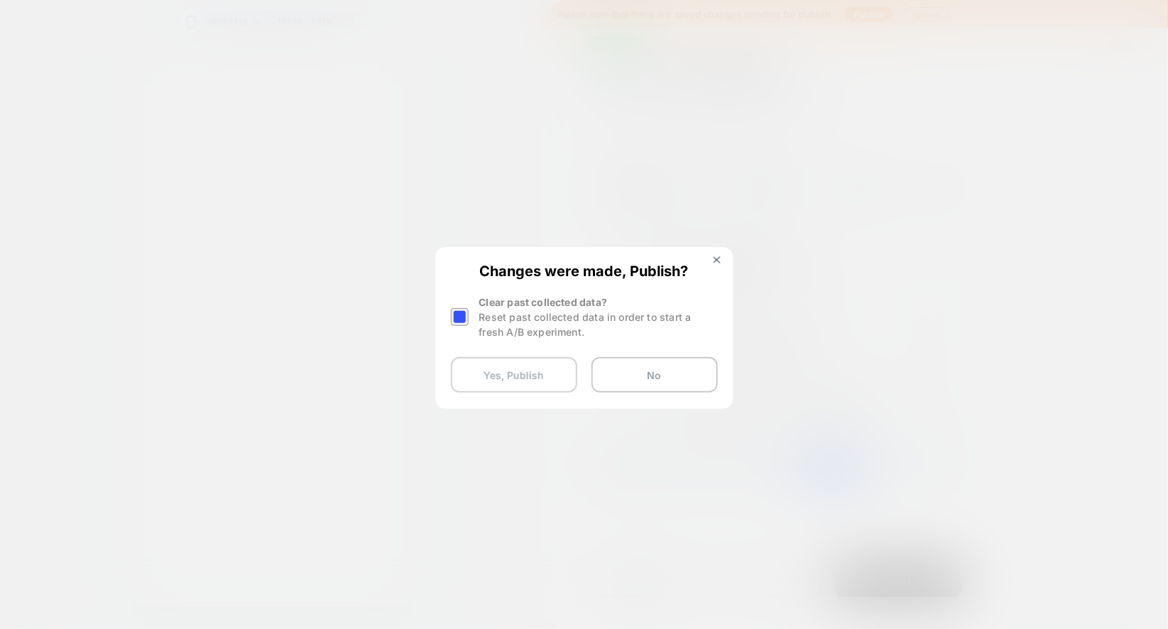
click at [489, 380] on button "Yes, Publish" at bounding box center [514, 375] width 126 height 36
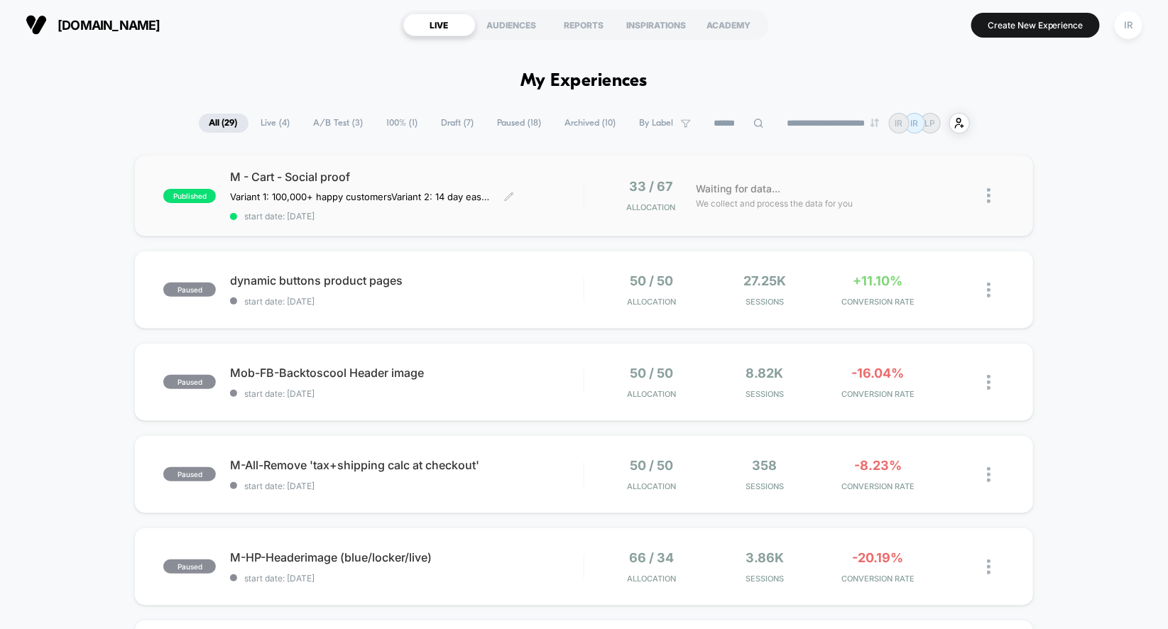
click at [562, 211] on span "start date: 8/18/2025" at bounding box center [407, 216] width 354 height 11
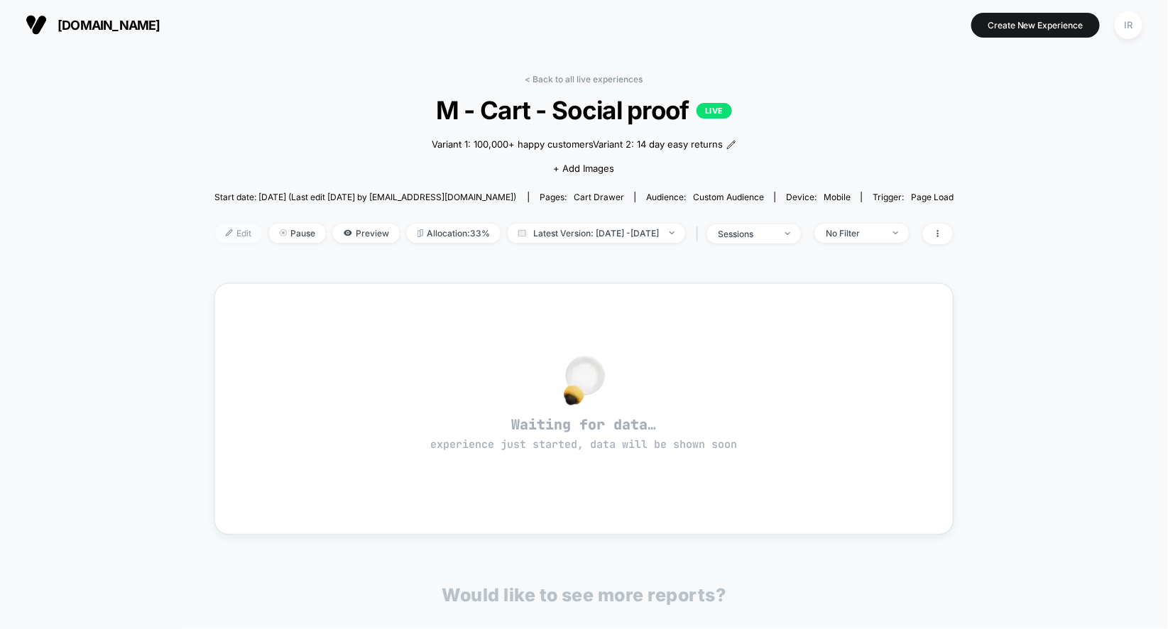
click at [230, 233] on span "Edit" at bounding box center [238, 233] width 47 height 19
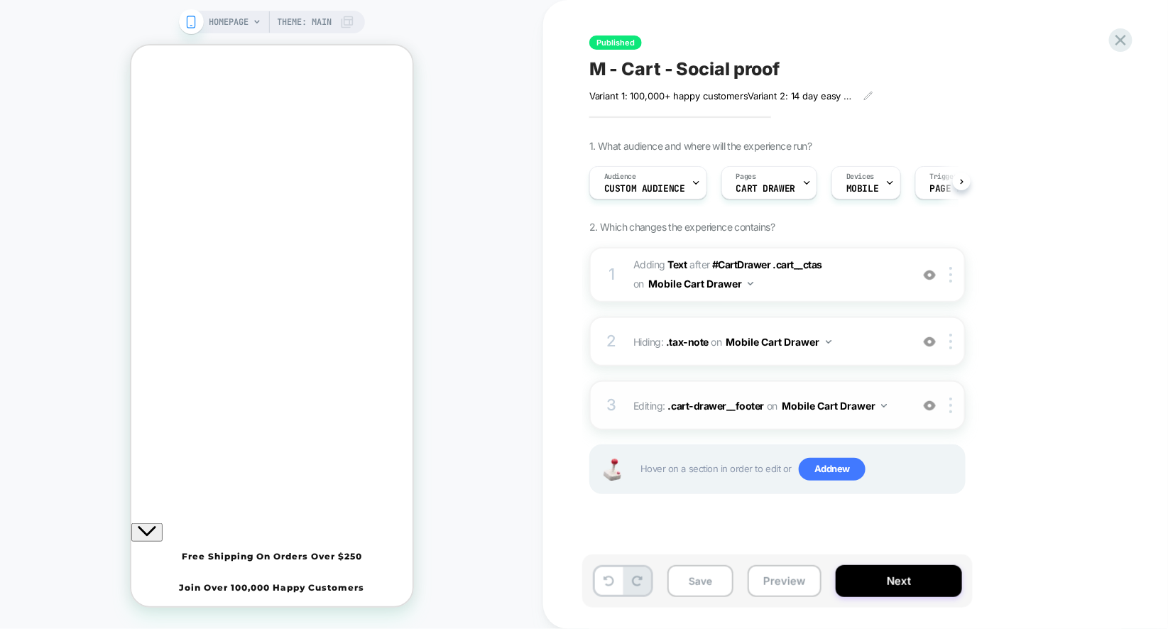
scroll to position [0, 1]
click at [869, 579] on button "Next" at bounding box center [899, 581] width 126 height 32
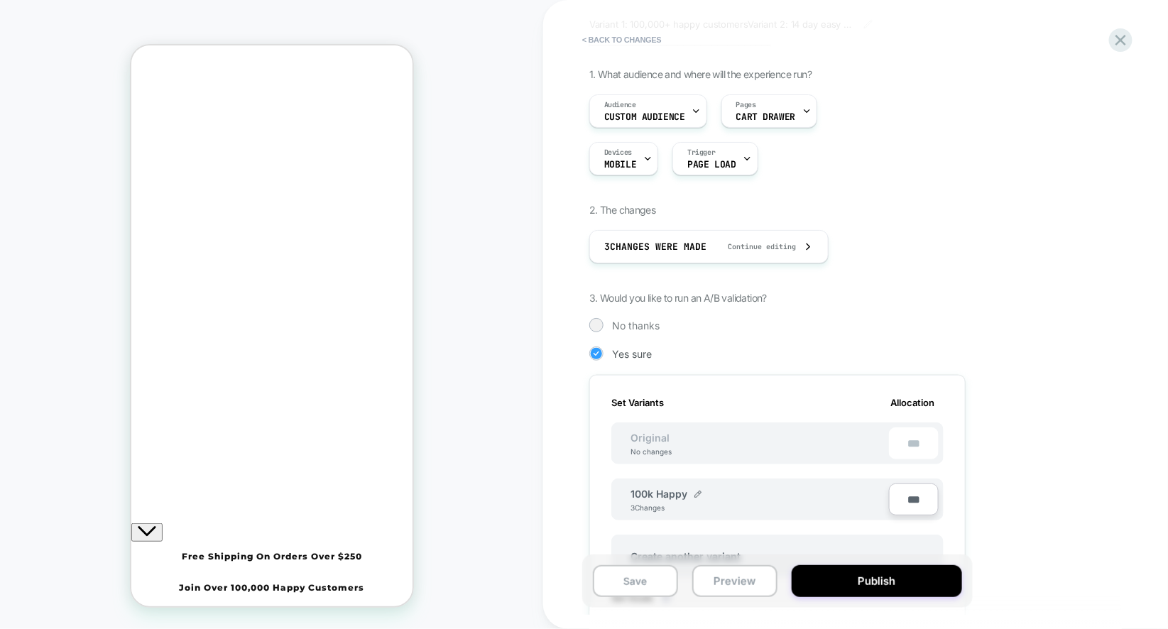
scroll to position [227, 0]
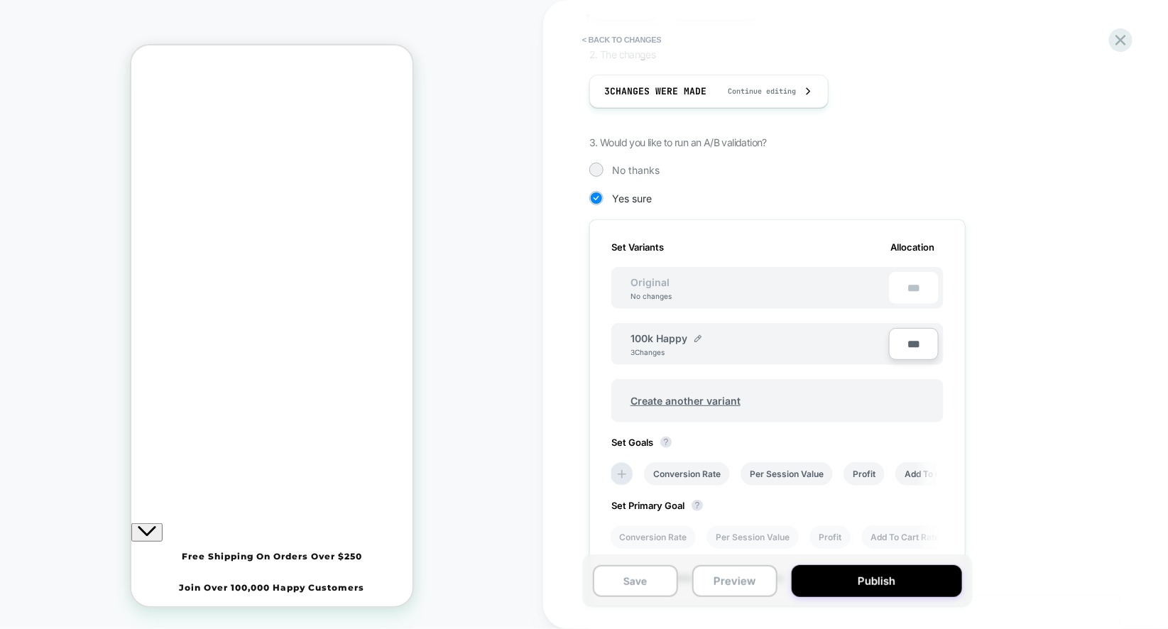
click at [911, 347] on input "***" at bounding box center [914, 344] width 50 height 32
type input "***"
type input "**"
type input "***"
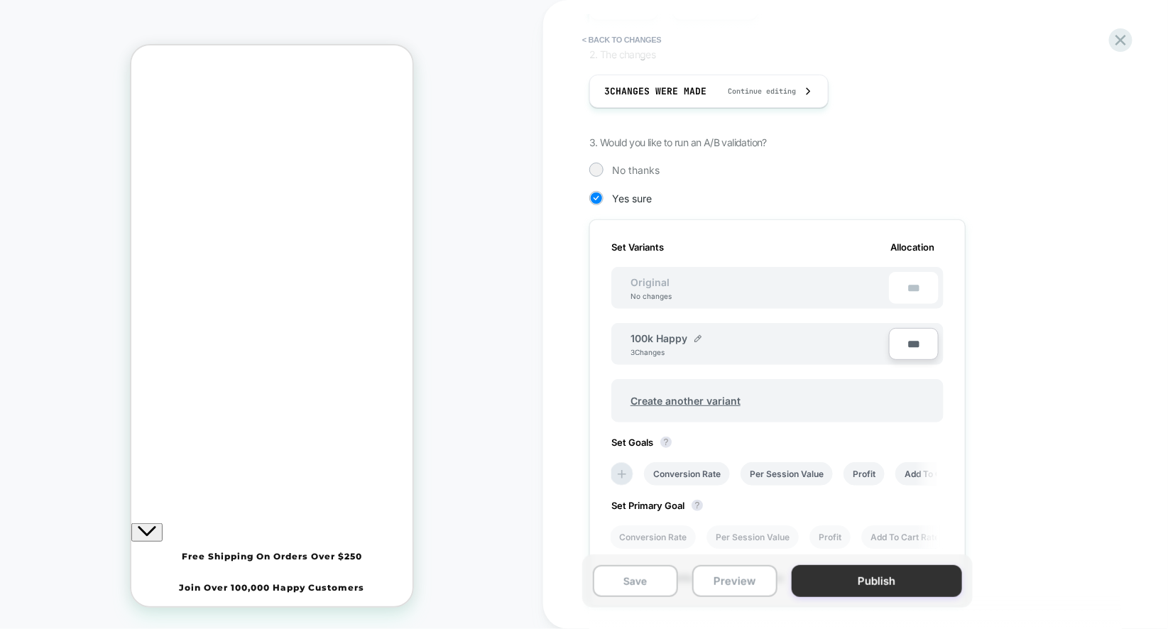
type input "***"
drag, startPoint x: 881, startPoint y: 585, endPoint x: 703, endPoint y: 484, distance: 204.6
click at [700, 484] on div "< Back to changes Review " M - Cart - Social proof " before publish Variant 1: …" at bounding box center [856, 314] width 533 height 629
click at [703, 486] on div "Set Primary Goal ? Conversion Rate Per Session Value Profit Add To Cart Rate Ch…" at bounding box center [778, 517] width 332 height 63
click at [704, 478] on li "Conversion Rate" at bounding box center [687, 473] width 86 height 23
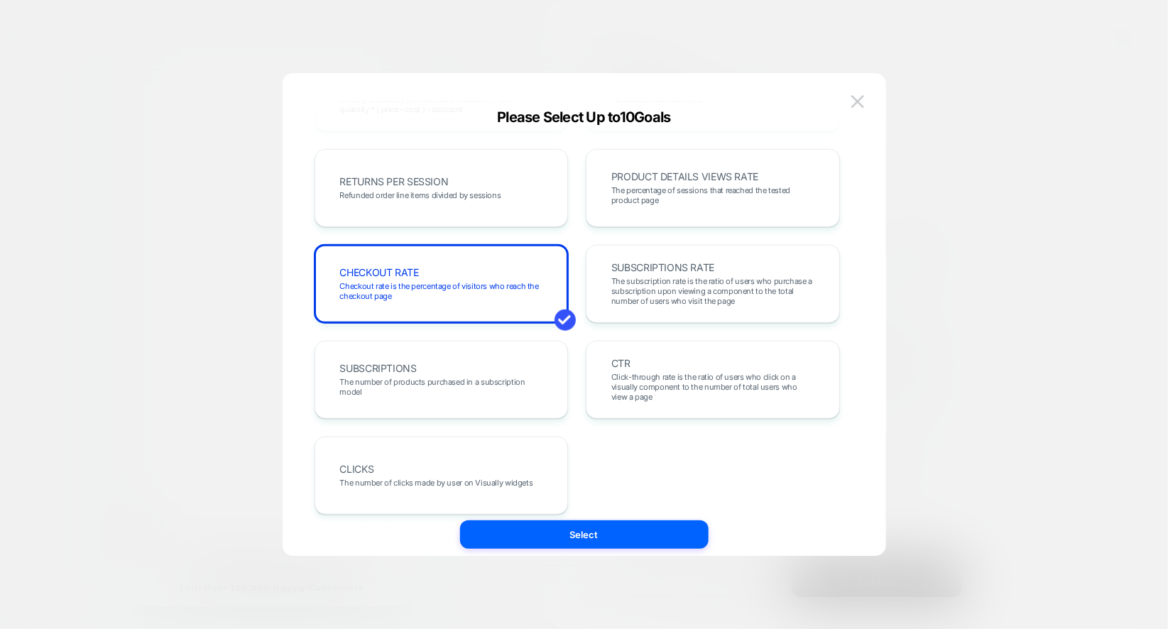
scroll to position [490, 0]
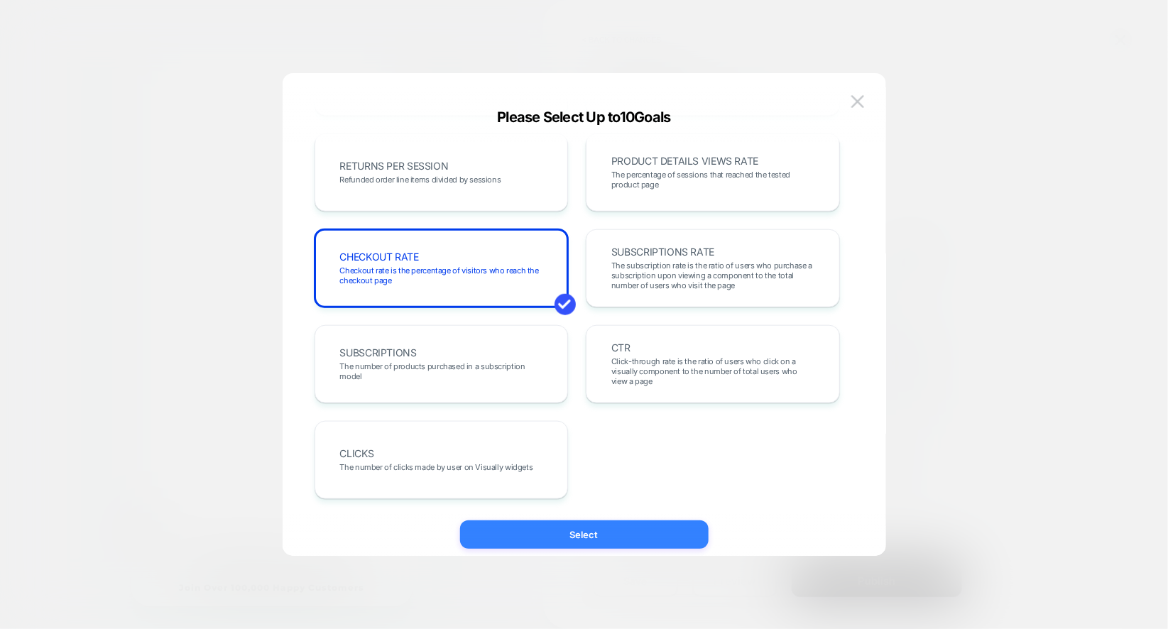
click at [599, 537] on button "Select" at bounding box center [584, 535] width 249 height 28
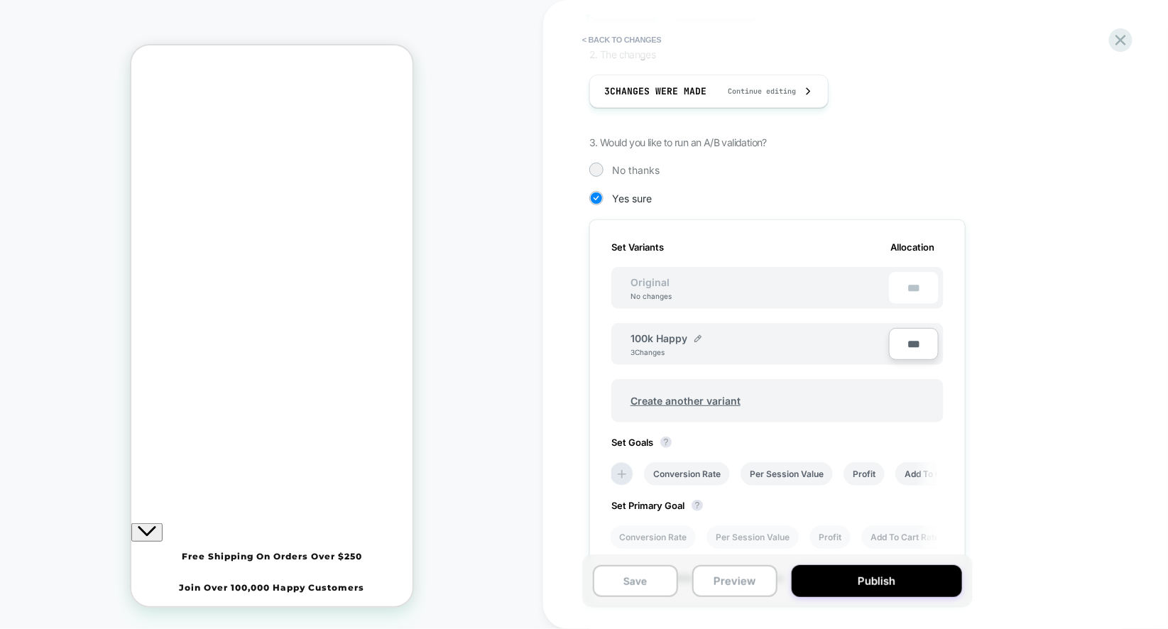
drag, startPoint x: 823, startPoint y: 573, endPoint x: 808, endPoint y: 487, distance: 87.9
click at [808, 487] on div "< Back to changes Review " M - Cart - Social proof " before publish Variant 1: …" at bounding box center [856, 314] width 533 height 629
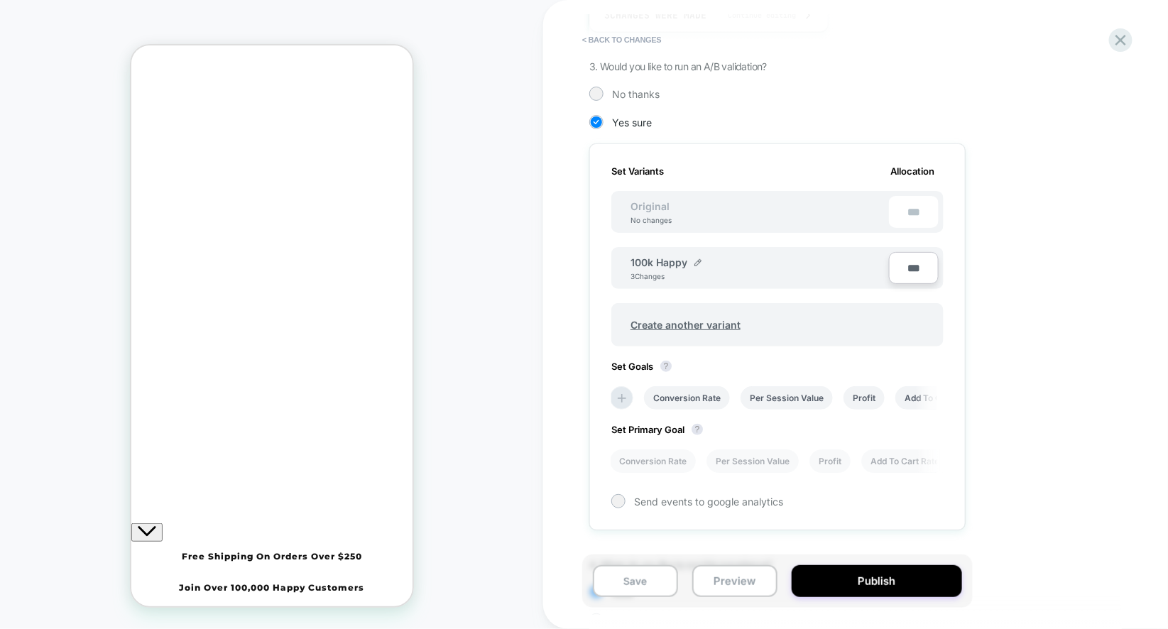
scroll to position [308, 0]
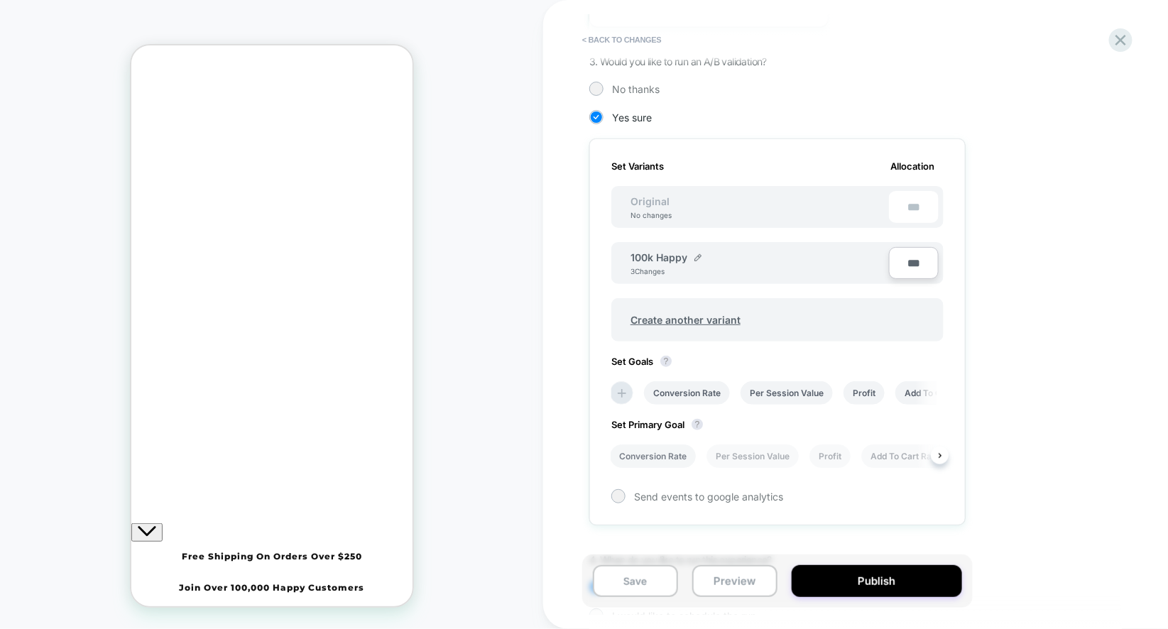
click at [656, 457] on li "Conversion Rate" at bounding box center [653, 456] width 86 height 23
click at [884, 450] on li "Checkout Rate" at bounding box center [866, 456] width 78 height 23
click at [830, 575] on button "Publish" at bounding box center [877, 581] width 170 height 32
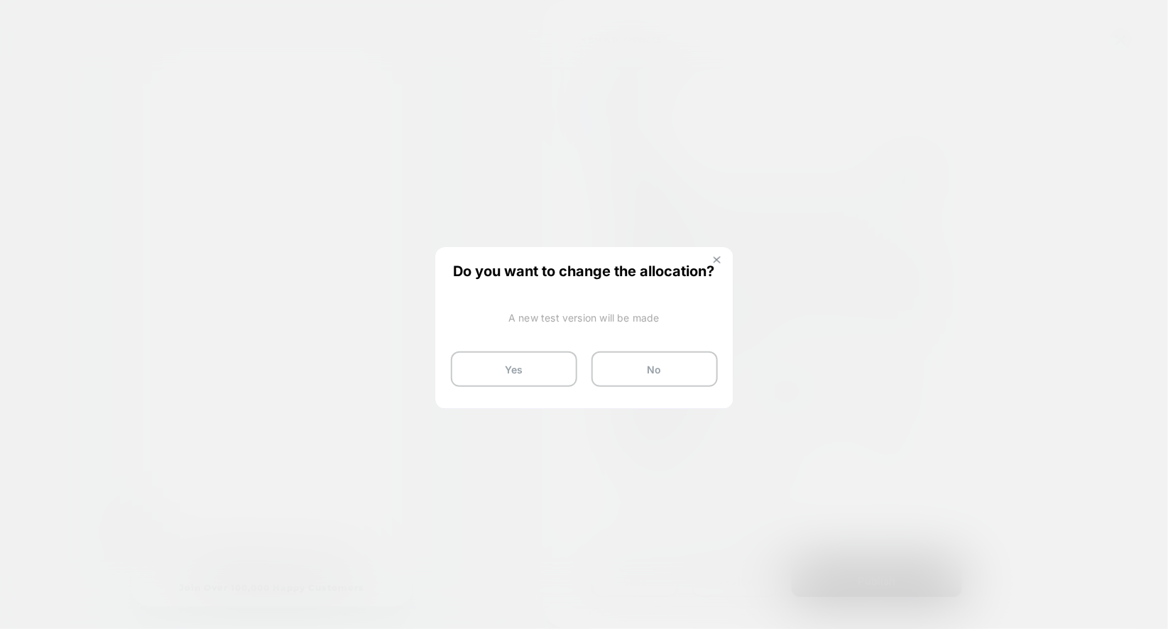
drag, startPoint x: 543, startPoint y: 367, endPoint x: 722, endPoint y: 257, distance: 209.2
click at [722, 257] on div "Do you want to change the allocation? A new test version will be made Yes No" at bounding box center [584, 325] width 295 height 153
click at [722, 257] on button at bounding box center [718, 262] width 16 height 12
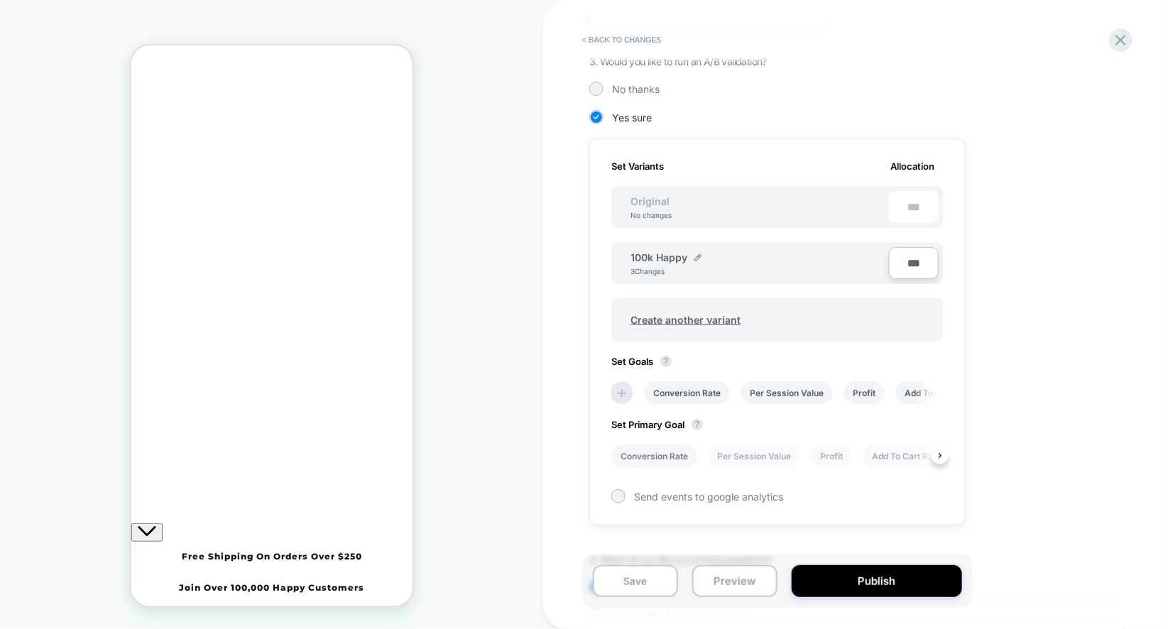
click at [669, 455] on li "Conversion Rate" at bounding box center [655, 456] width 86 height 23
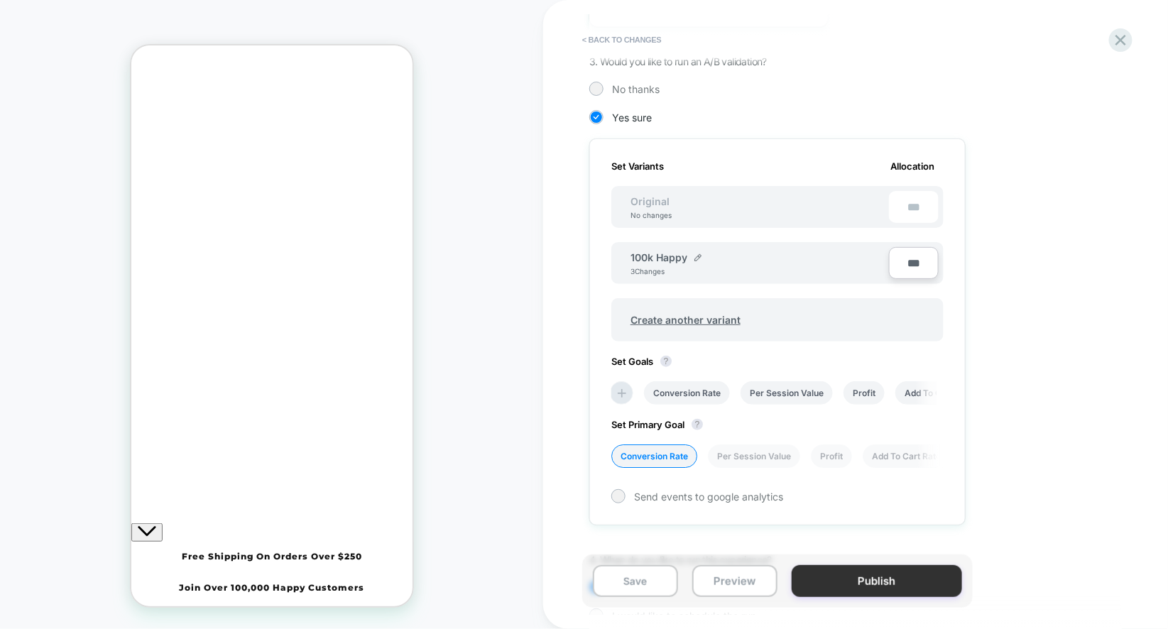
click at [864, 582] on button "Publish" at bounding box center [877, 581] width 170 height 32
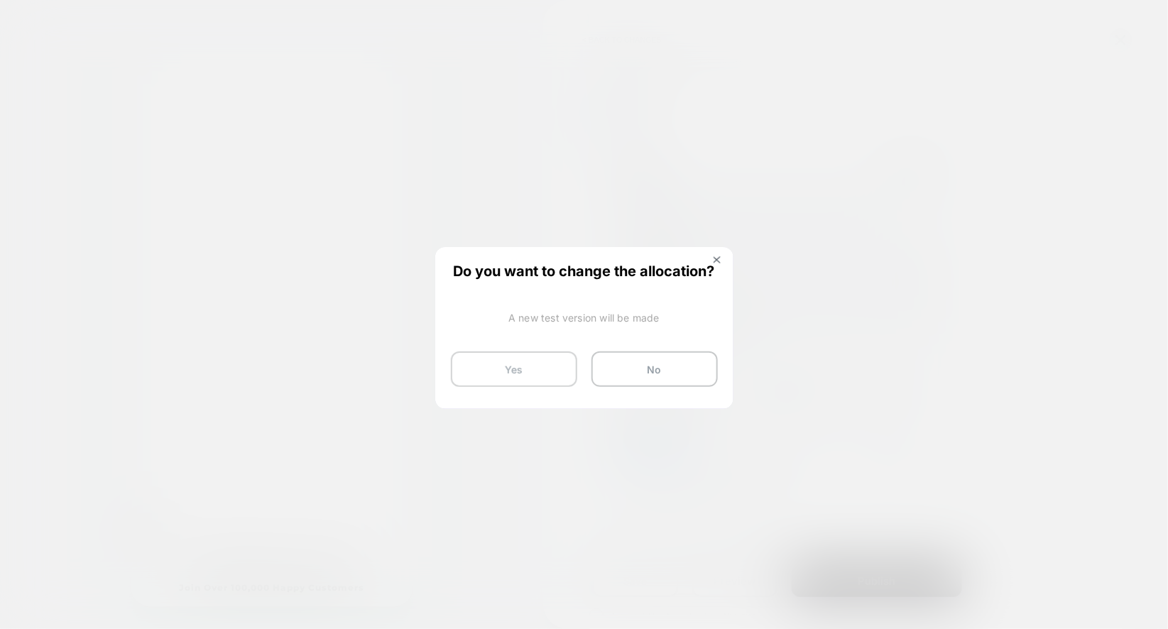
click at [533, 367] on button "Yes" at bounding box center [514, 370] width 126 height 36
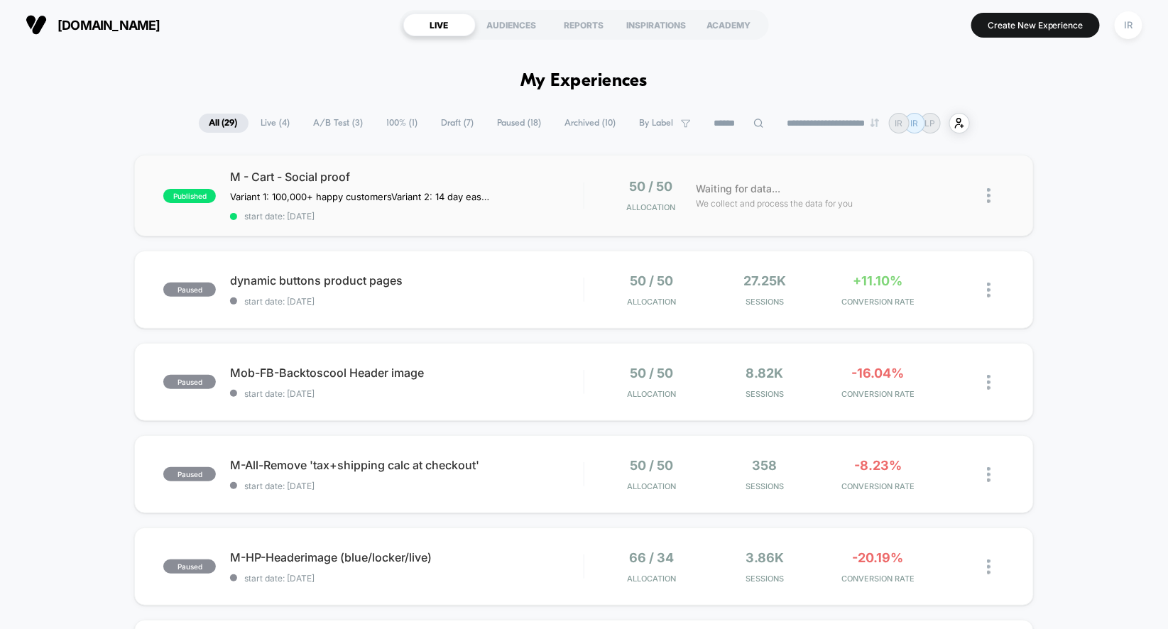
click at [536, 200] on div "M - Cart - Social proof Variant 1: 100,000+ happy customers Variant 2: 14 day e…" at bounding box center [407, 196] width 354 height 52
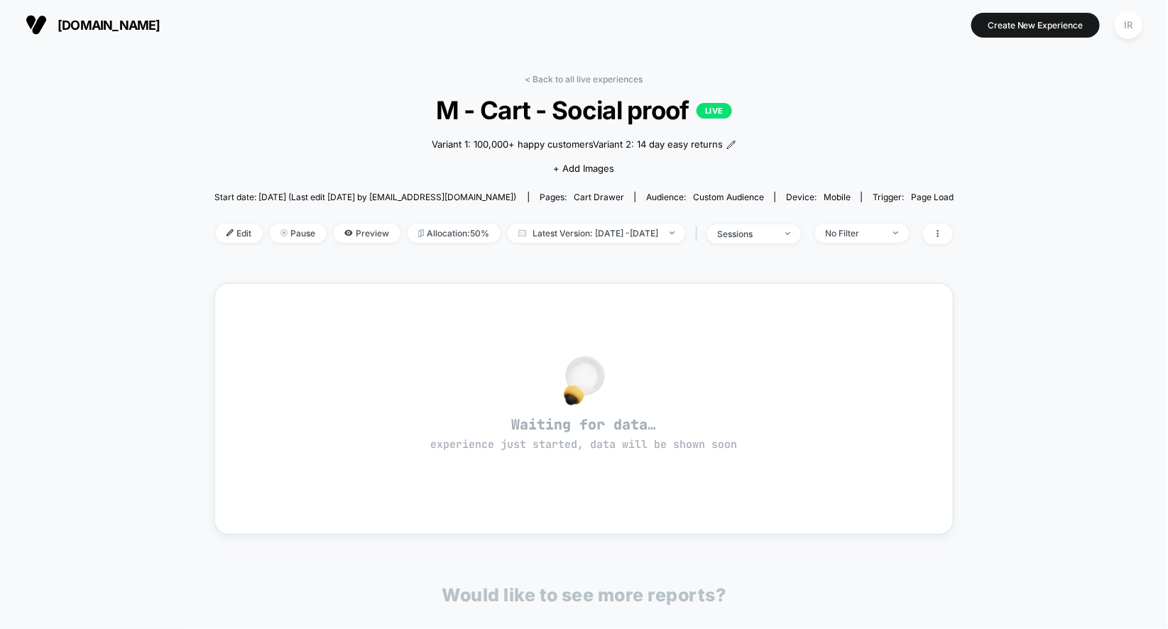
click at [725, 141] on div "Variant 1: 100,000+ happy customersVariant 2: 14 day easy returns" at bounding box center [584, 145] width 305 height 14
click at [729, 141] on icon at bounding box center [732, 145] width 10 height 10
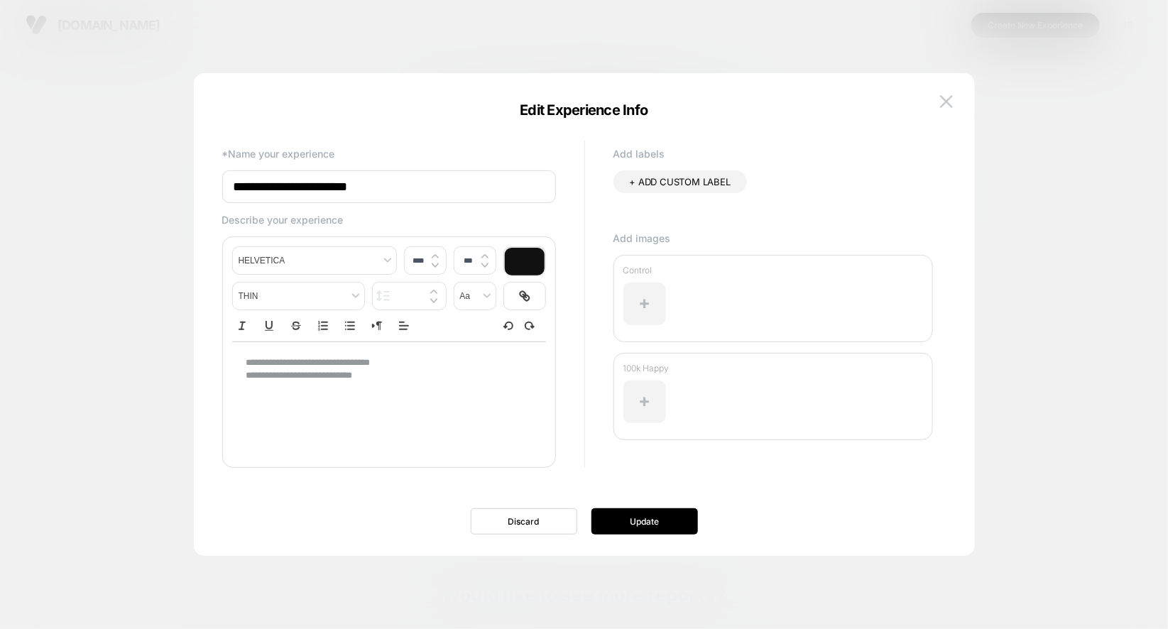
click at [430, 187] on input "**********" at bounding box center [389, 186] width 334 height 33
type input "****"
click at [415, 389] on div "**********" at bounding box center [389, 369] width 314 height 55
click at [668, 523] on button "Update" at bounding box center [645, 522] width 107 height 26
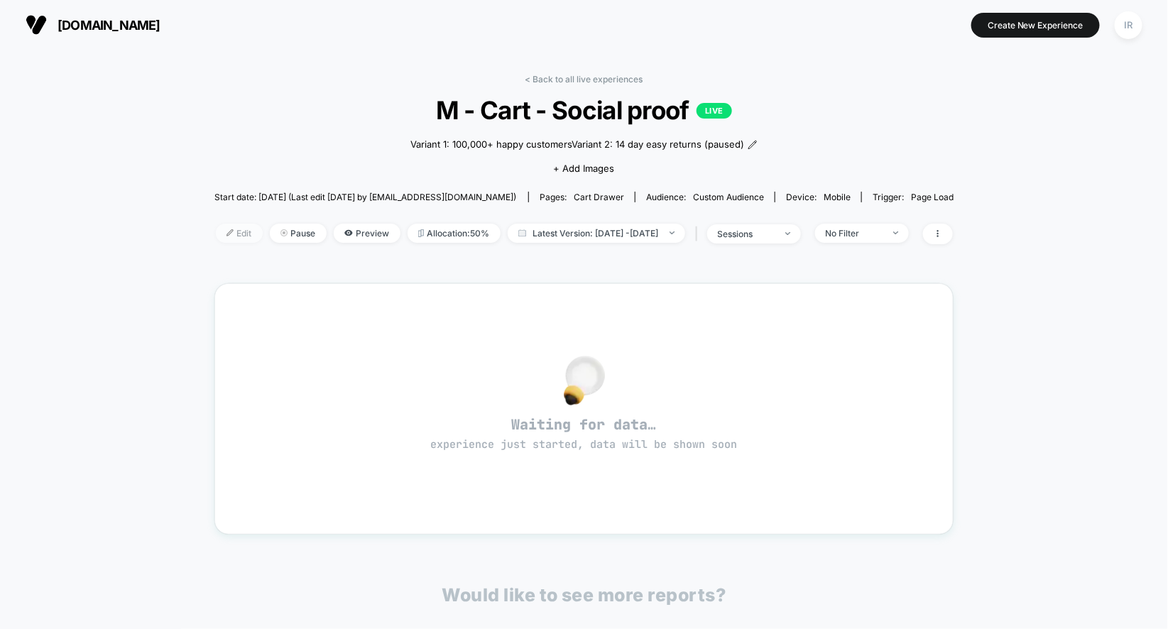
click at [227, 232] on img at bounding box center [230, 232] width 7 height 7
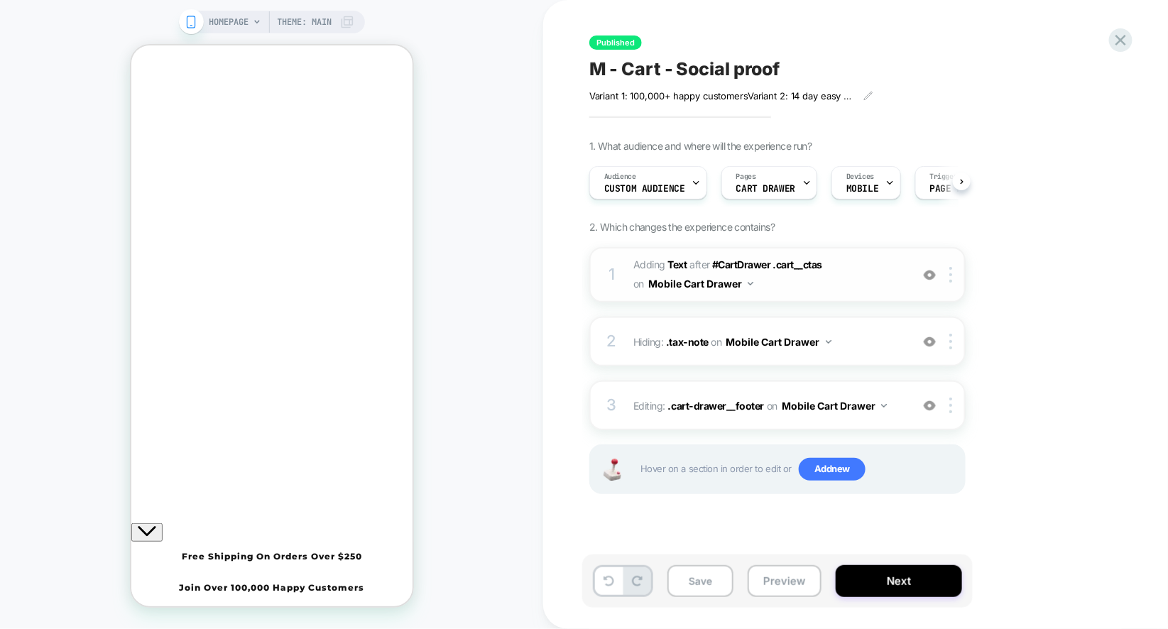
scroll to position [0, 1]
click at [815, 295] on div "1 #_loomi_addon_1754562206388 Adding Text AFTER #CartDrawer .cart__ctas #CartDr…" at bounding box center [778, 274] width 376 height 55
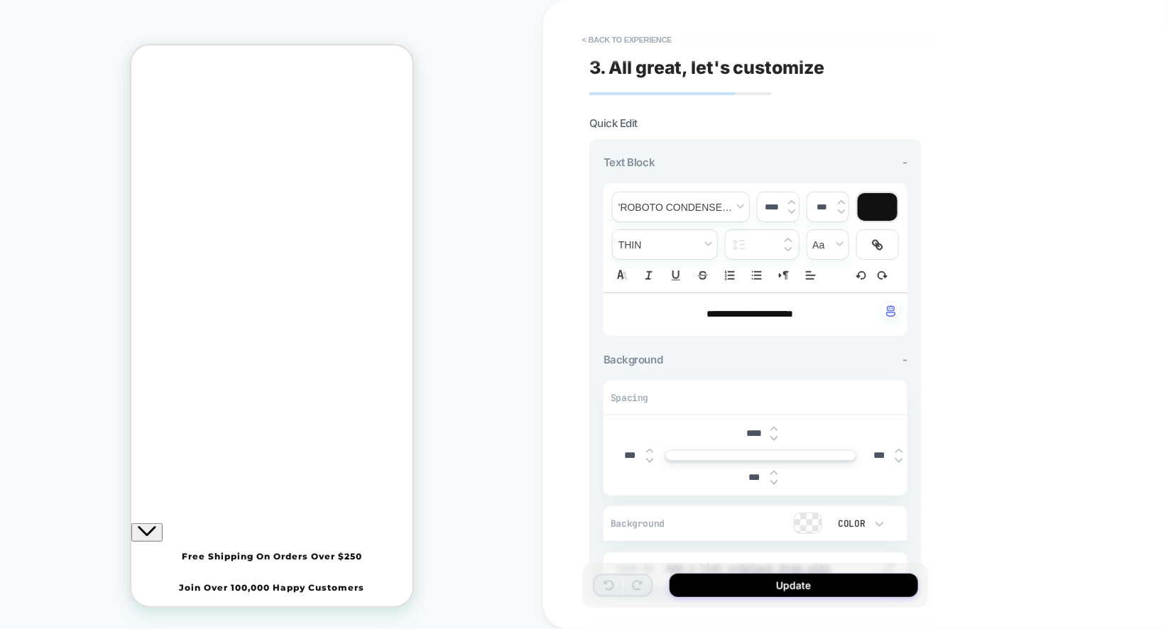
click at [827, 312] on p "**********" at bounding box center [750, 315] width 265 height 14
click at [793, 313] on span "**********" at bounding box center [750, 314] width 87 height 10
click at [830, 313] on p "**********" at bounding box center [750, 315] width 265 height 14
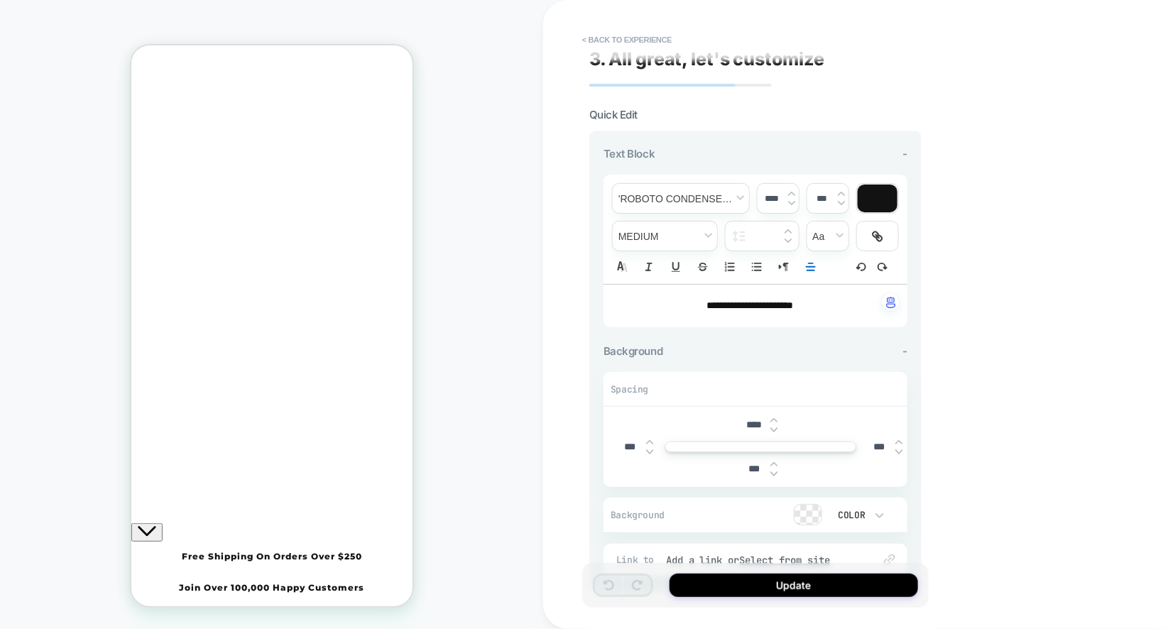
scroll to position [13, 0]
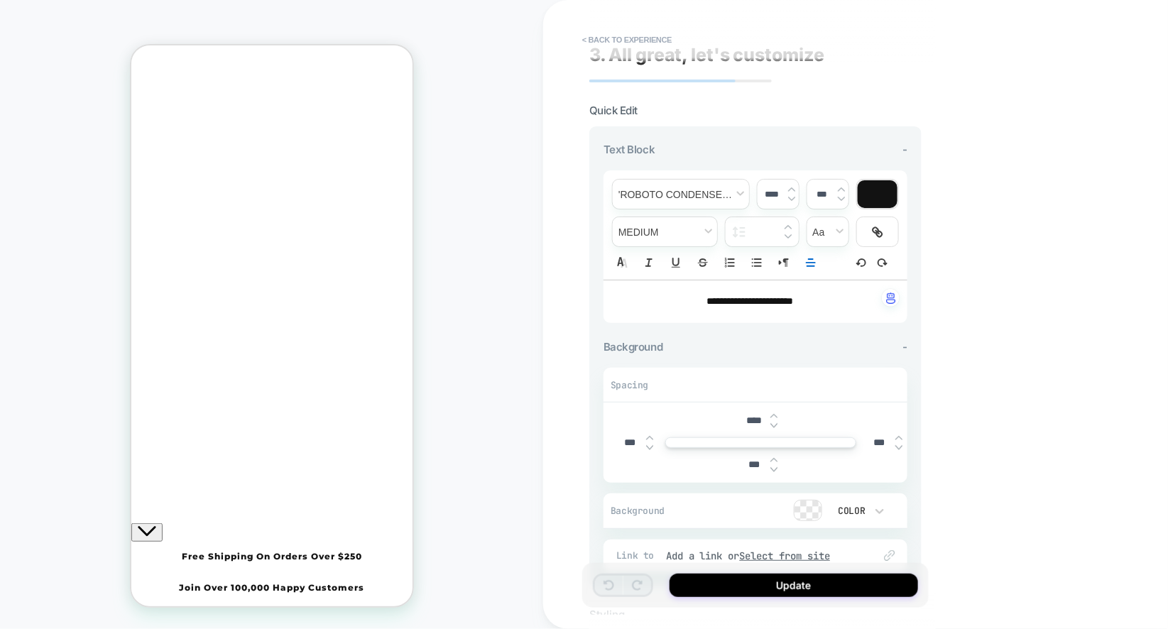
click at [205, 107] on icon "Close" at bounding box center [205, 107] width 0 height 0
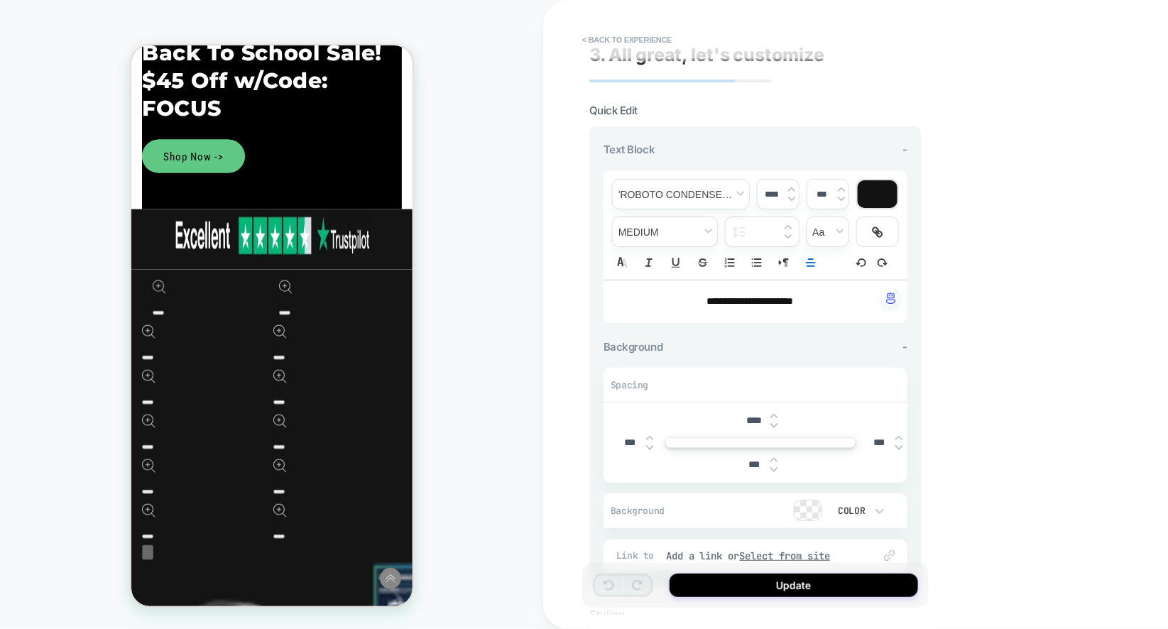
scroll to position [808, 0]
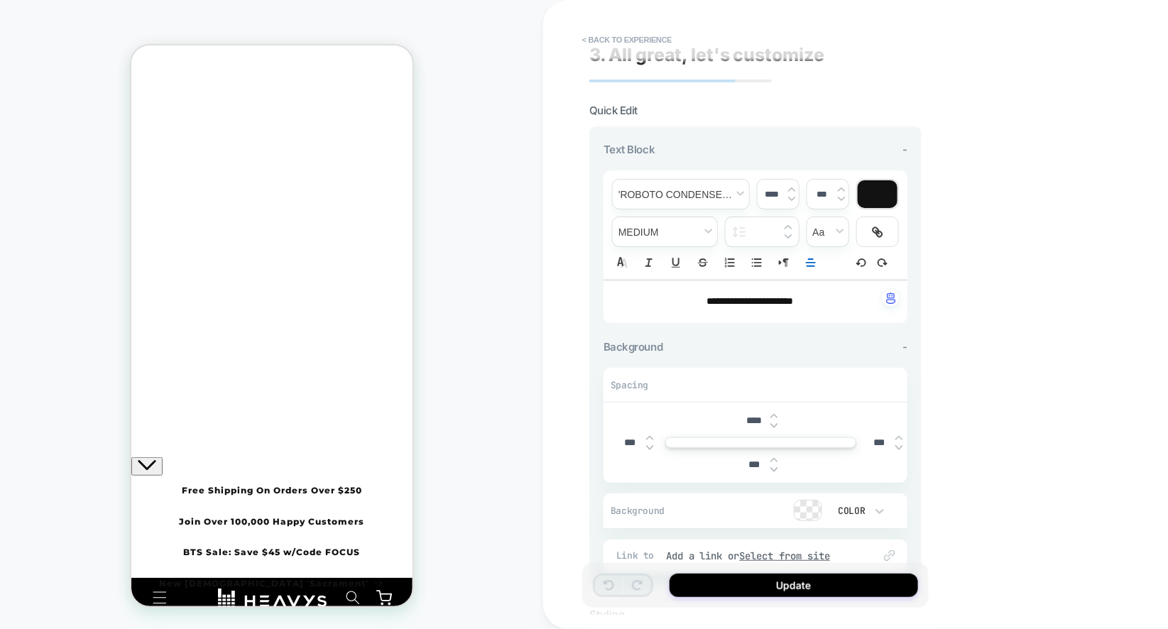
scroll to position [0, 0]
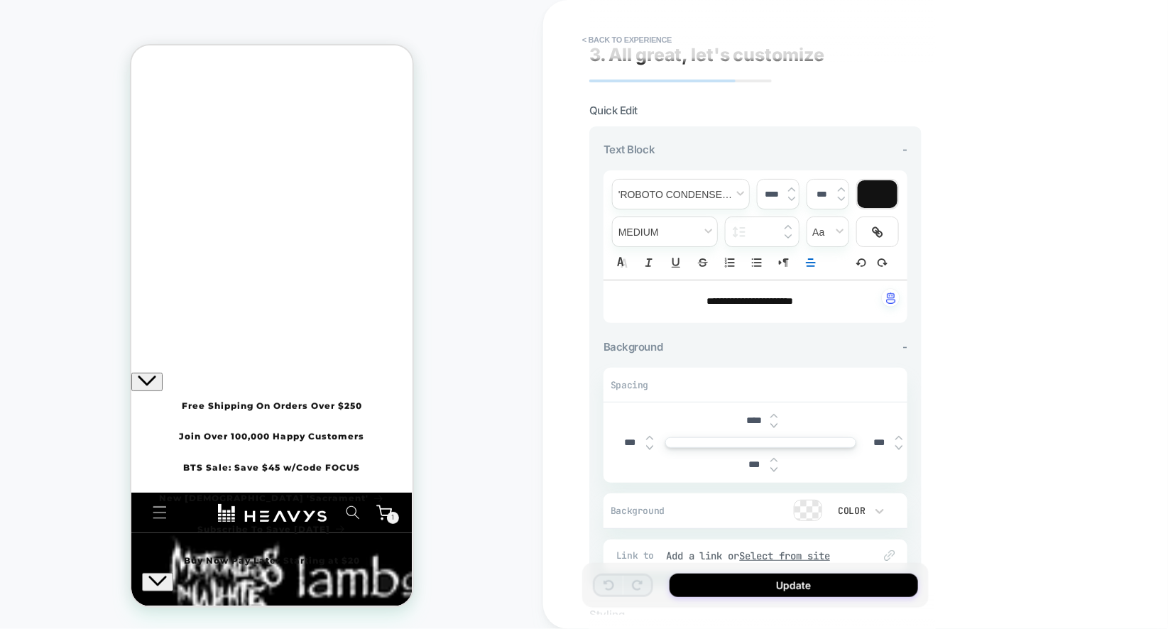
click at [774, 423] on img at bounding box center [774, 426] width 7 height 6
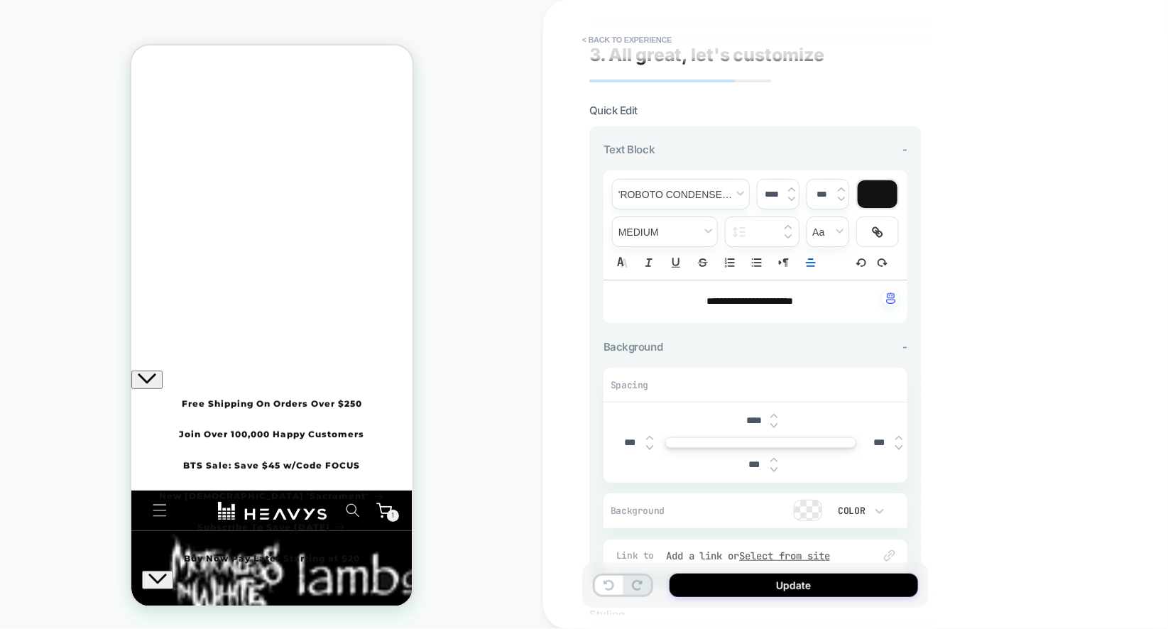
click at [774, 423] on img at bounding box center [774, 426] width 7 height 6
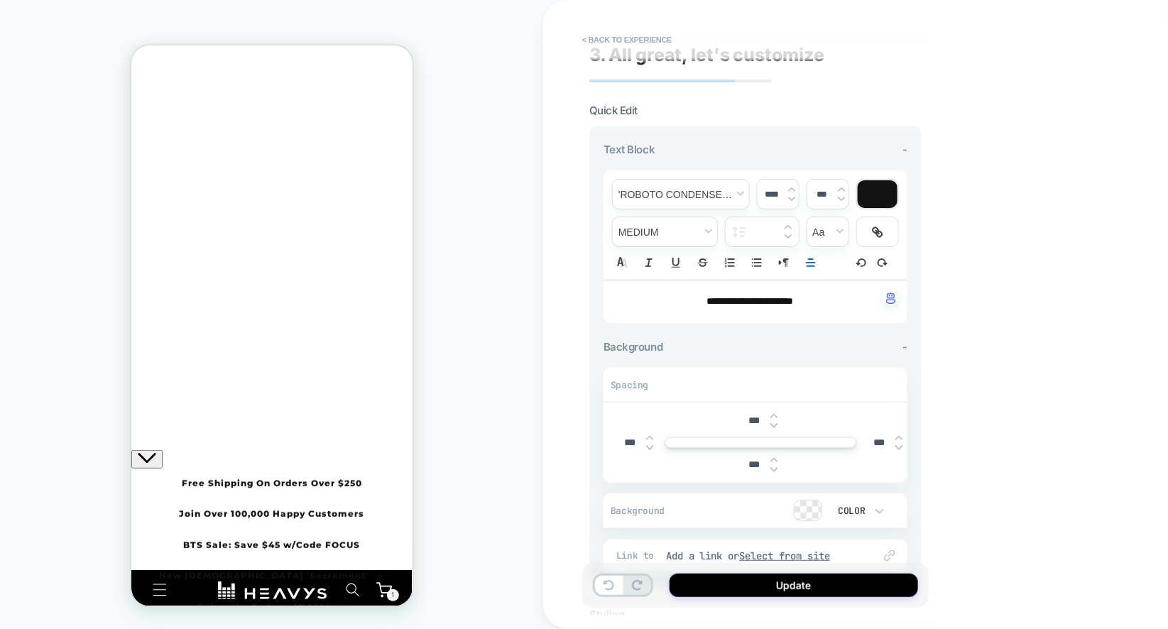
click at [774, 423] on img at bounding box center [774, 426] width 7 height 6
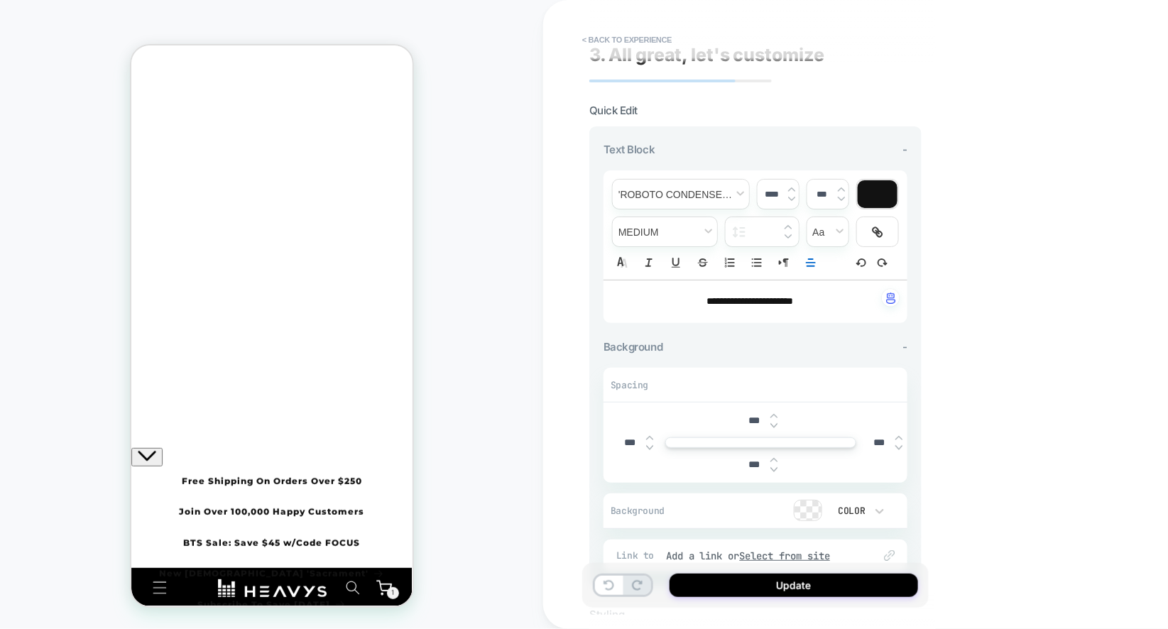
click at [774, 423] on img at bounding box center [774, 426] width 7 height 6
type input "***"
click at [775, 467] on img at bounding box center [774, 470] width 7 height 6
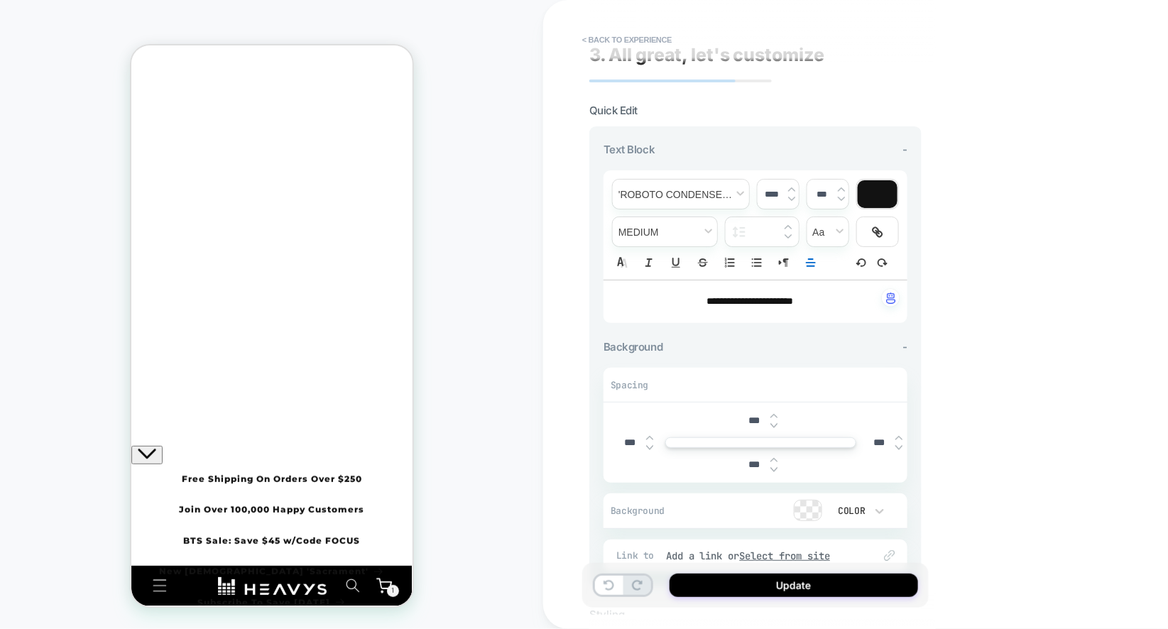
type input "***"
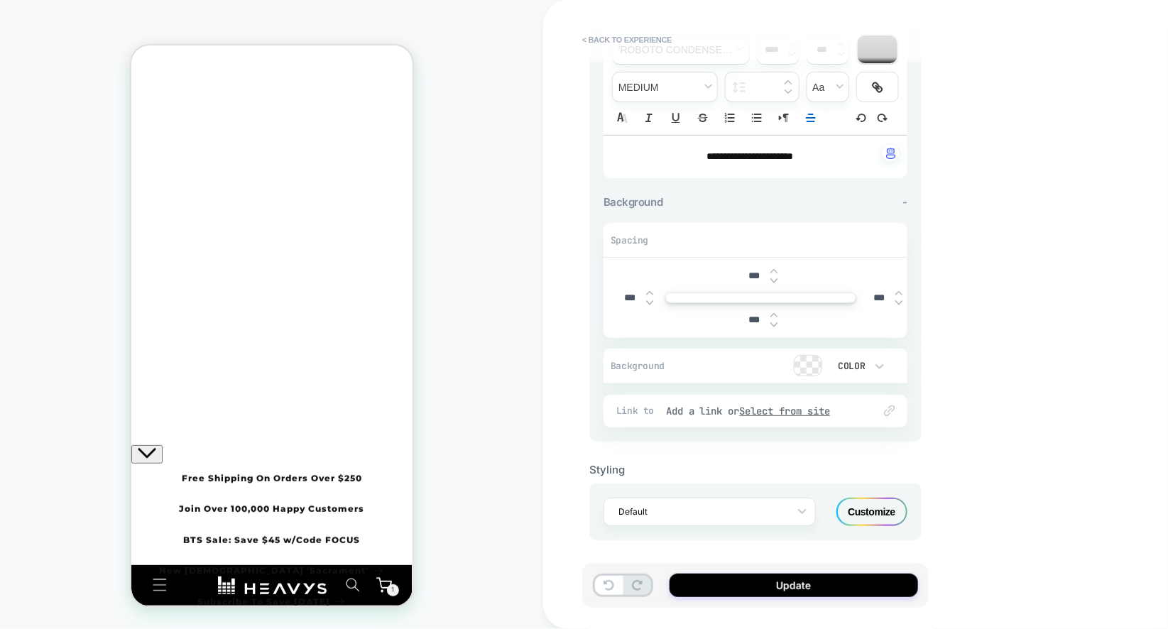
click at [856, 503] on div "Customize" at bounding box center [872, 512] width 71 height 28
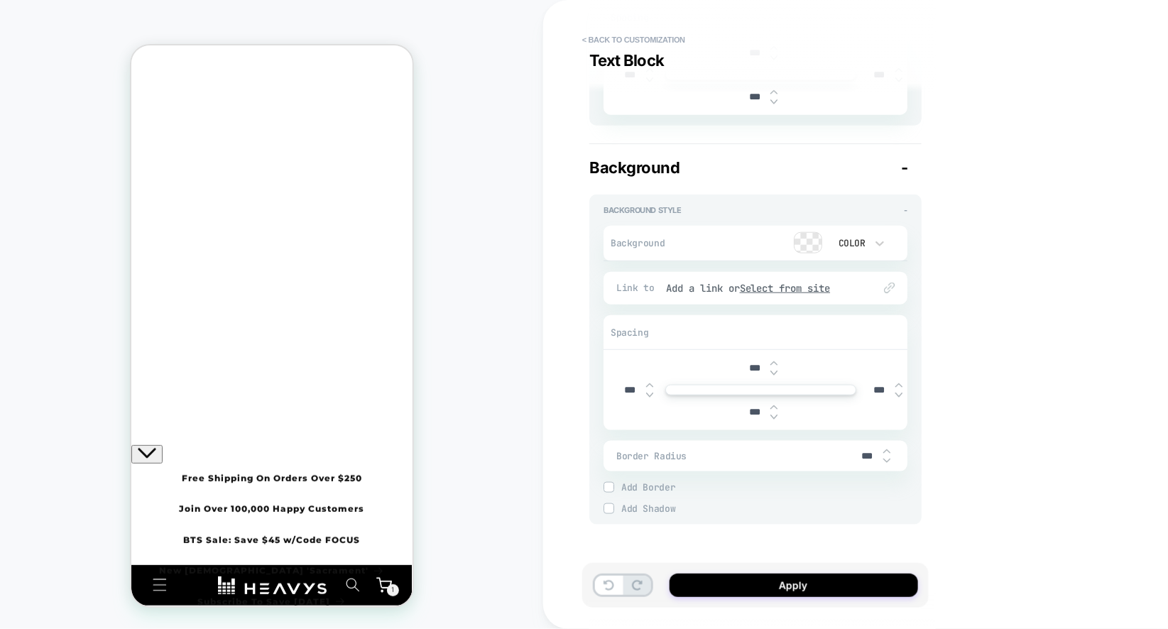
scroll to position [0, 0]
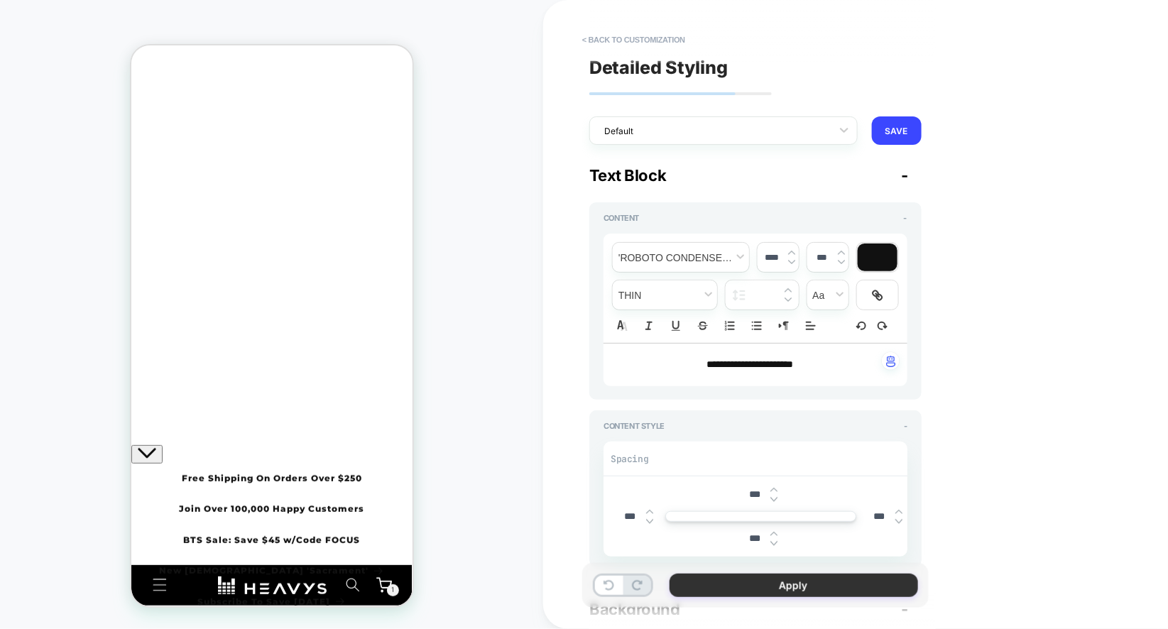
click at [815, 577] on button "Apply" at bounding box center [794, 585] width 249 height 23
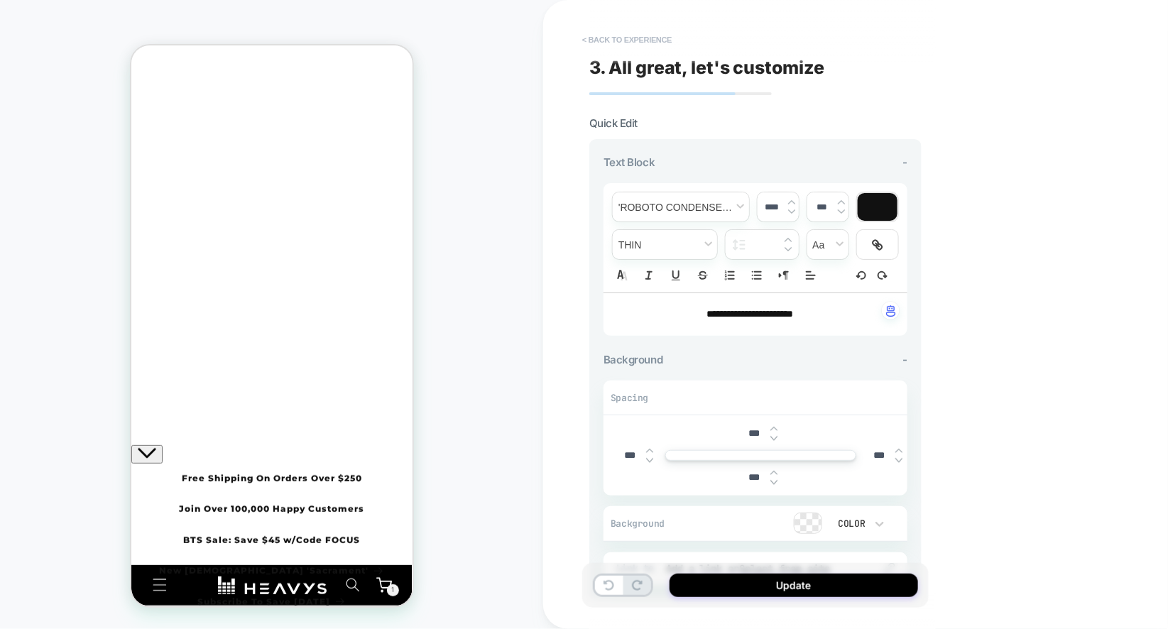
click at [593, 44] on button "< Back to experience" at bounding box center [627, 39] width 104 height 23
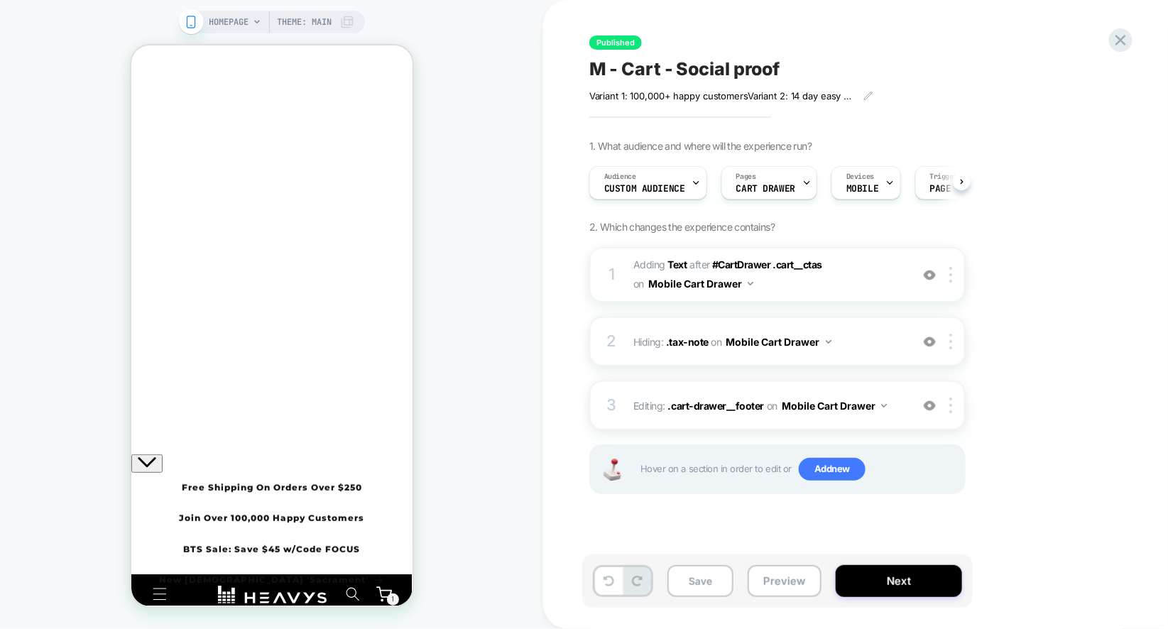
scroll to position [0, 1]
click at [282, 370] on span "i" at bounding box center [275, 363] width 13 height 13
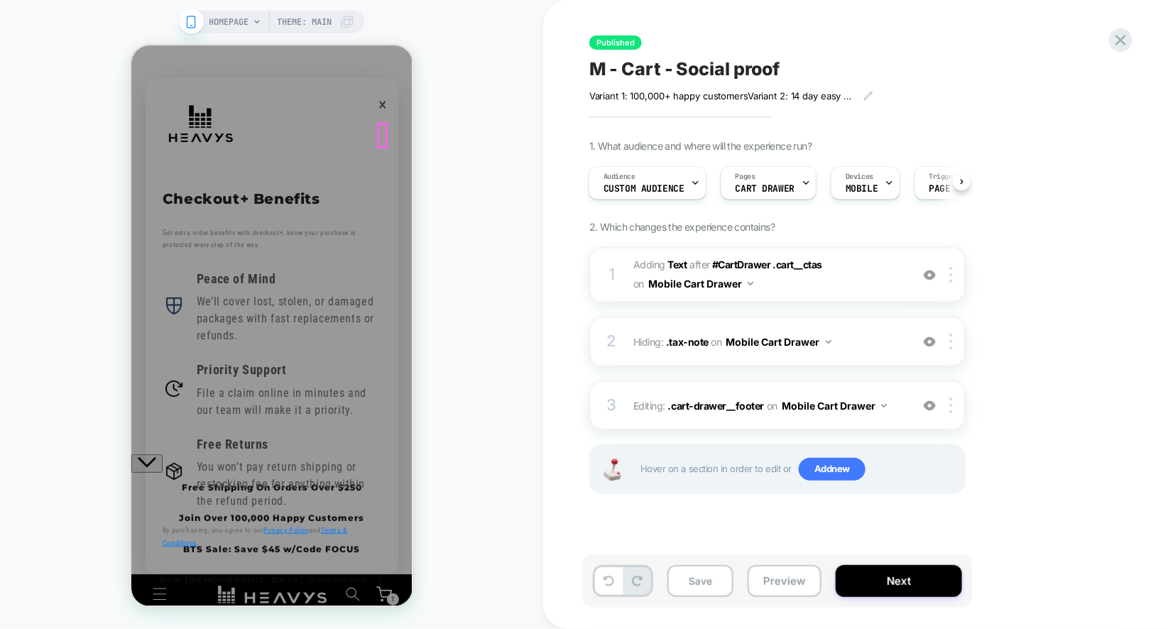
click at [384, 119] on span "×" at bounding box center [383, 104] width 9 height 31
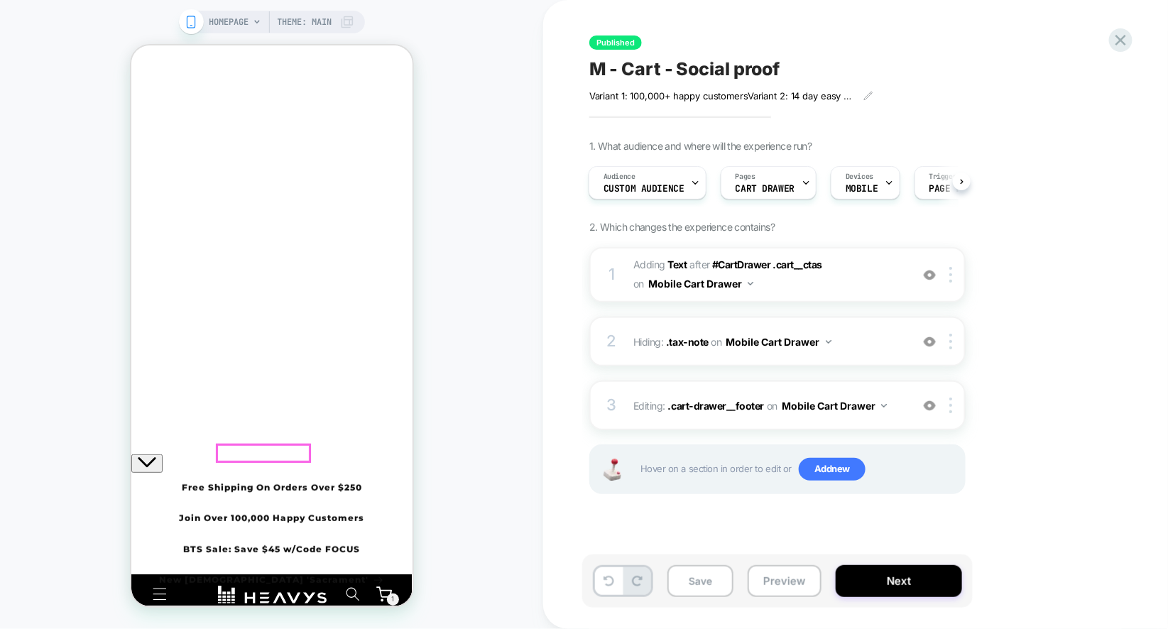
click at [248, 373] on p "VIP Checkout+" at bounding box center [224, 361] width 82 height 23
click at [229, 373] on p "VIP Checkout+" at bounding box center [224, 361] width 82 height 23
click at [136, 99] on icon "Close" at bounding box center [136, 99] width 0 height 0
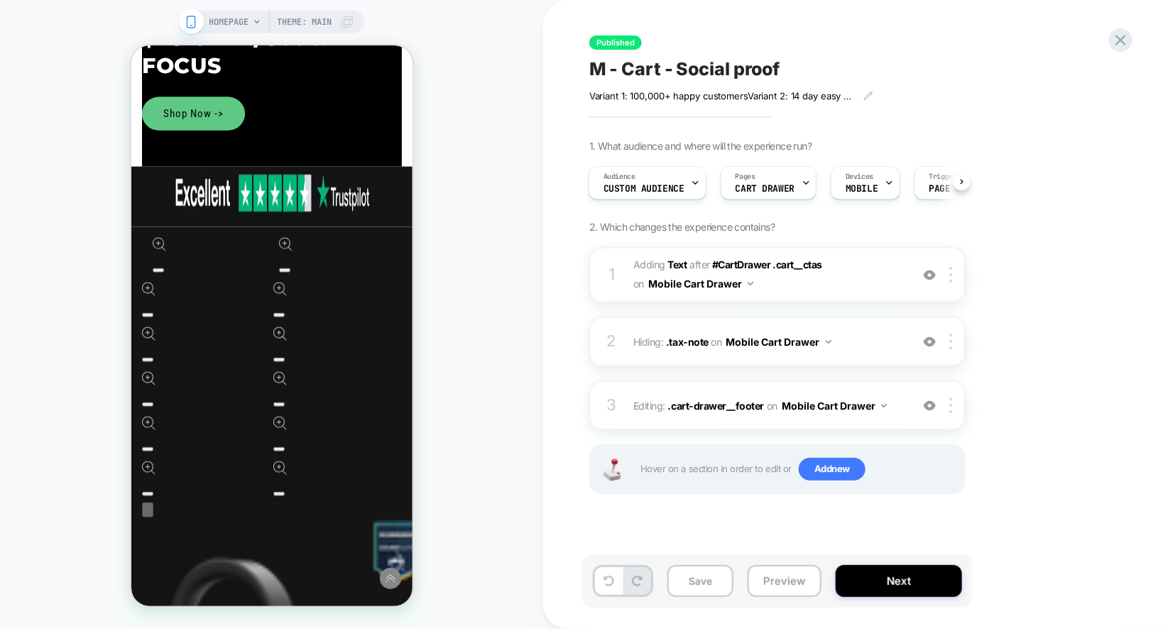
scroll to position [769, 0]
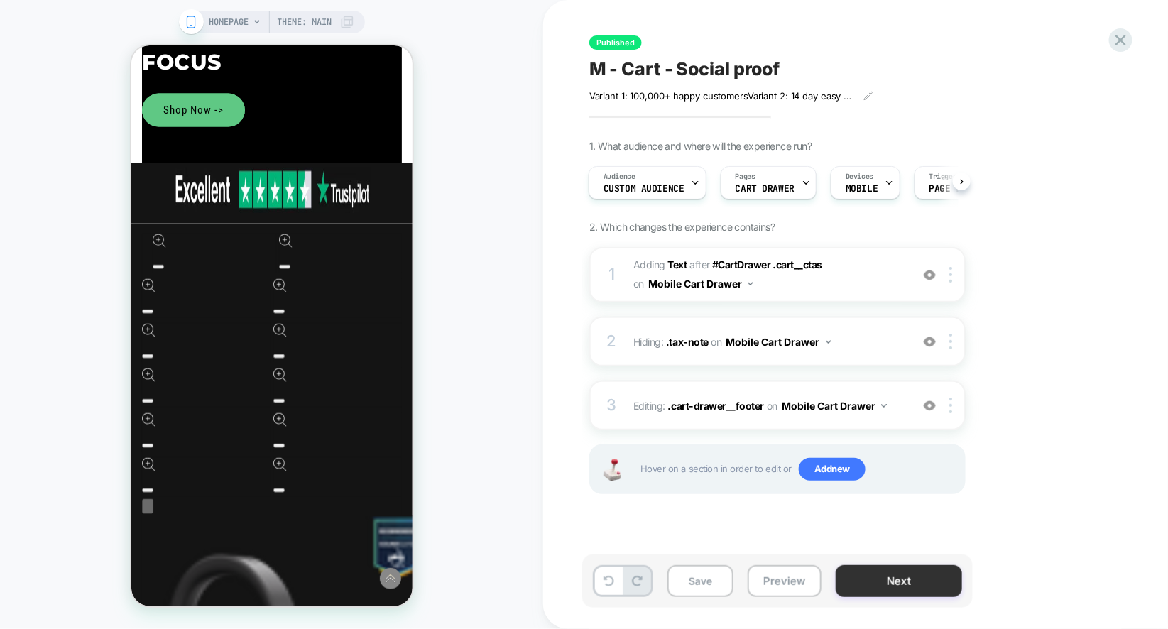
drag, startPoint x: 881, startPoint y: 574, endPoint x: 906, endPoint y: 592, distance: 30.6
click at [906, 592] on button "Next" at bounding box center [899, 581] width 126 height 32
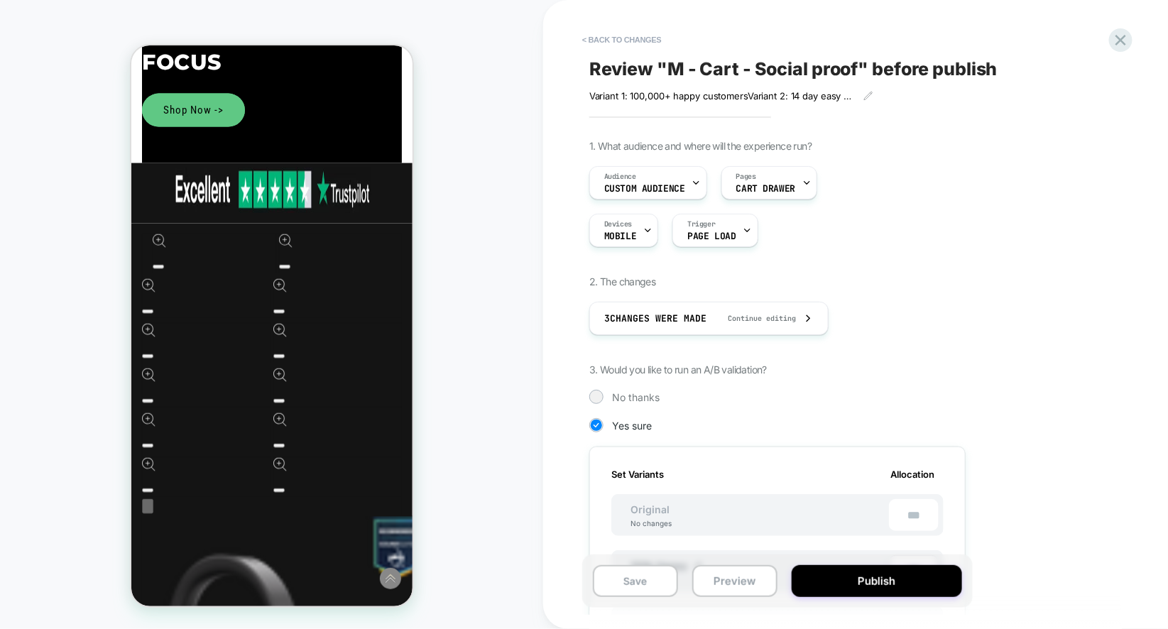
scroll to position [0, 1]
drag, startPoint x: 906, startPoint y: 592, endPoint x: 900, endPoint y: 489, distance: 102.5
click at [900, 489] on div "< Back to changes Review " M - Cart - Social proof " before publish Variant 1: …" at bounding box center [856, 314] width 533 height 629
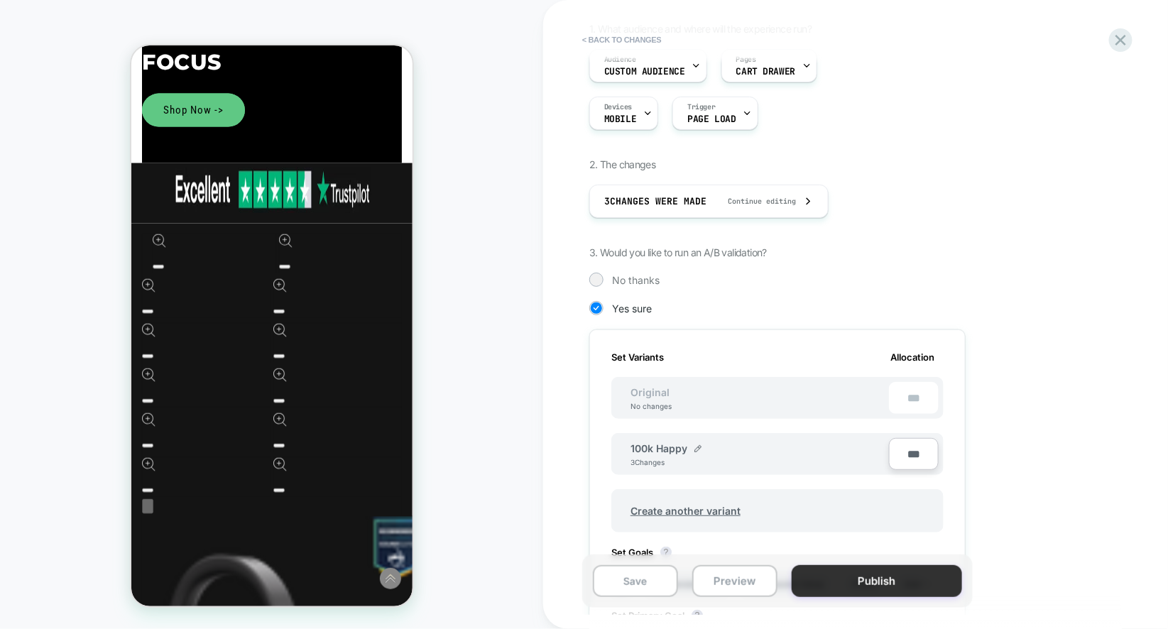
click at [883, 581] on button "Publish" at bounding box center [877, 581] width 170 height 32
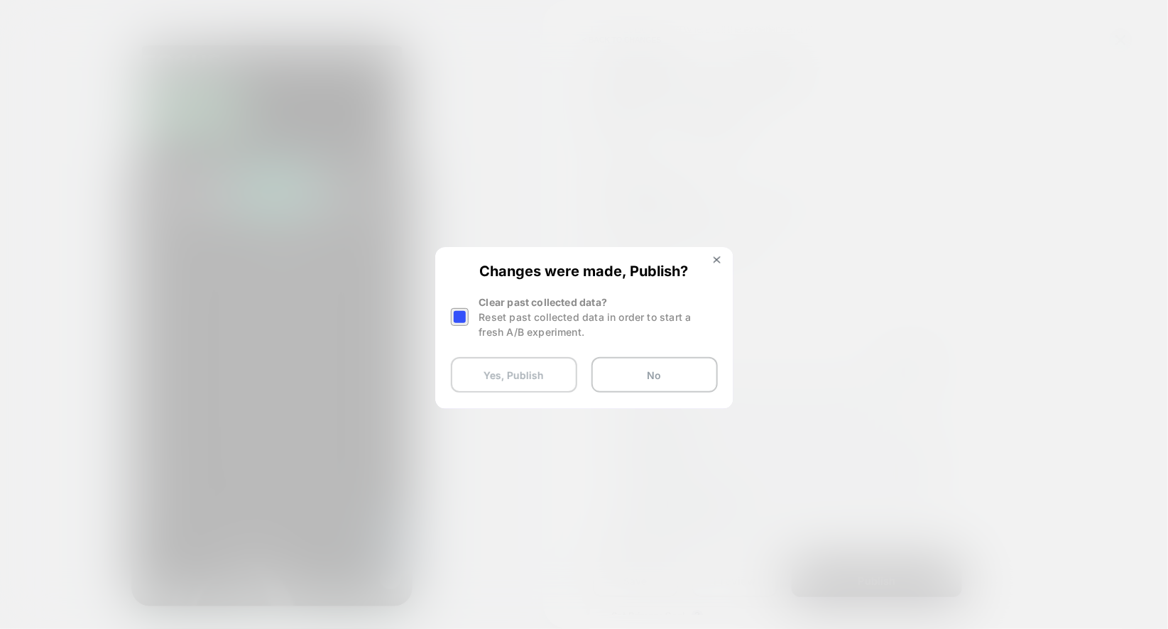
click at [494, 369] on button "Yes, Publish" at bounding box center [514, 375] width 126 height 36
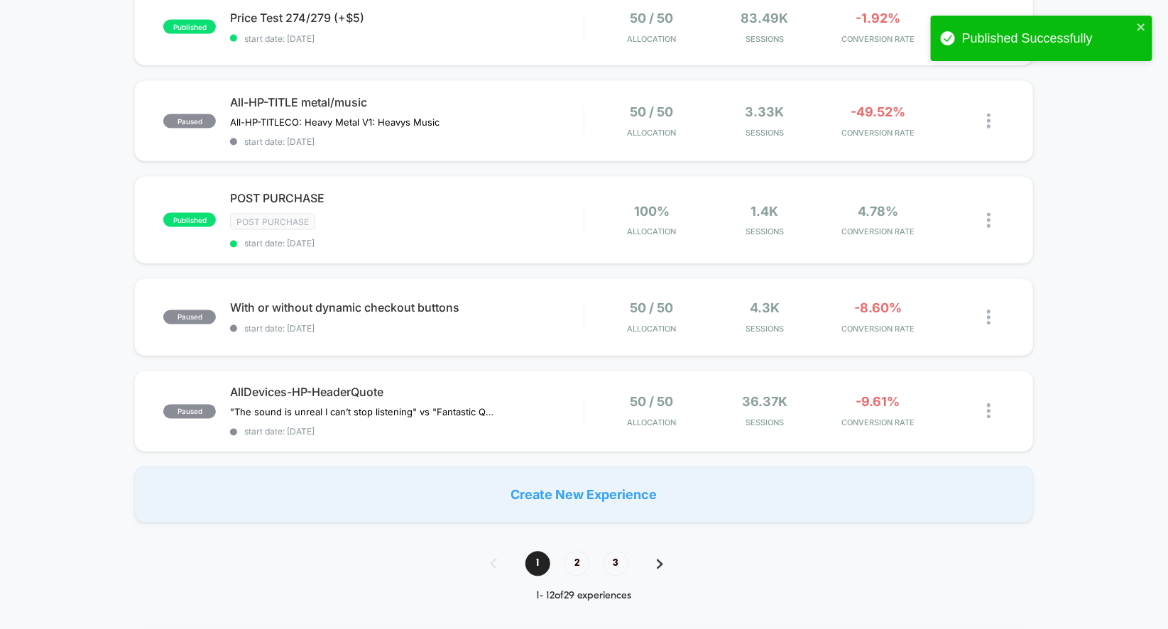
scroll to position [668, 0]
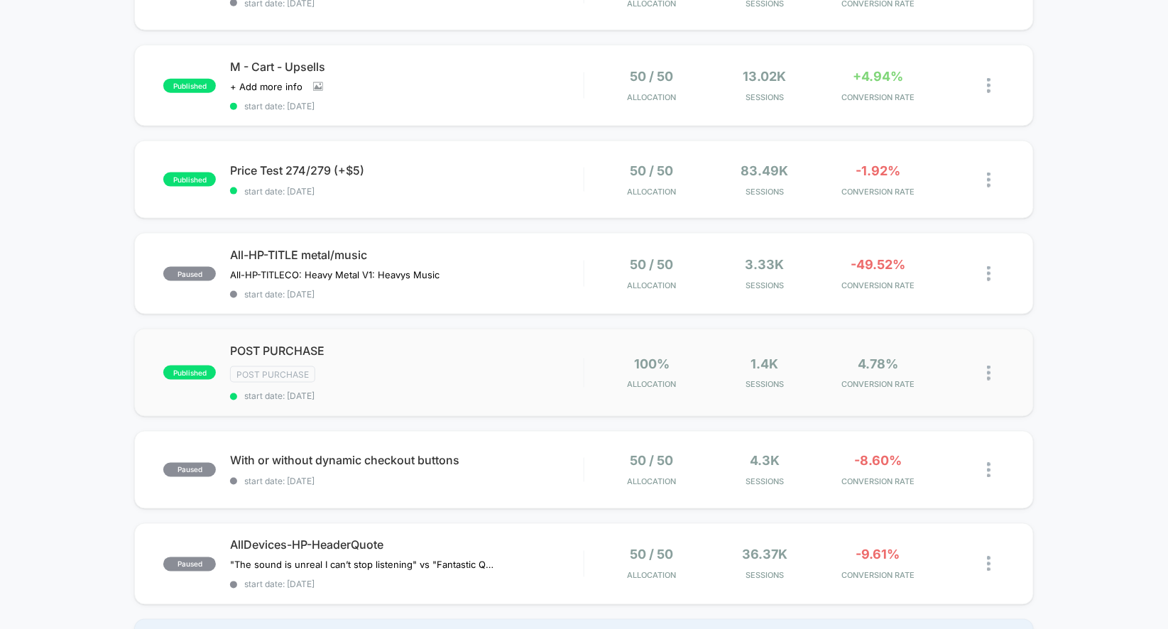
click at [531, 402] on div "published POST PURCHASE Post Purchase start date: 7/29/2025 100% Allocation 1.4…" at bounding box center [584, 373] width 900 height 88
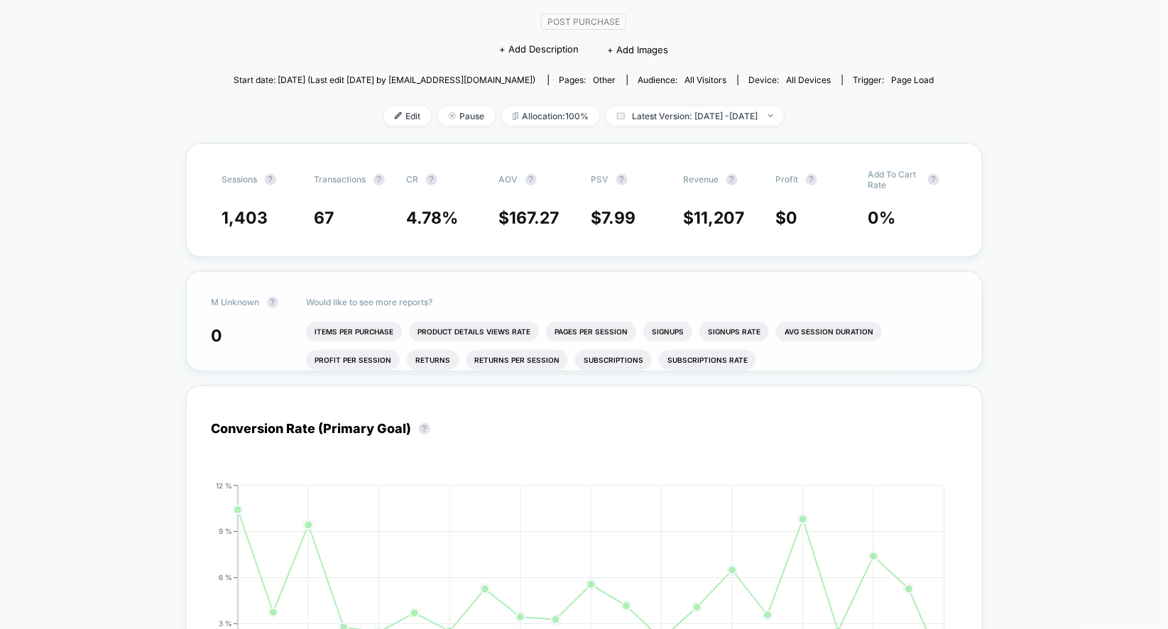
scroll to position [13, 0]
